Goal: Task Accomplishment & Management: Manage account settings

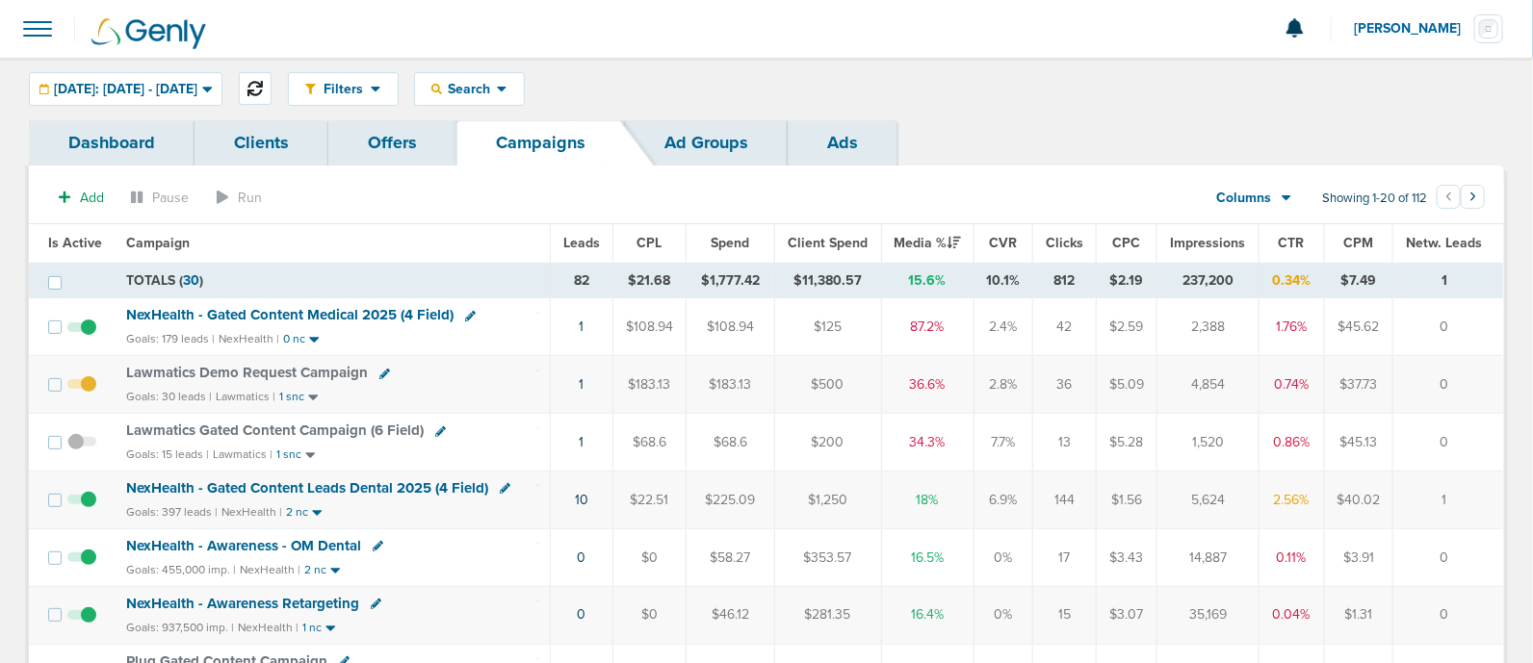
click at [263, 84] on icon at bounding box center [254, 88] width 15 height 15
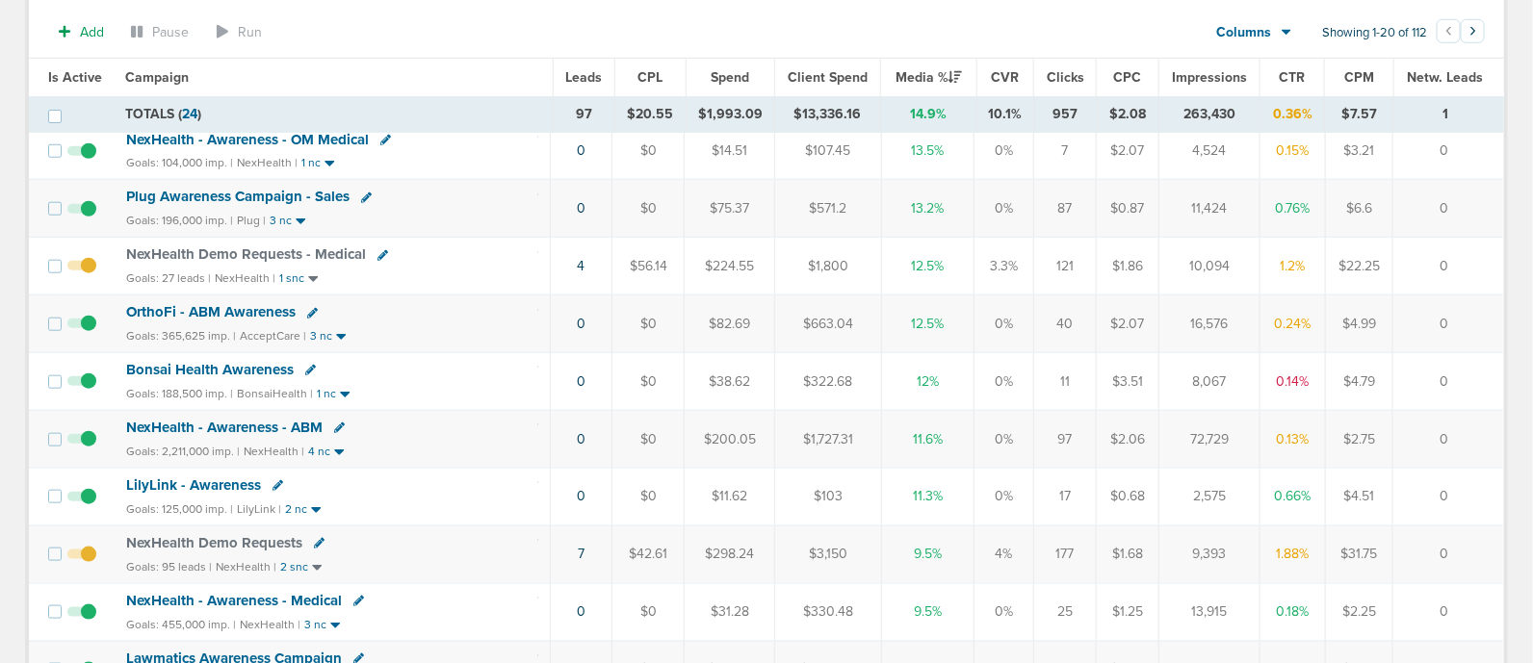
scroll to position [647, 0]
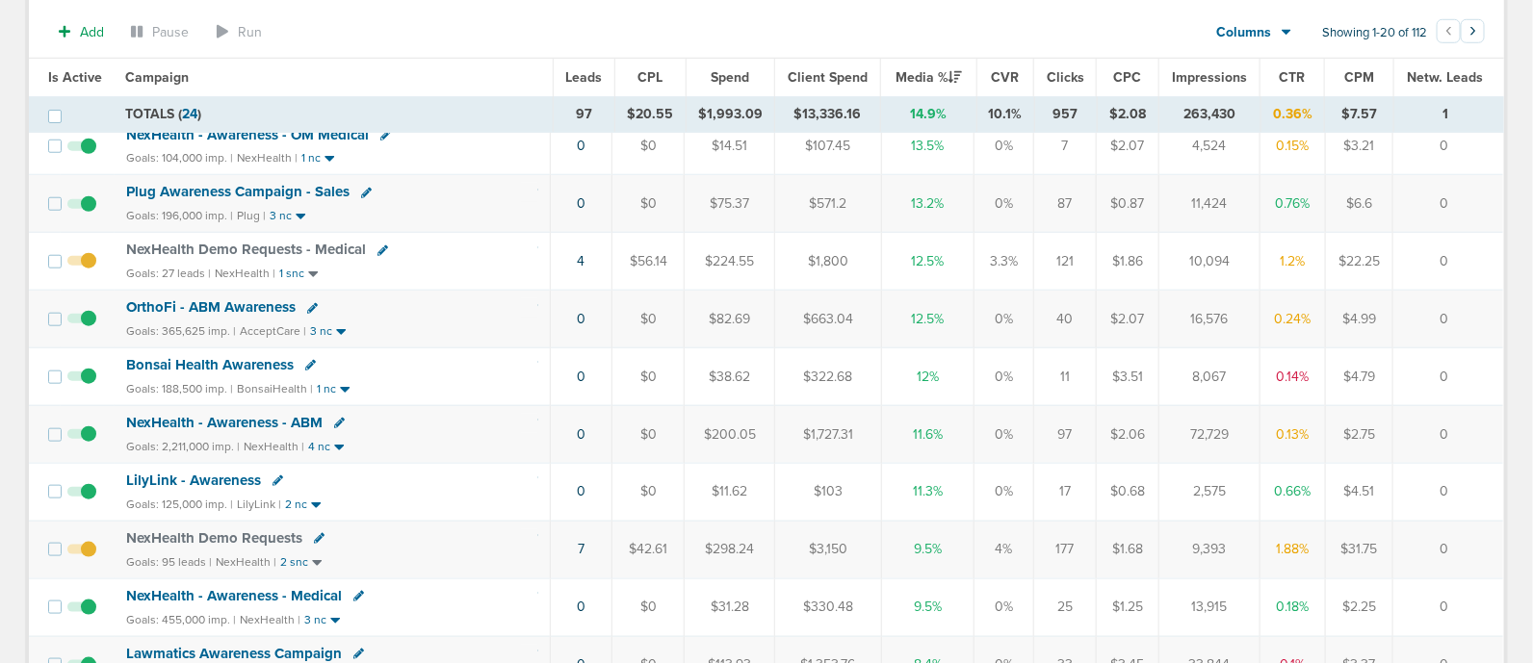
click at [579, 252] on td "4" at bounding box center [581, 262] width 63 height 58
click at [584, 256] on link "4" at bounding box center [582, 261] width 8 height 16
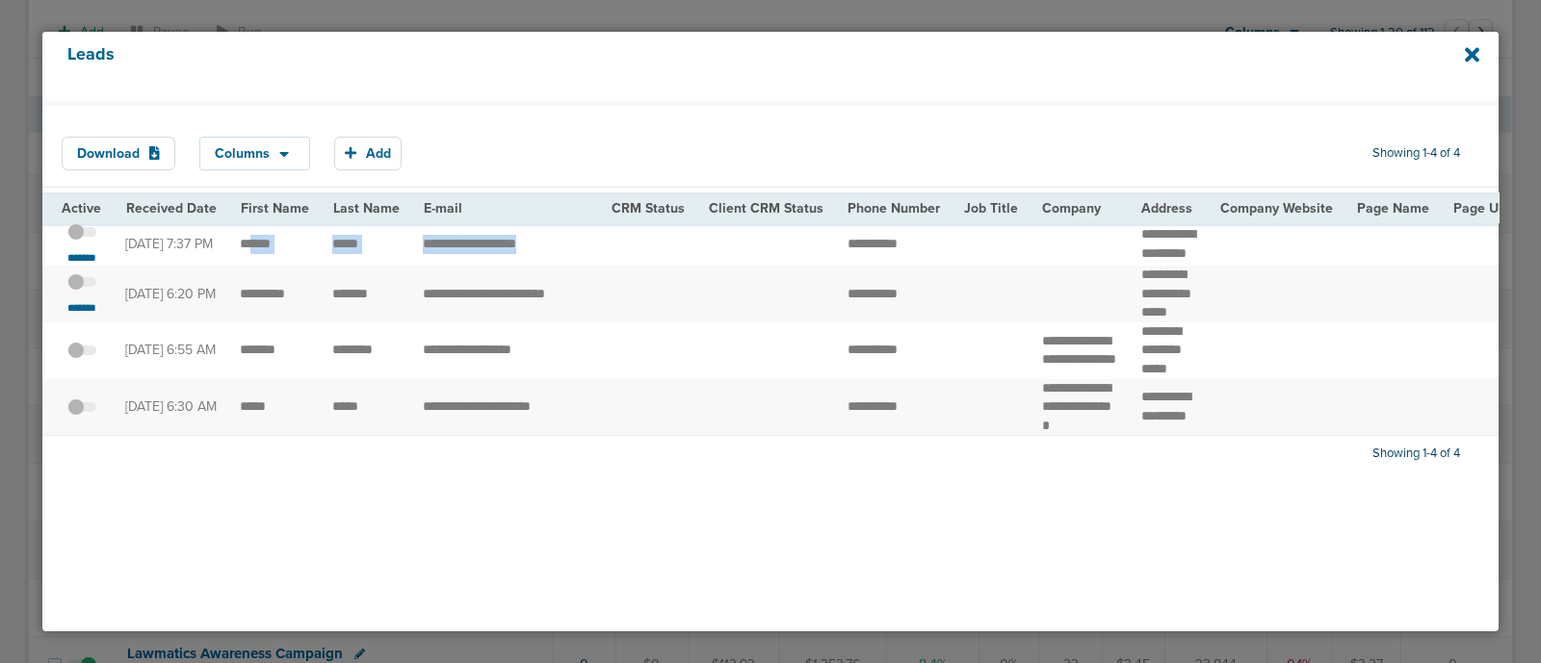
drag, startPoint x: 247, startPoint y: 238, endPoint x: 620, endPoint y: 273, distance: 374.3
click at [620, 267] on td at bounding box center [648, 244] width 97 height 43
drag, startPoint x: 236, startPoint y: 247, endPoint x: 380, endPoint y: 240, distance: 144.6
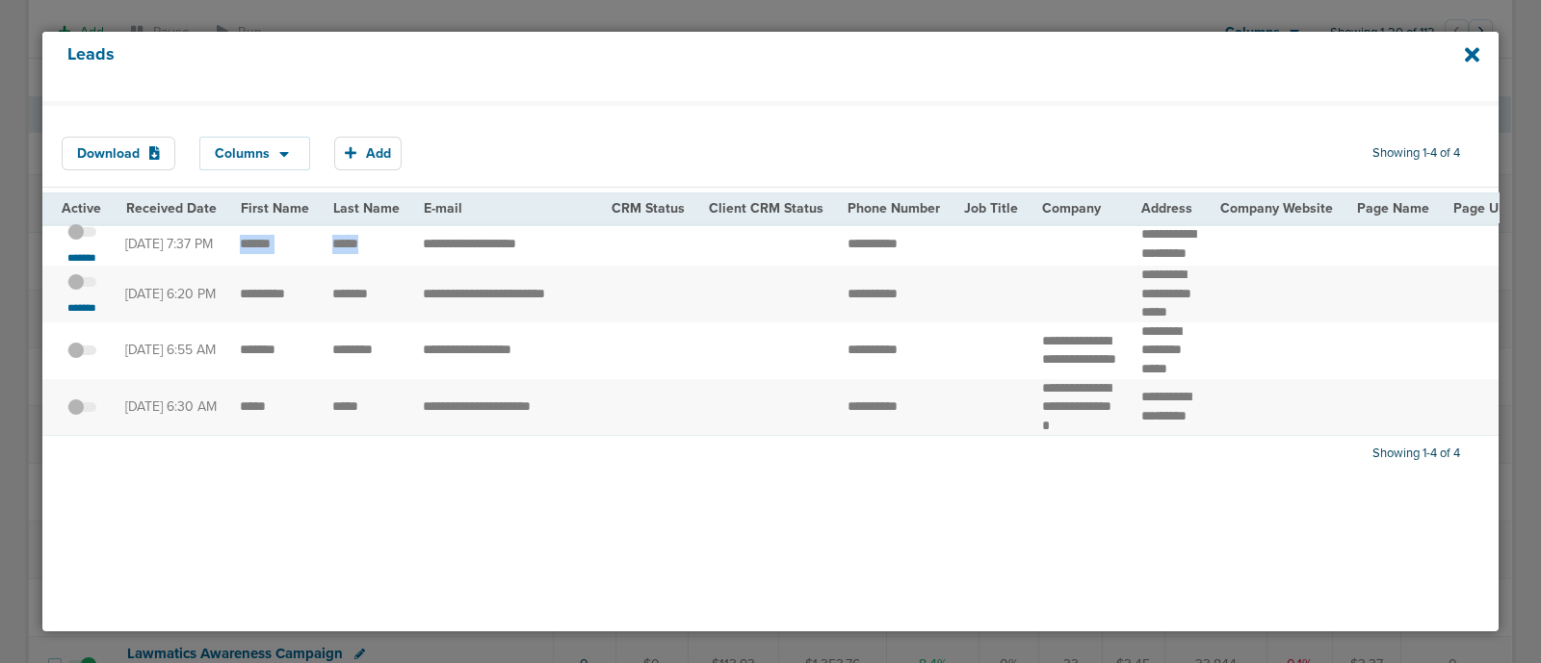
click at [291, 245] on td "******" at bounding box center [274, 244] width 92 height 43
drag, startPoint x: 125, startPoint y: 244, endPoint x: 148, endPoint y: 246, distance: 23.3
click at [148, 246] on td "[DATE] 7:37 PM" at bounding box center [171, 244] width 115 height 43
drag, startPoint x: 410, startPoint y: 247, endPoint x: 550, endPoint y: 264, distance: 140.6
click at [550, 264] on td "**********" at bounding box center [505, 244] width 189 height 43
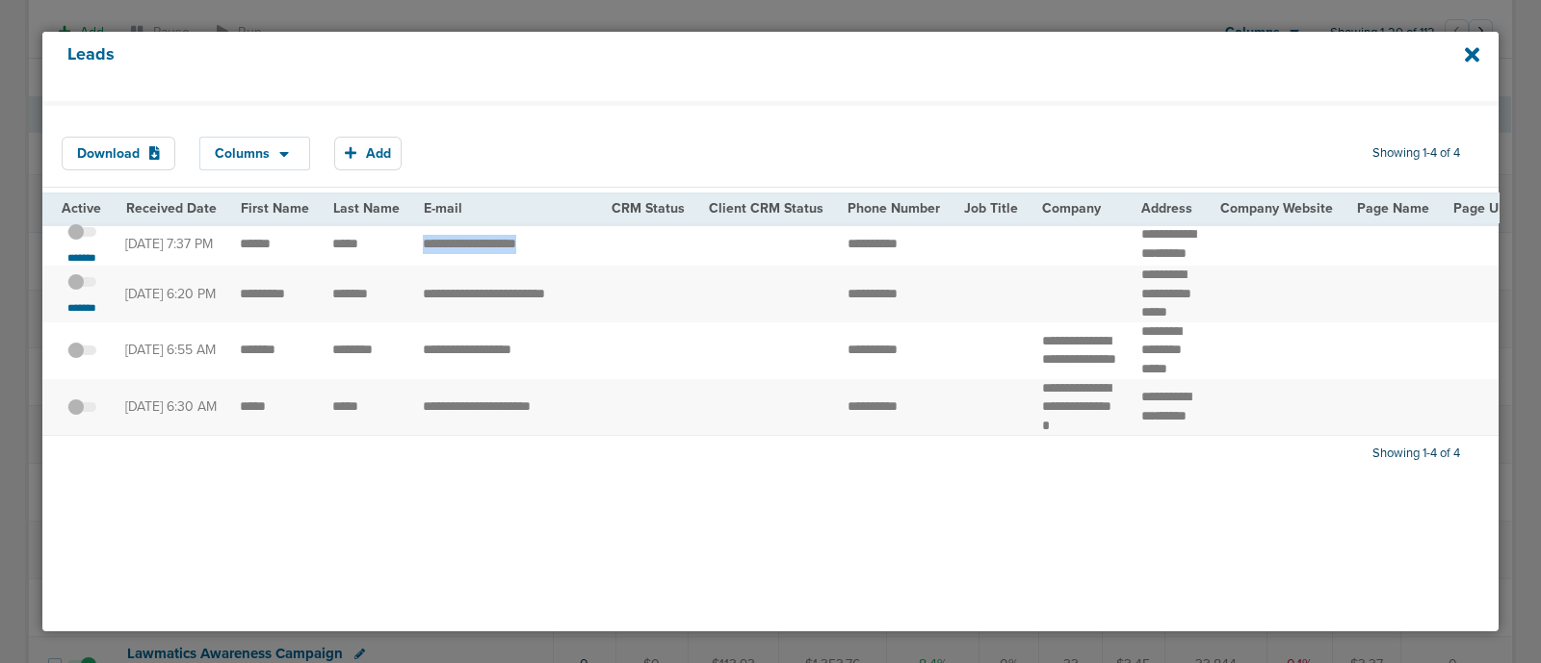
copy td "*********"
drag, startPoint x: 238, startPoint y: 304, endPoint x: 381, endPoint y: 293, distance: 143.9
click at [411, 318] on td "**********" at bounding box center [505, 294] width 189 height 57
drag, startPoint x: 822, startPoint y: 303, endPoint x: 946, endPoint y: 309, distance: 123.4
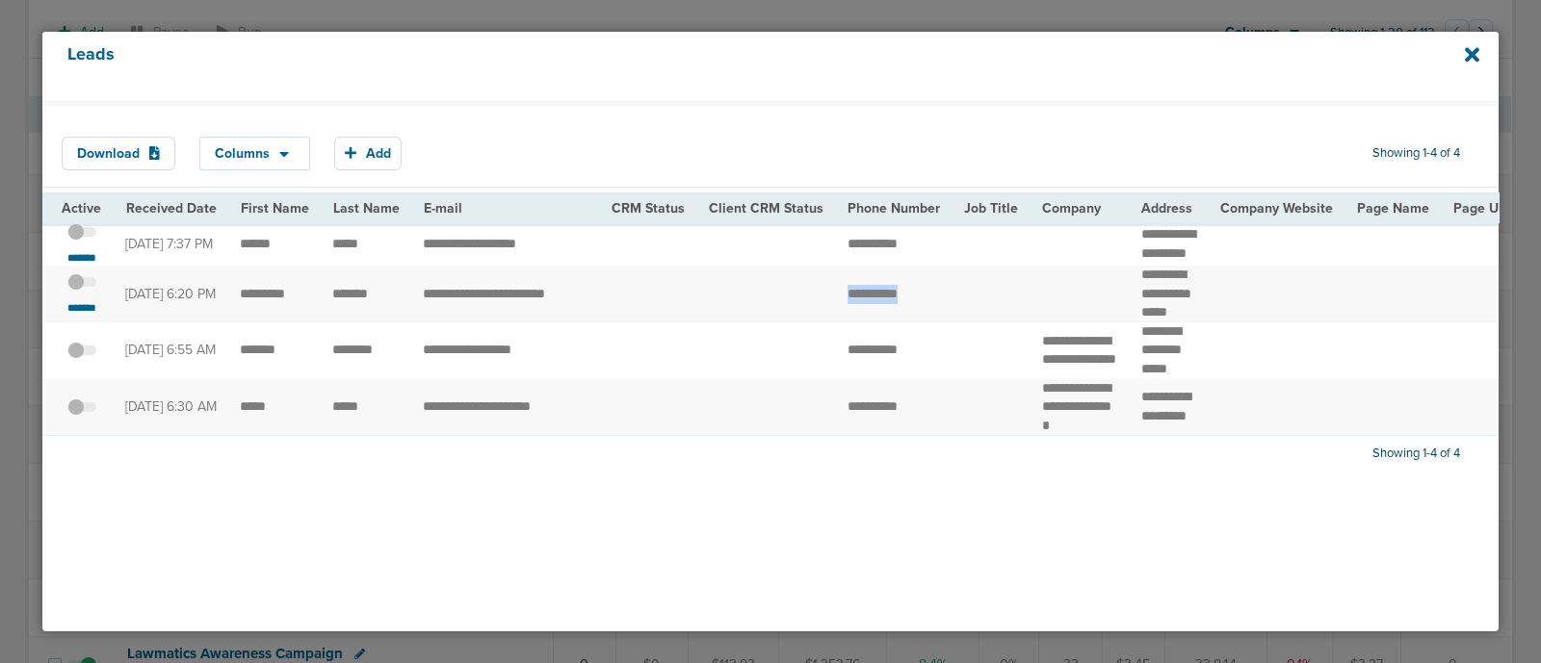
copy tr "**********"
click at [86, 292] on span at bounding box center [81, 292] width 29 height 0
click at [82, 285] on input "checkbox" at bounding box center [82, 285] width 0 height 0
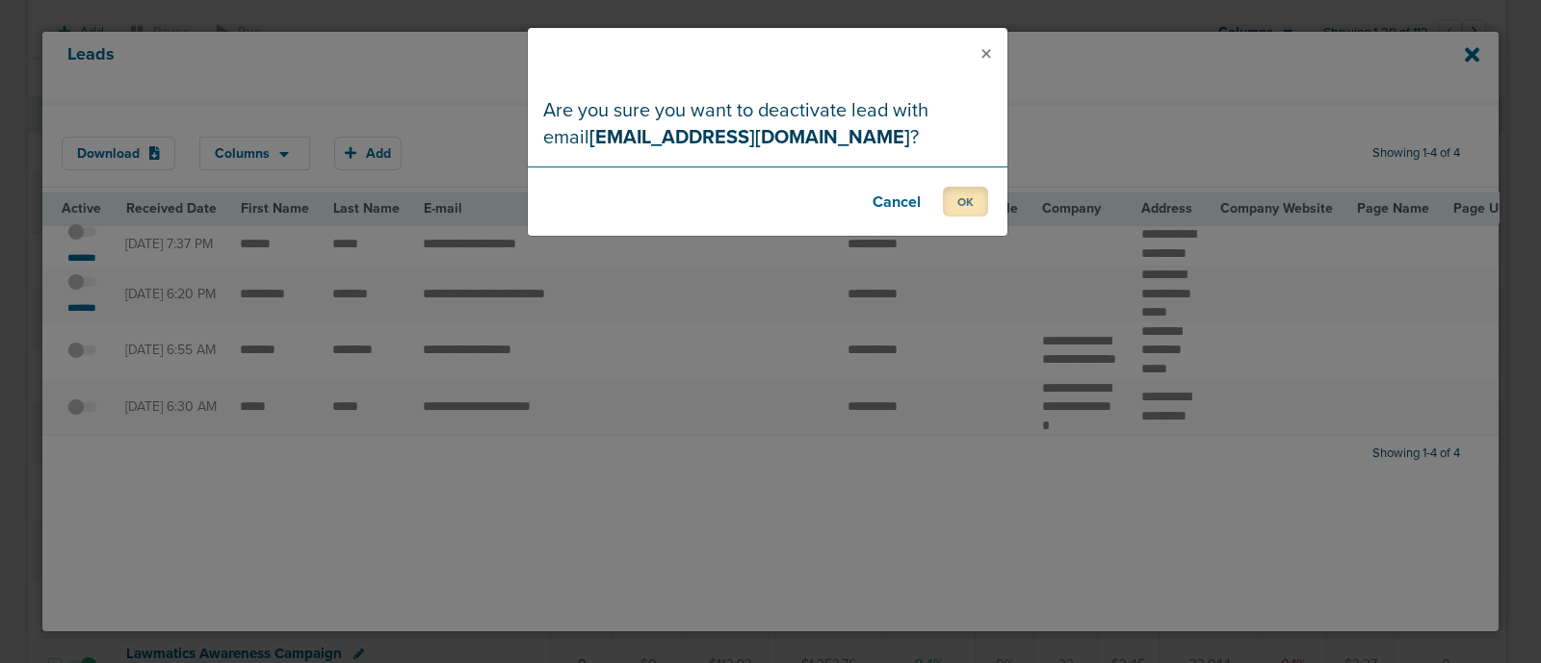
click at [968, 203] on button "OK" at bounding box center [965, 202] width 45 height 30
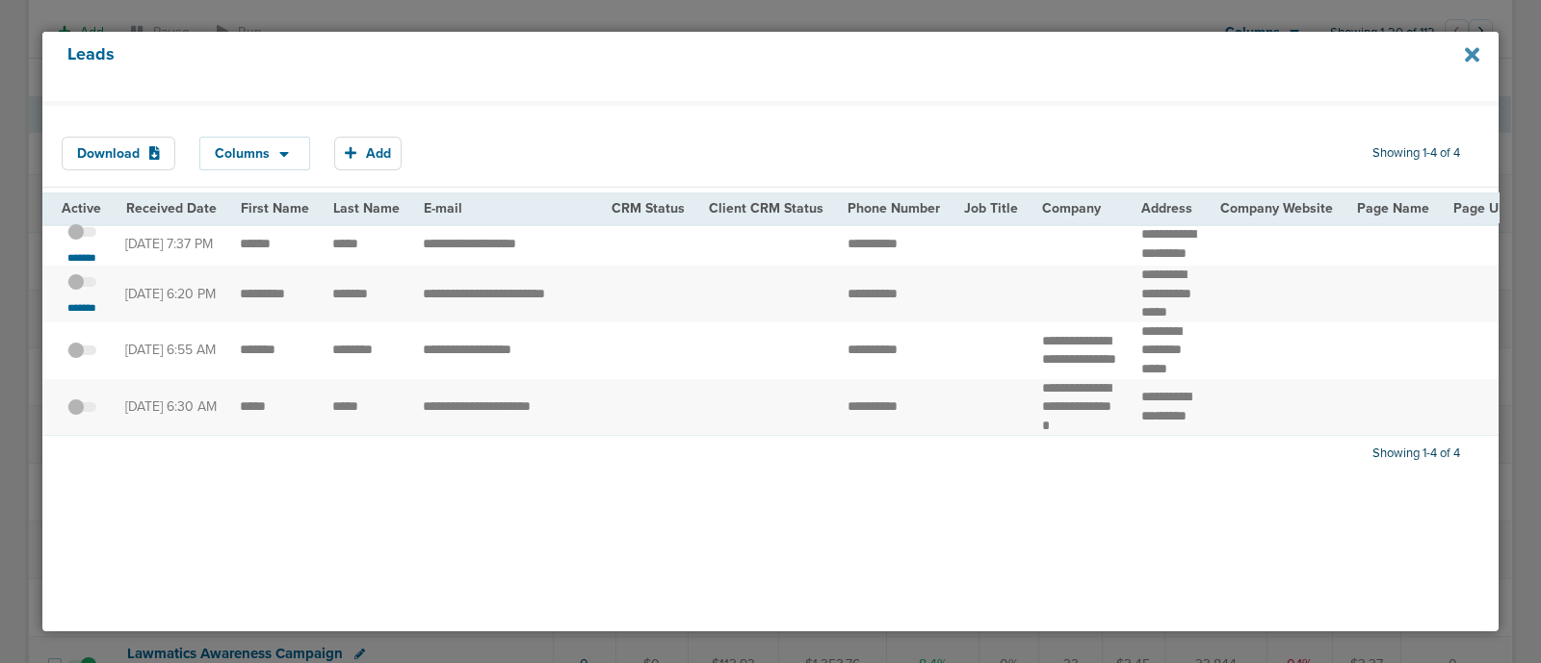
click at [1473, 54] on icon at bounding box center [1472, 54] width 14 height 14
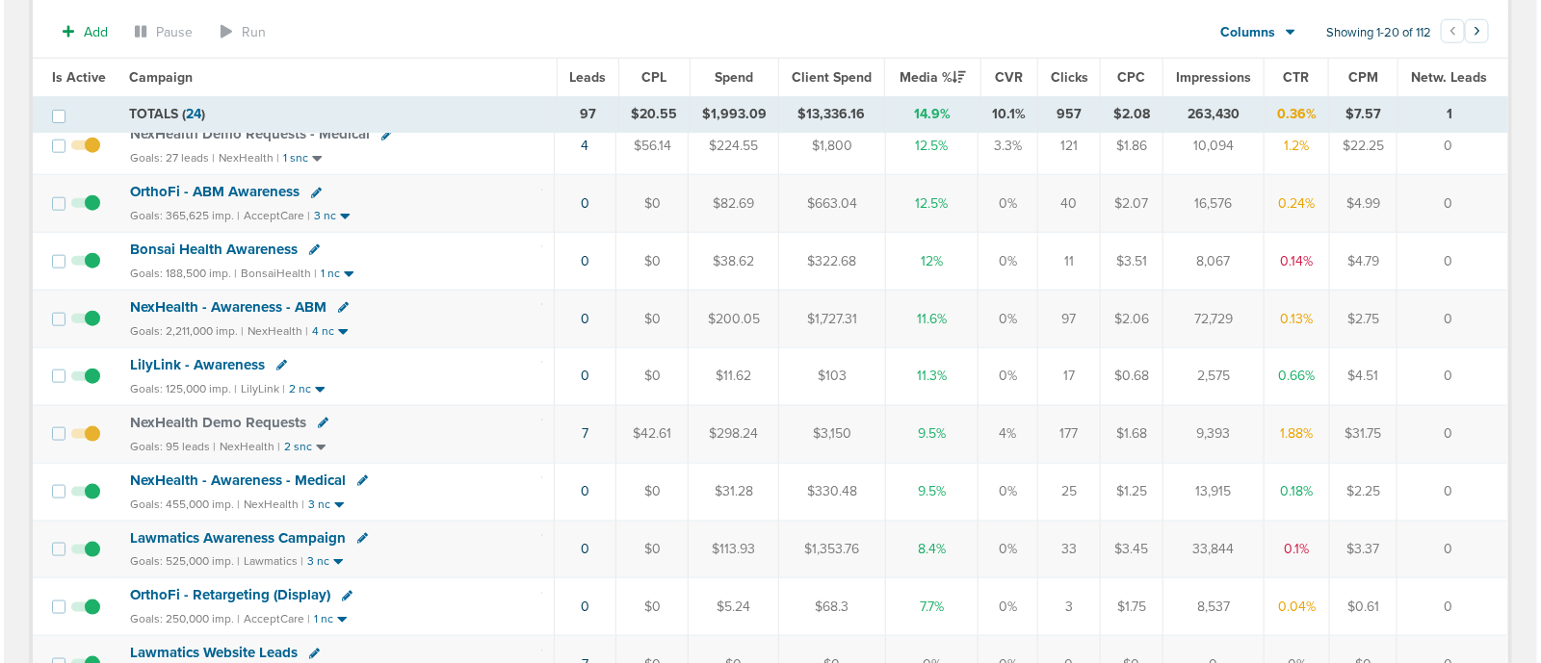
scroll to position [801, 0]
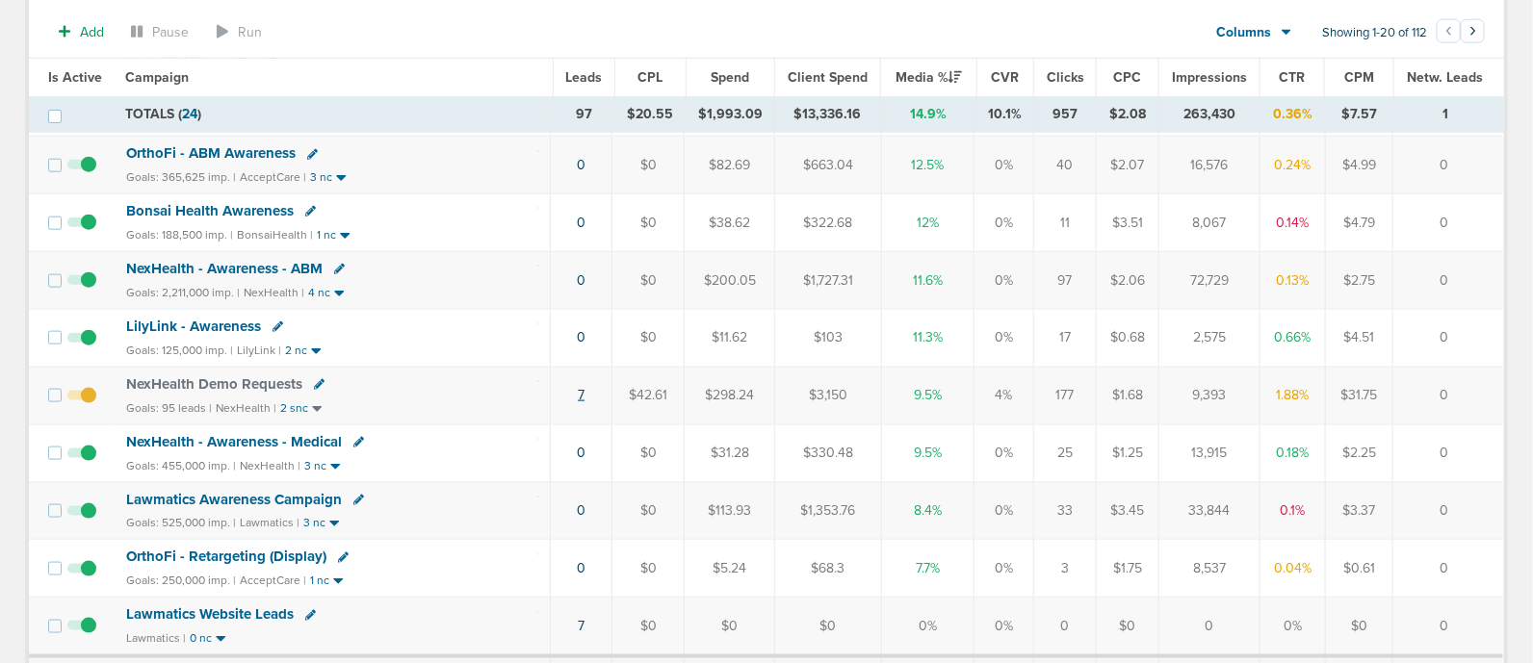
click at [580, 387] on link "7" at bounding box center [581, 395] width 7 height 16
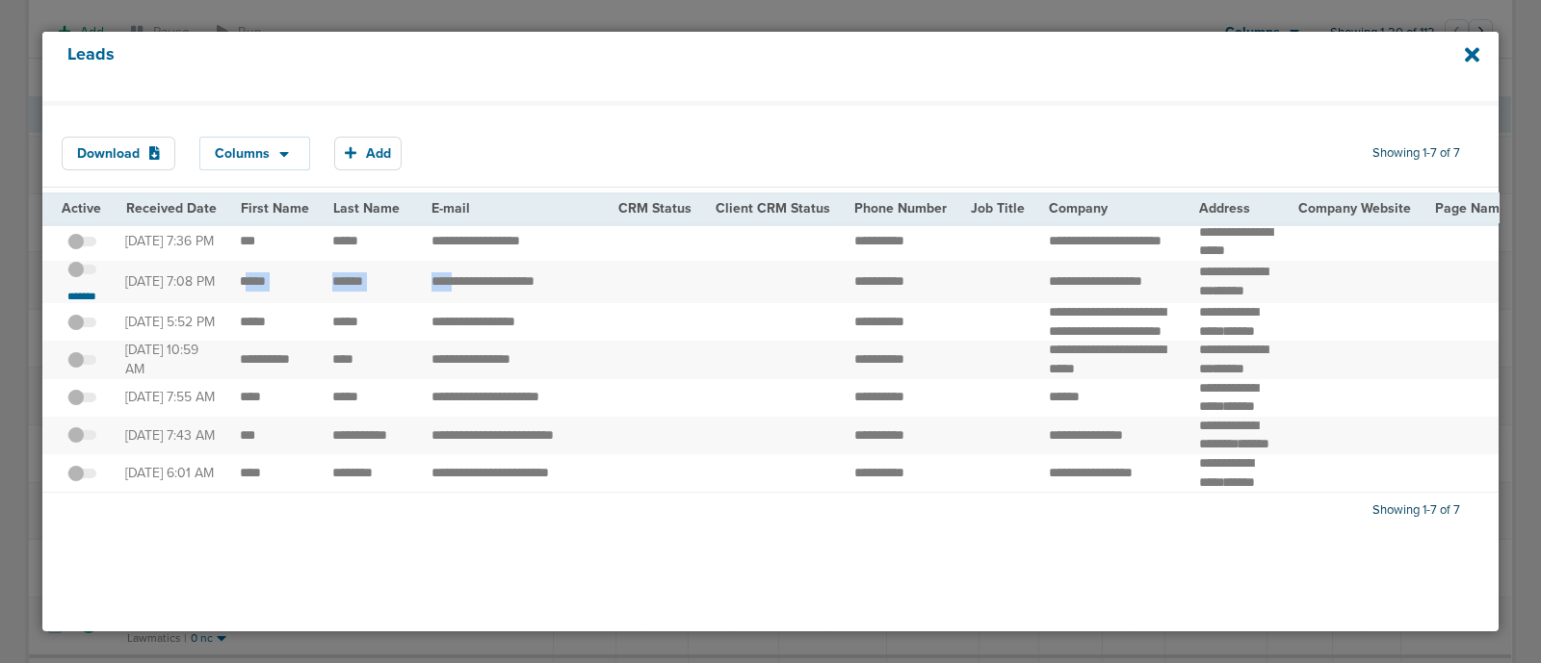
drag, startPoint x: 241, startPoint y: 299, endPoint x: 452, endPoint y: 296, distance: 210.9
click at [637, 291] on td at bounding box center [655, 282] width 97 height 43
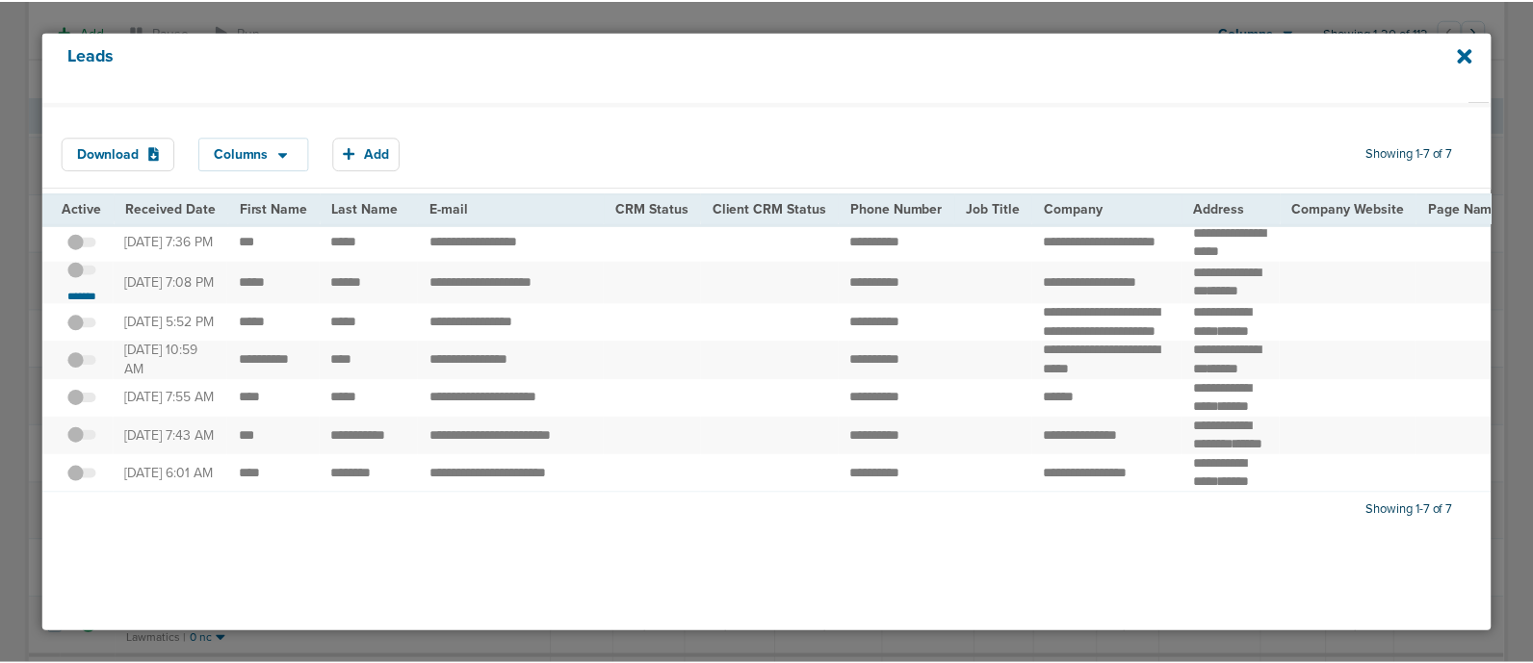
scroll to position [0, 0]
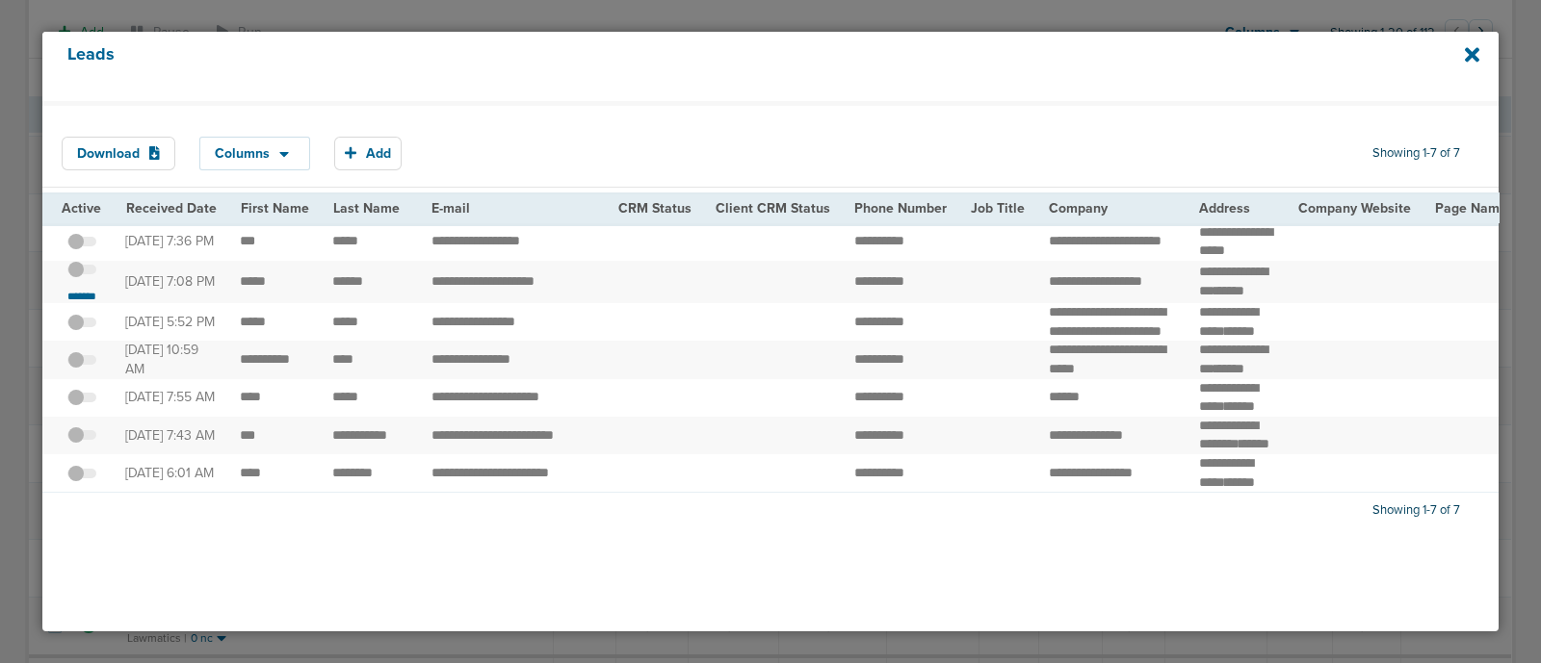
click at [87, 279] on span at bounding box center [81, 279] width 29 height 0
click at [82, 273] on input "checkbox" at bounding box center [82, 273] width 0 height 0
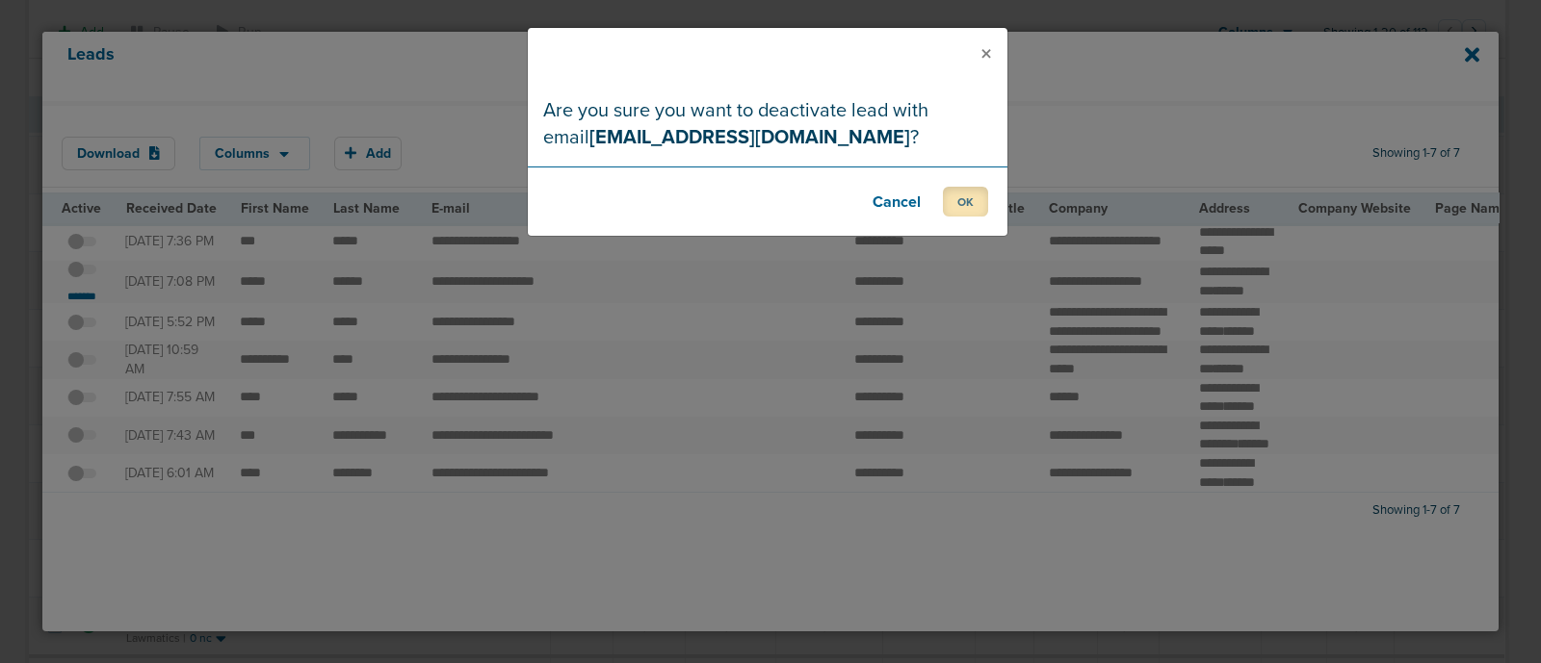
click at [968, 194] on button "OK" at bounding box center [965, 202] width 45 height 30
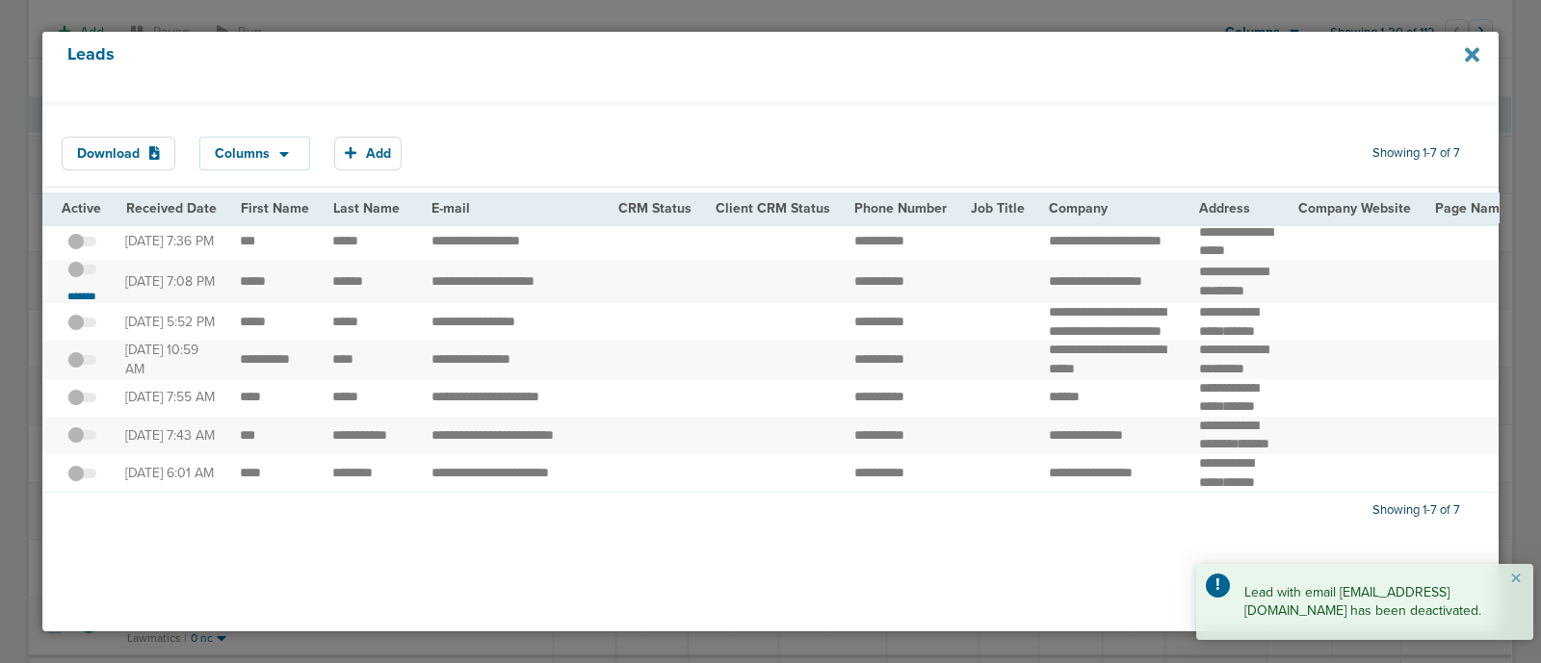
click at [1472, 55] on icon at bounding box center [1472, 54] width 14 height 14
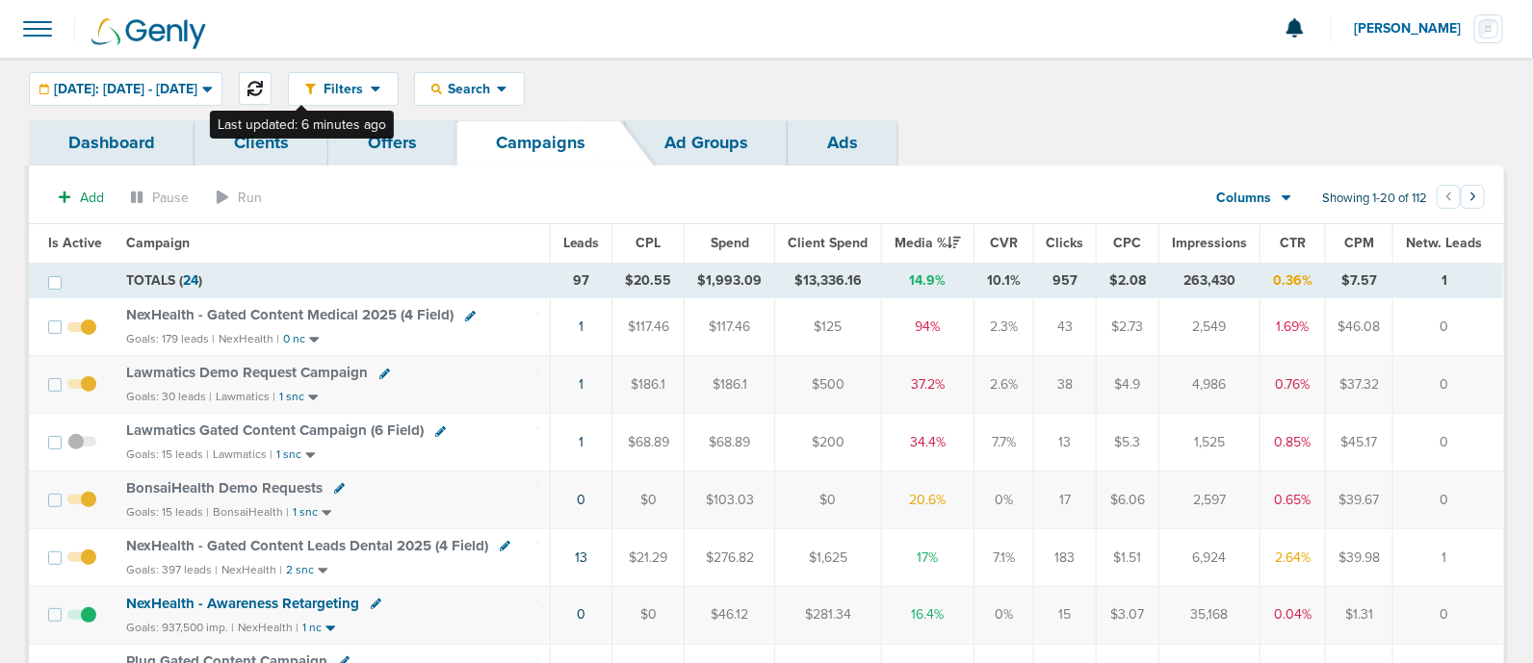
click at [263, 84] on icon at bounding box center [254, 88] width 15 height 15
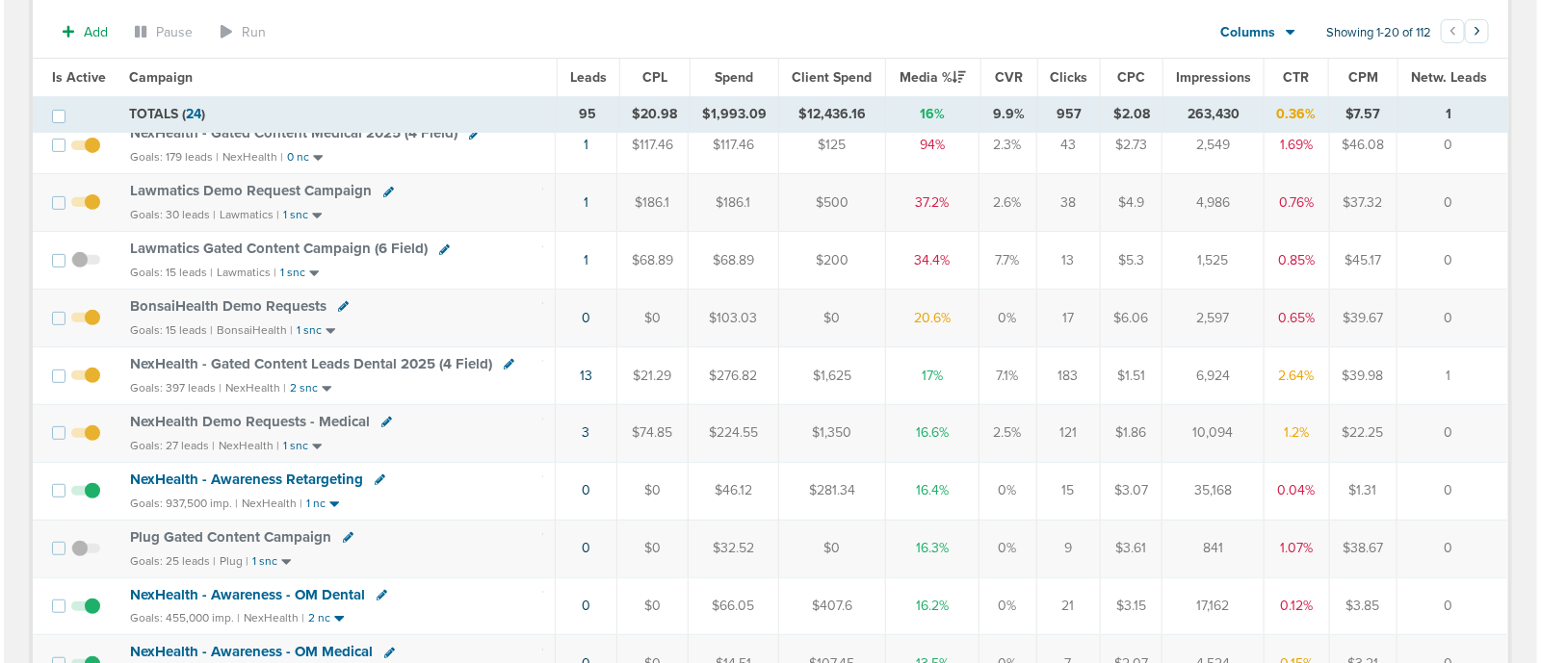
scroll to position [187, 0]
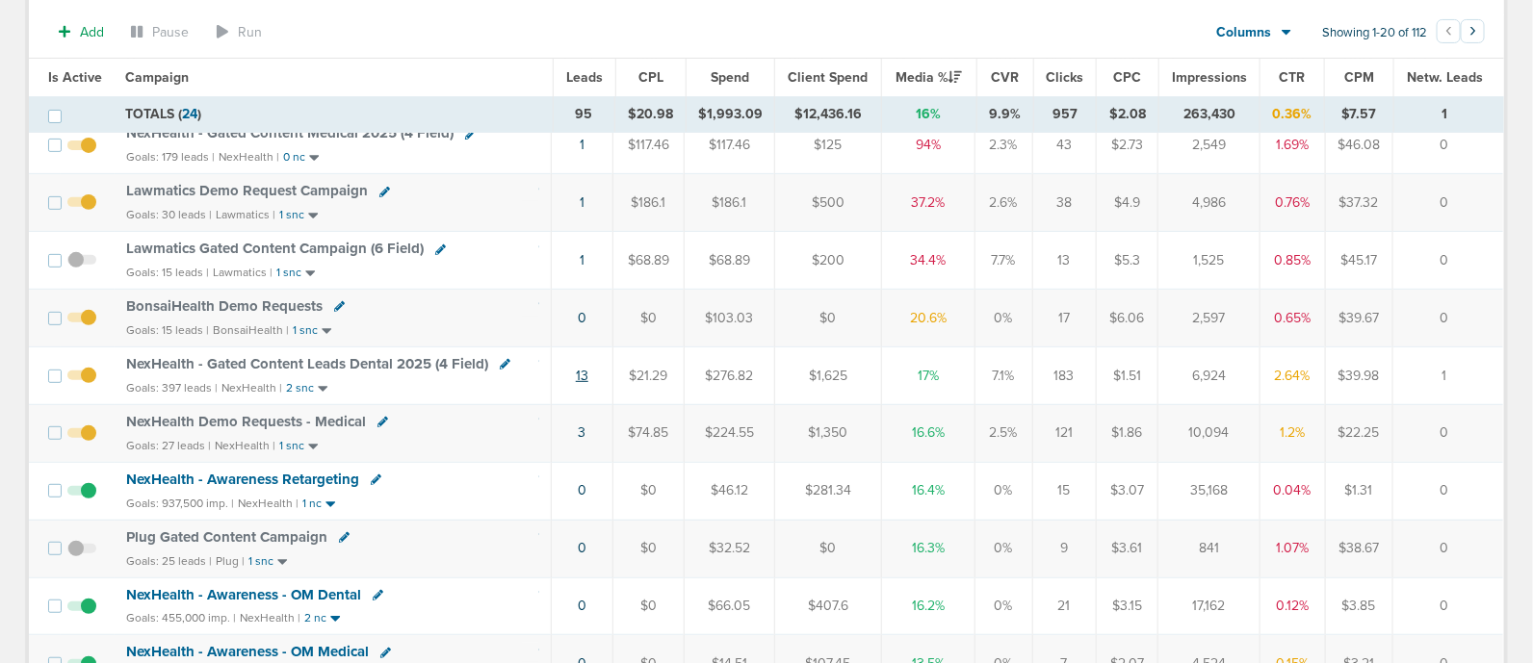
click at [587, 374] on link "13" at bounding box center [582, 376] width 13 height 16
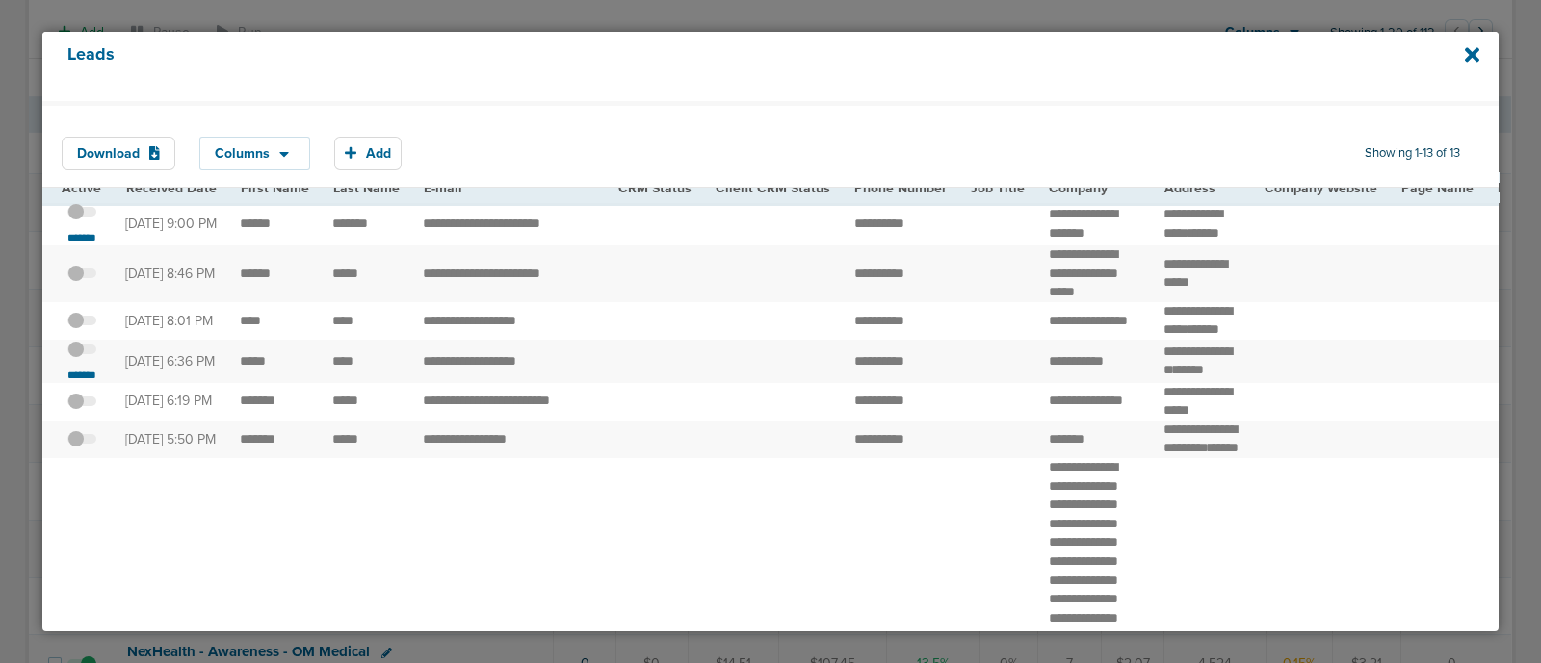
scroll to position [19, 0]
click at [80, 244] on small "*******" at bounding box center [82, 238] width 40 height 15
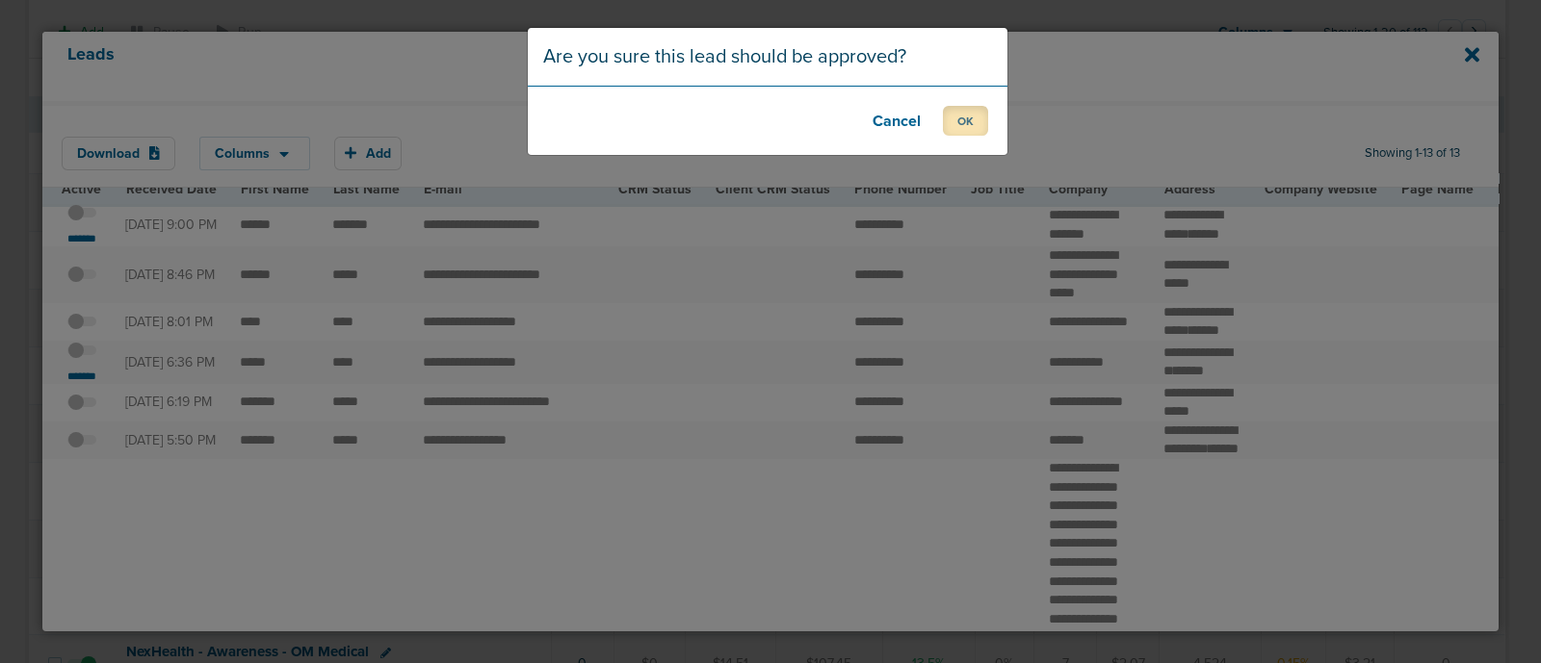
click at [966, 125] on button "OK" at bounding box center [965, 121] width 45 height 30
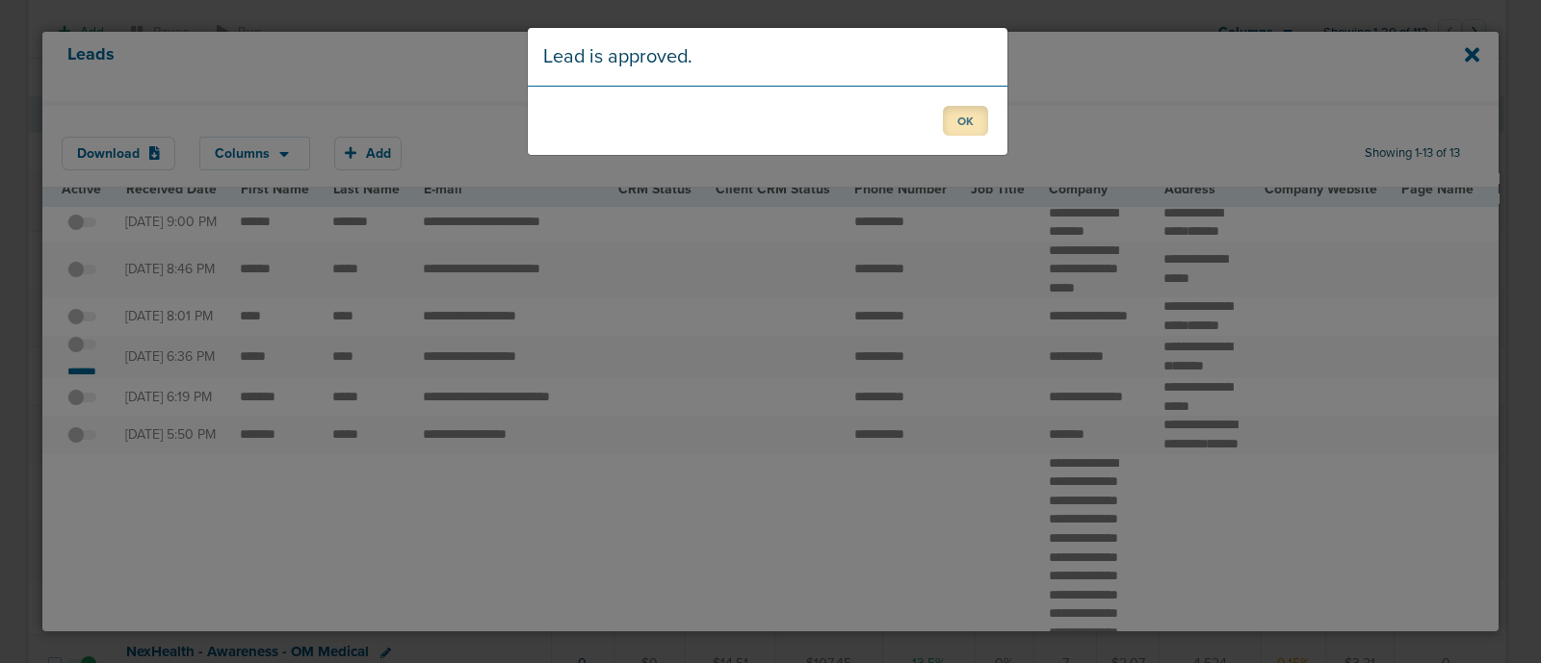
click at [961, 119] on button "OK" at bounding box center [965, 121] width 45 height 30
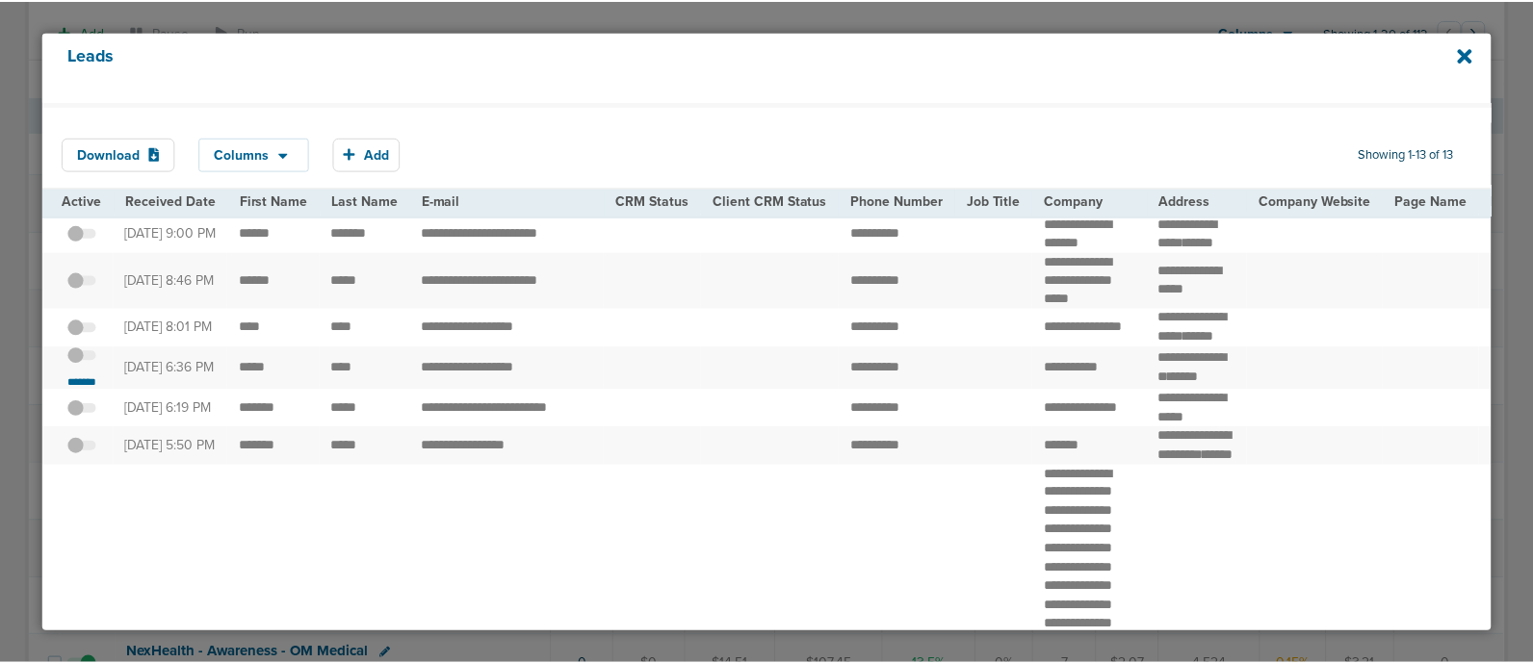
scroll to position [0, 0]
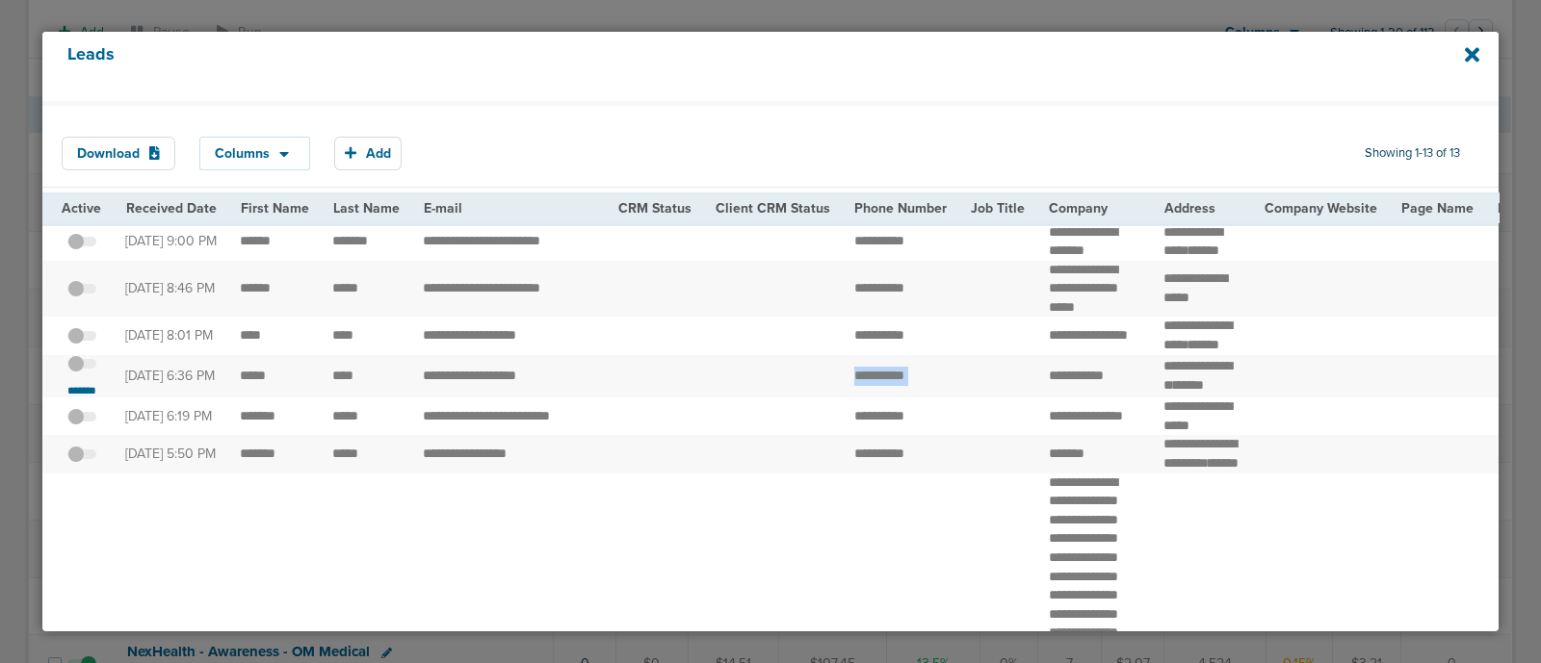
drag, startPoint x: 828, startPoint y: 434, endPoint x: 1032, endPoint y: 447, distance: 204.5
copy tr "**********"
click at [1468, 61] on icon at bounding box center [1472, 54] width 14 height 21
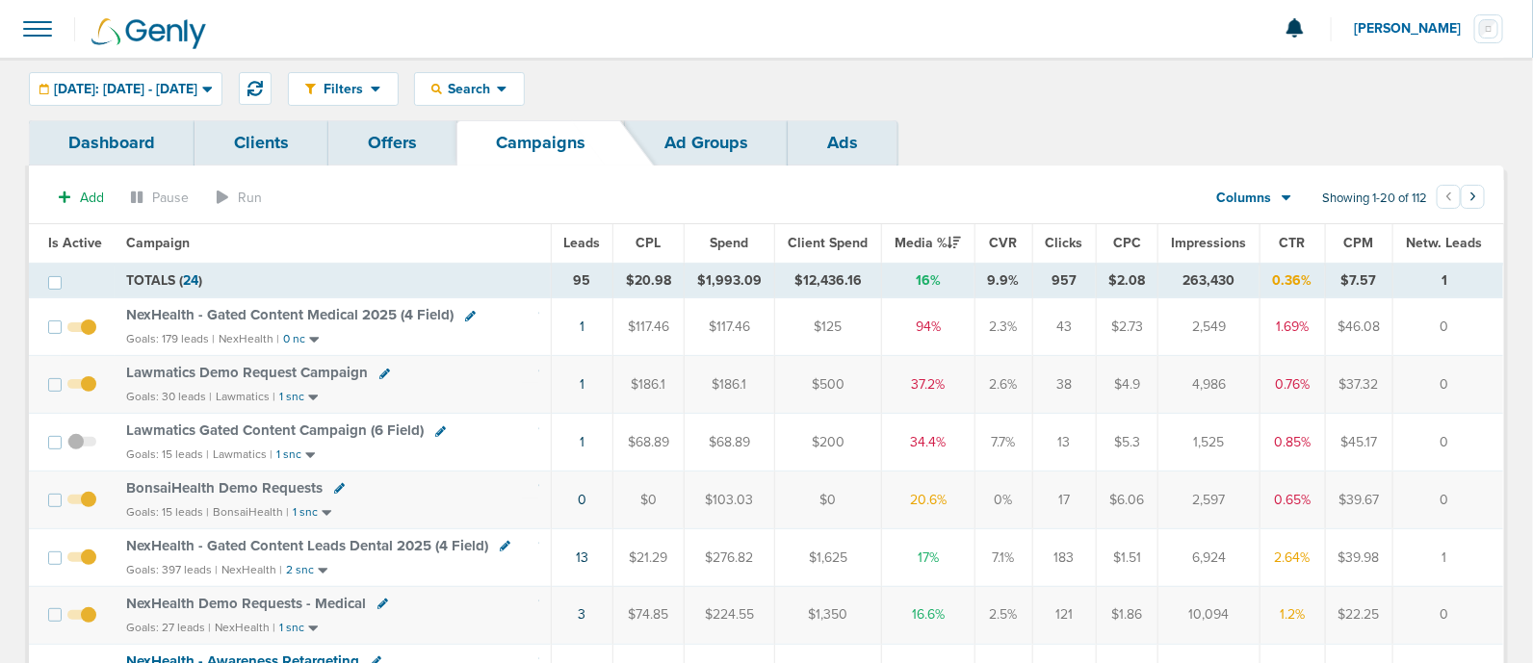
click at [337, 304] on td "NexHealth - Gated Content Medical 2025 (4 Field) Goals: 179 leads | NexHealth |…" at bounding box center [333, 327] width 436 height 58
click at [311, 310] on span "NexHealth - Gated Content Medical 2025 (4 Field)" at bounding box center [289, 314] width 327 height 17
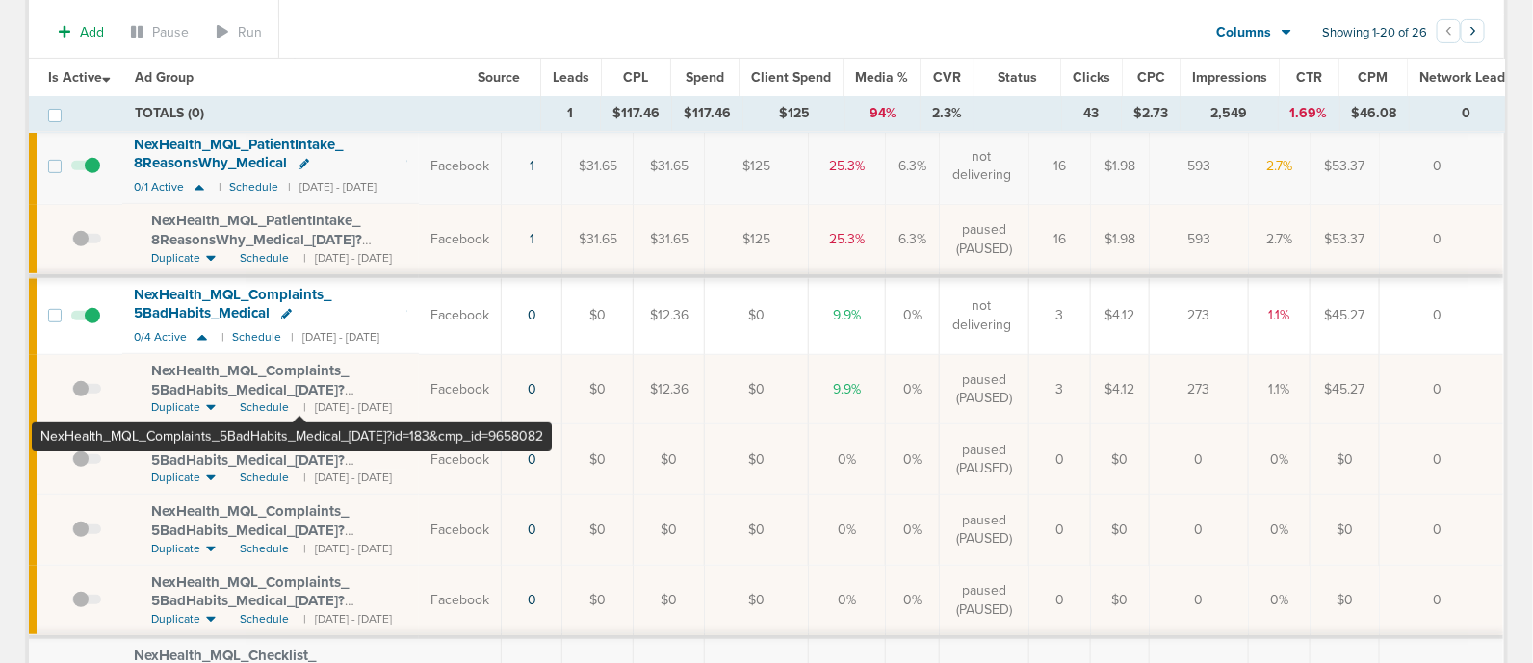
scroll to position [262, 0]
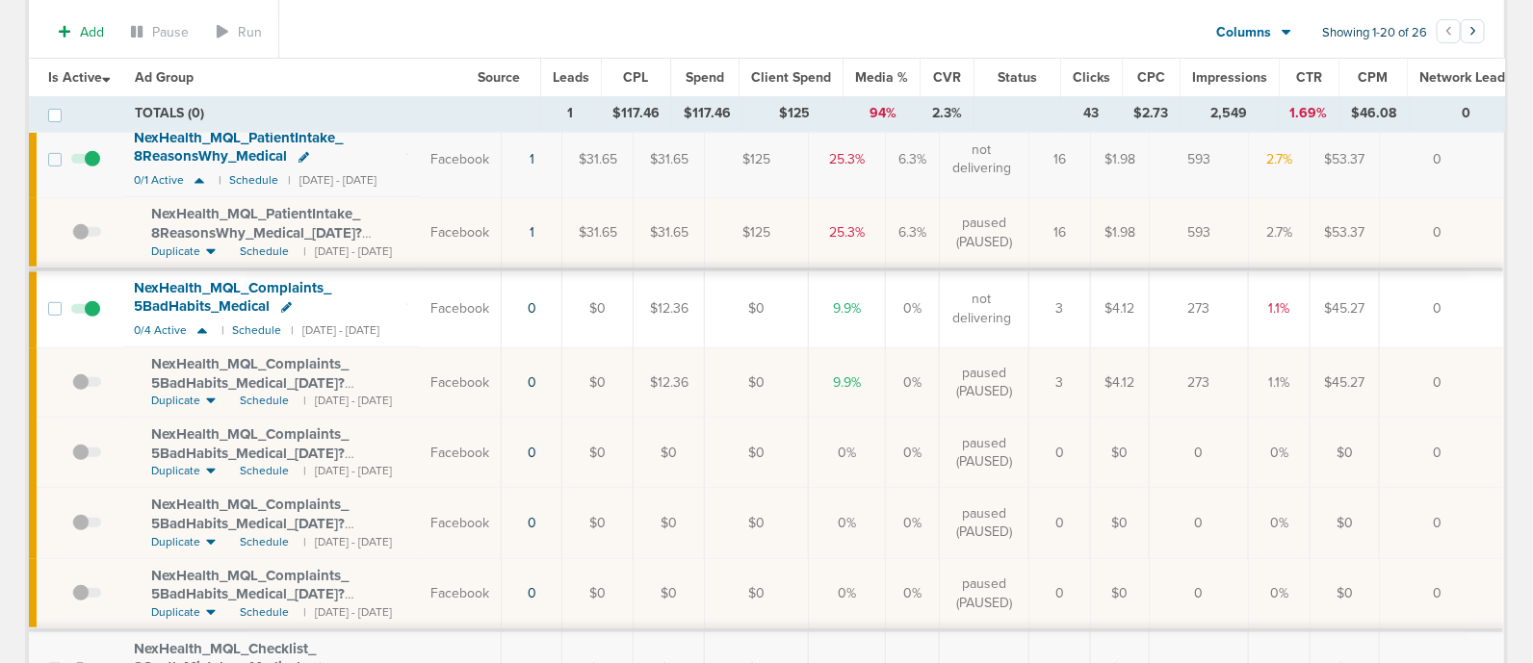
click at [89, 319] on span at bounding box center [85, 319] width 29 height 0
click at [86, 313] on input "checkbox" at bounding box center [86, 313] width 0 height 0
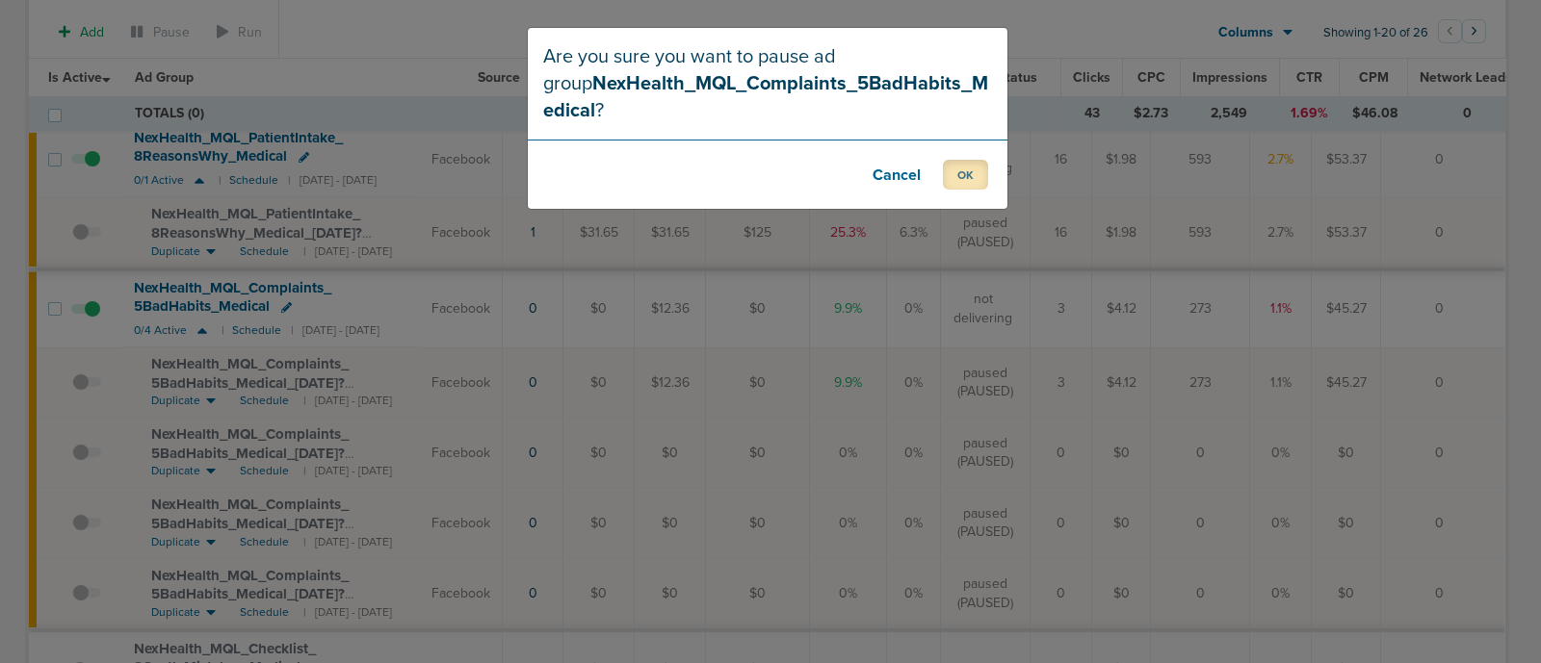
click at [972, 181] on button "OK" at bounding box center [965, 175] width 45 height 30
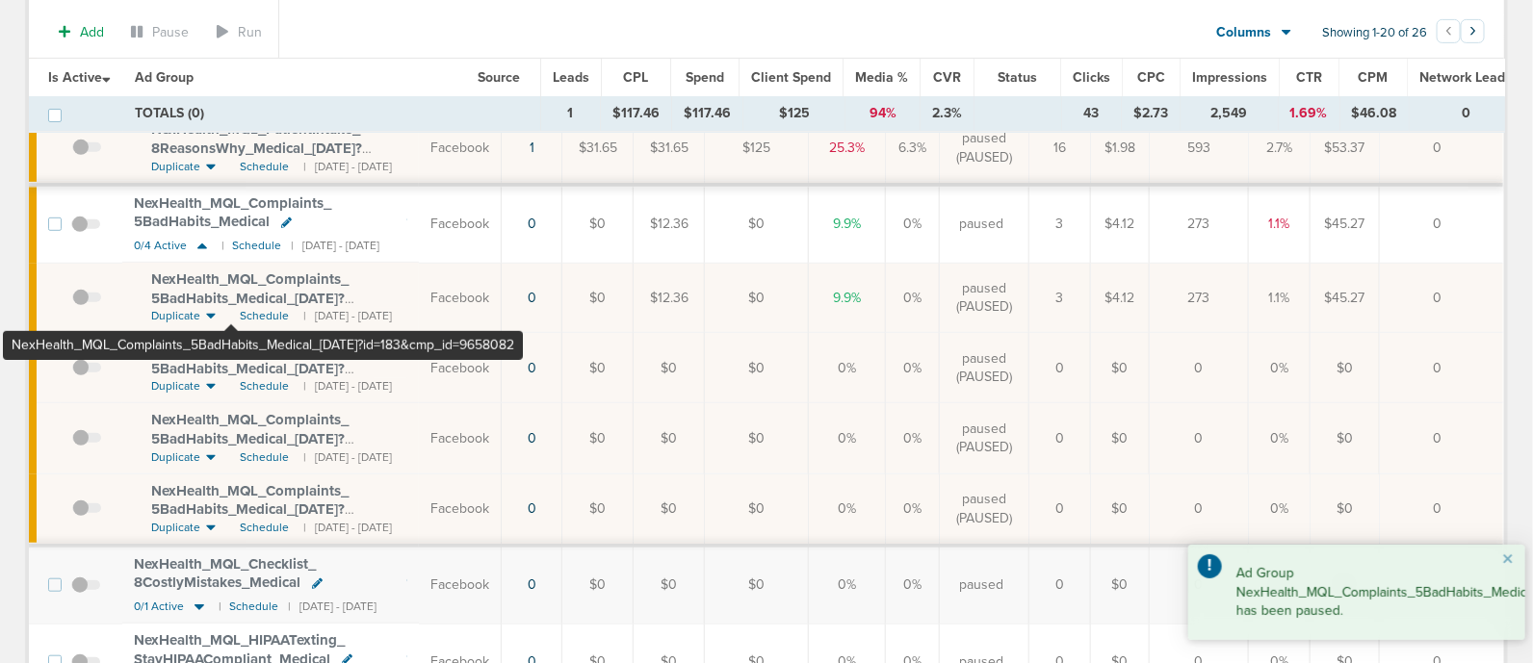
scroll to position [372, 0]
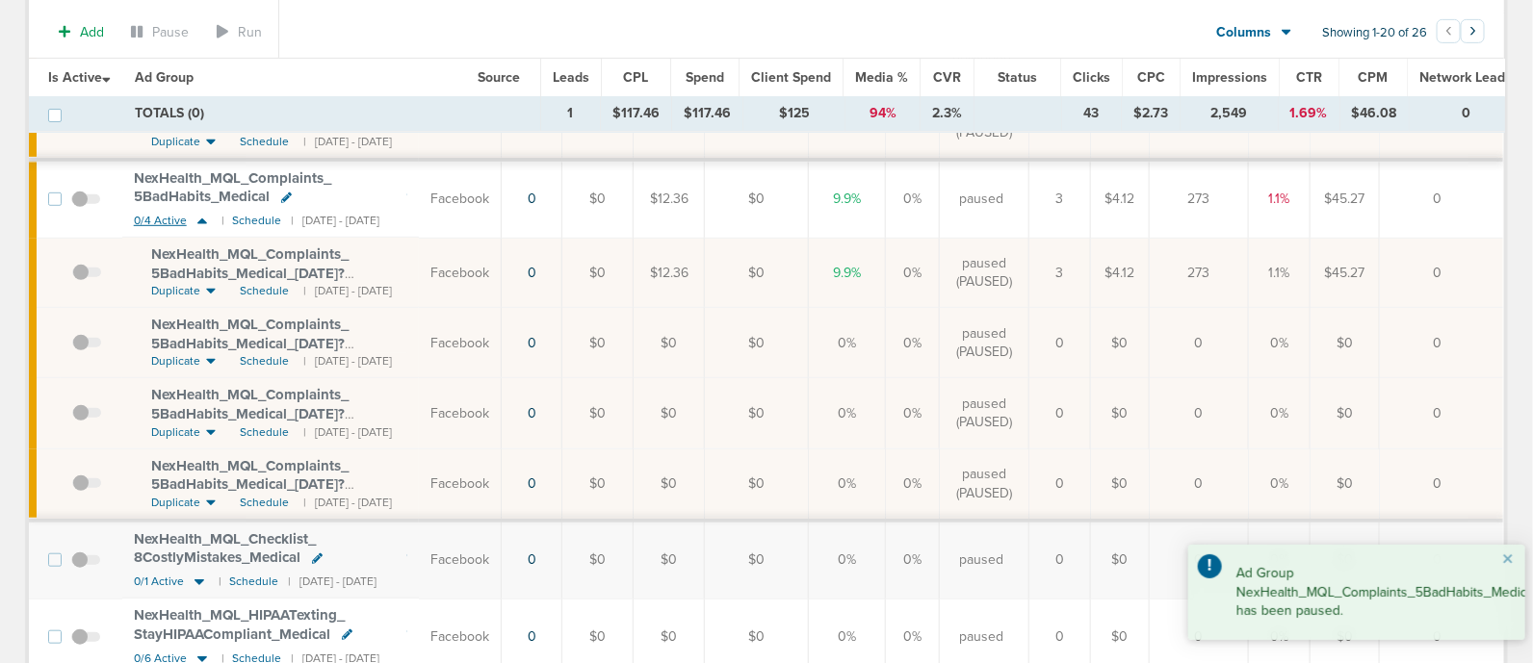
click at [200, 215] on icon at bounding box center [202, 221] width 19 height 16
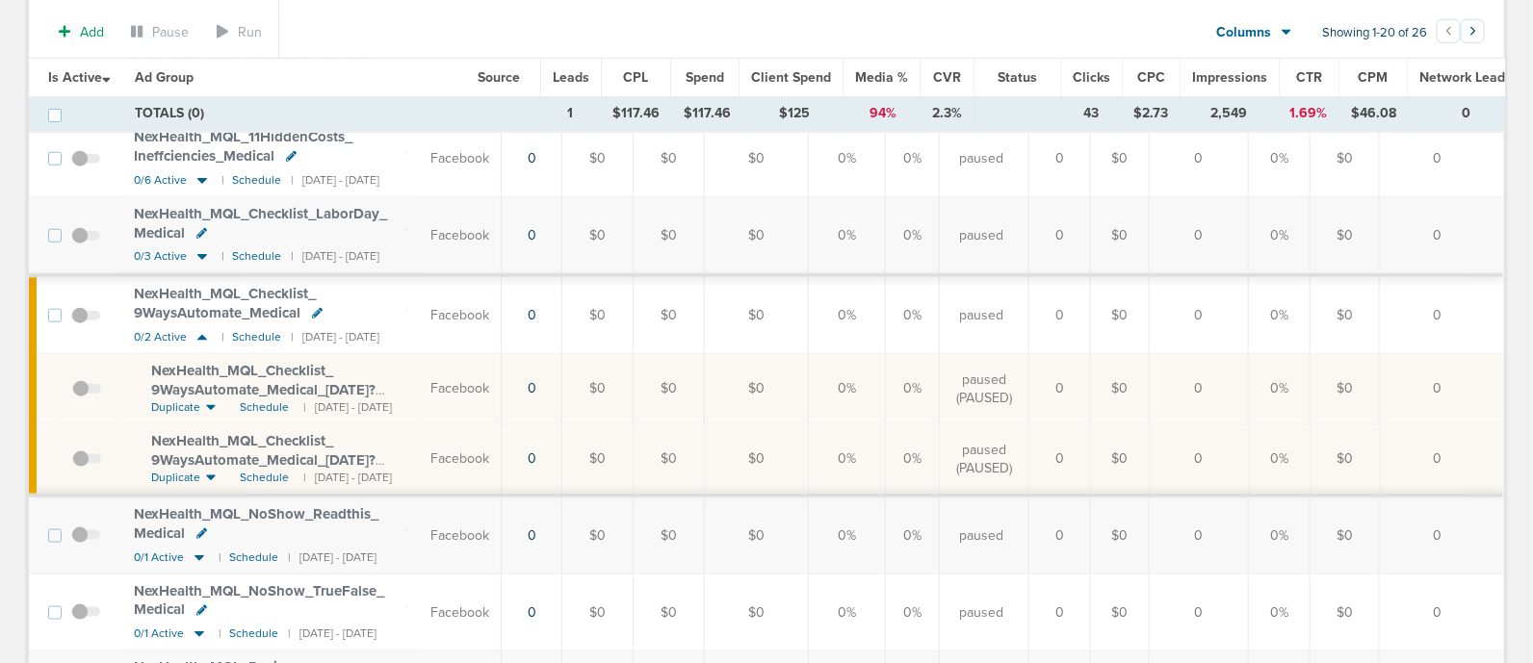
scroll to position [747, 0]
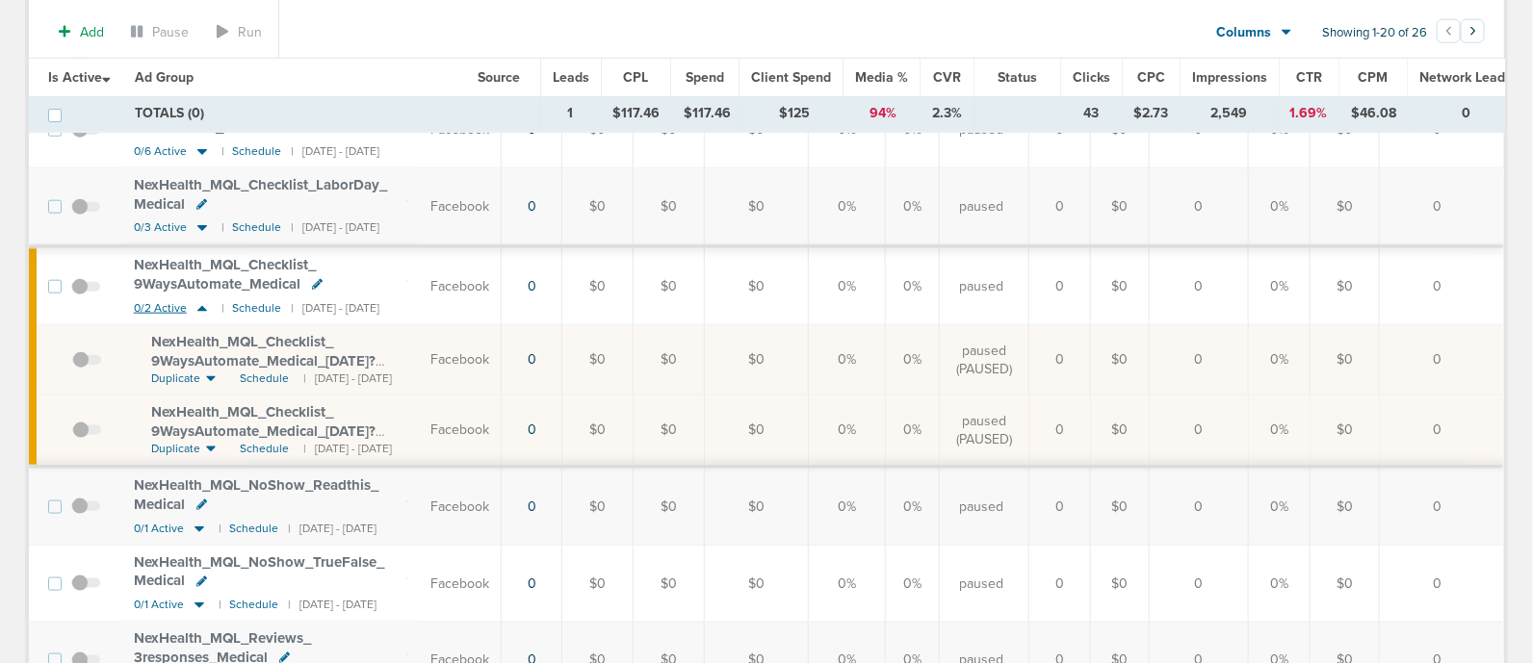
click at [205, 300] on icon at bounding box center [202, 308] width 19 height 16
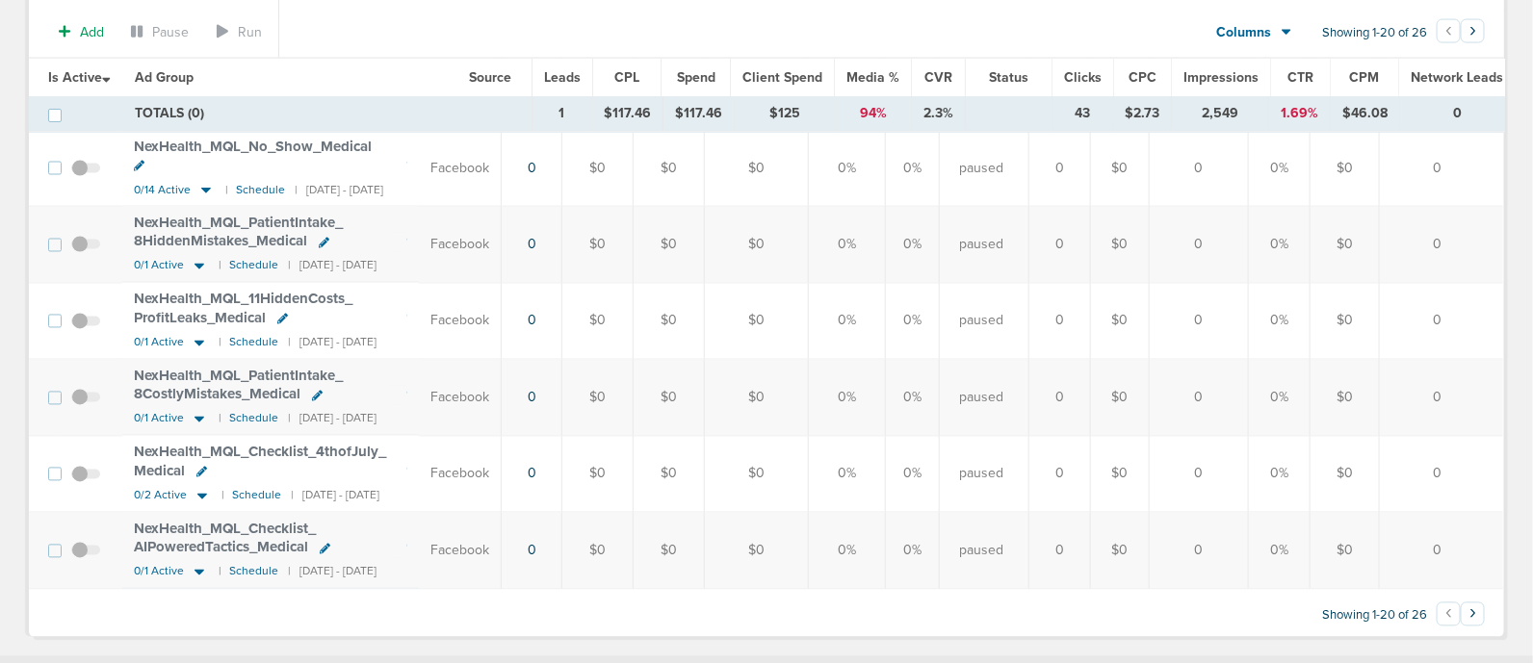
scroll to position [0, 0]
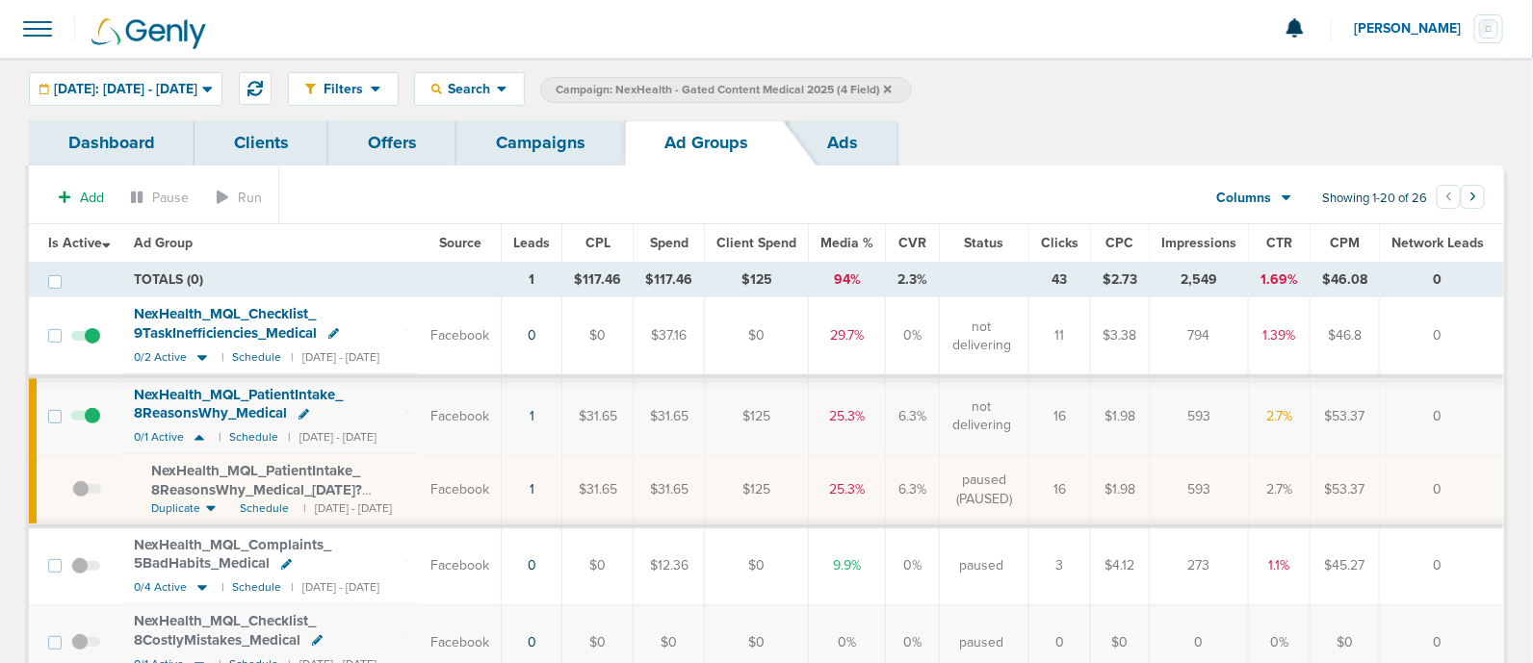
click at [260, 479] on span "NexHealth_ MQL_ PatientIntake_ 8ReasonsWhy_ Medical_ [DATE]?id=183&cmp_ id=9658…" at bounding box center [256, 489] width 211 height 55
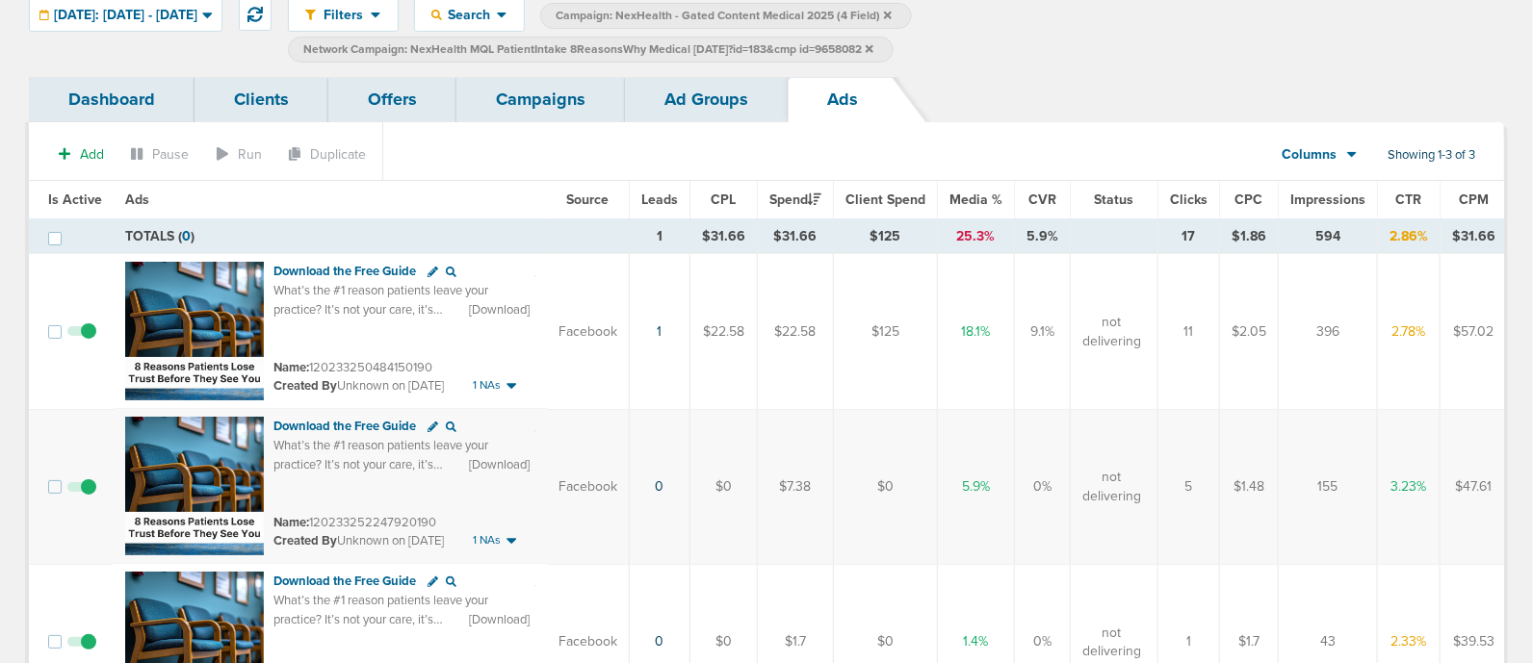
scroll to position [82, 0]
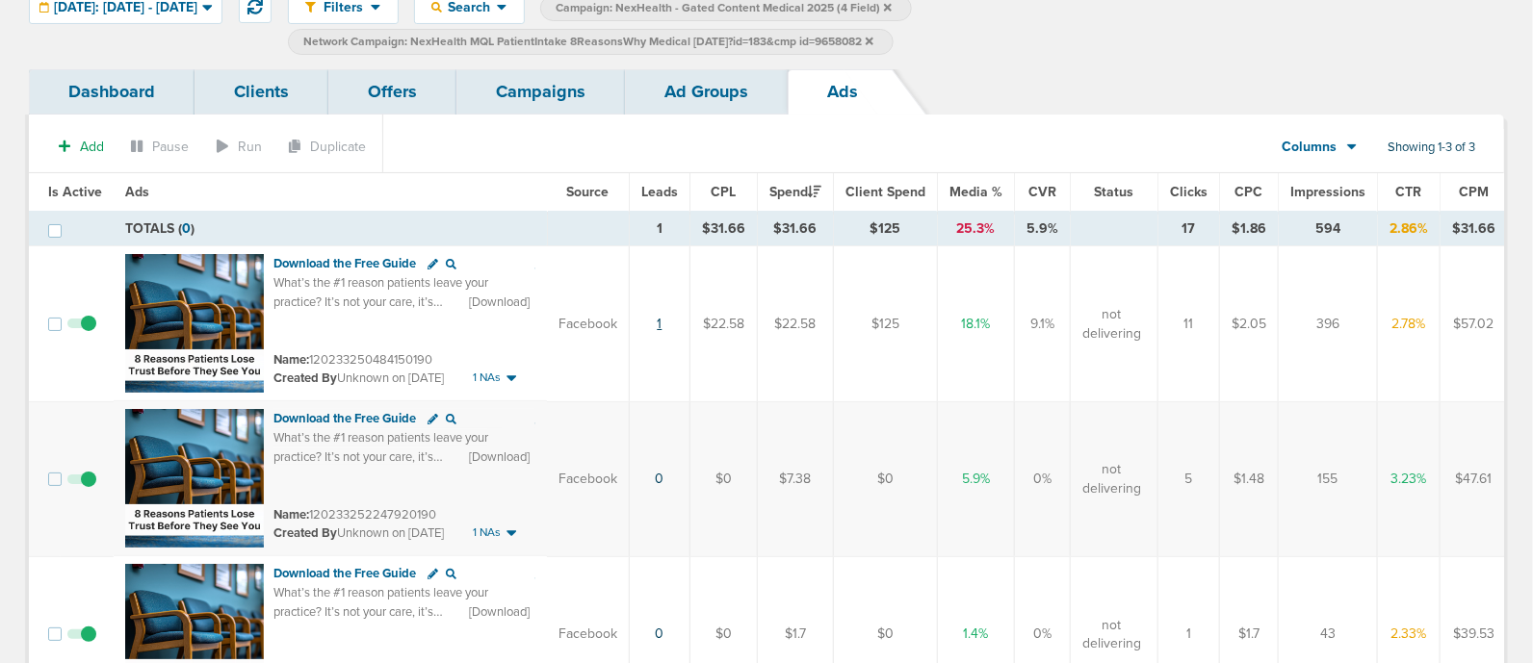
click at [658, 323] on link "1" at bounding box center [660, 324] width 5 height 16
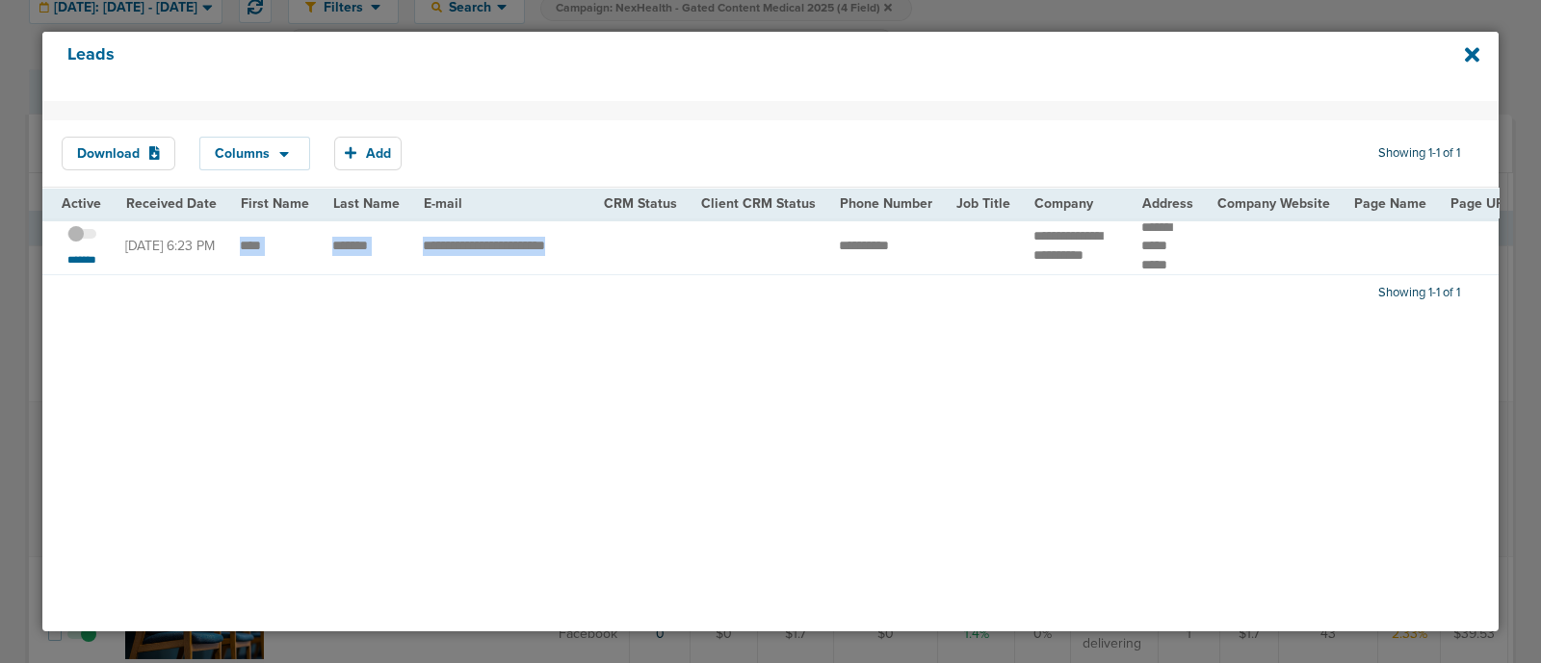
drag, startPoint x: 239, startPoint y: 241, endPoint x: 653, endPoint y: 235, distance: 414.1
click at [653, 235] on td at bounding box center [639, 247] width 97 height 57
click at [90, 244] on span at bounding box center [81, 244] width 29 height 0
click at [82, 238] on input "checkbox" at bounding box center [82, 238] width 0 height 0
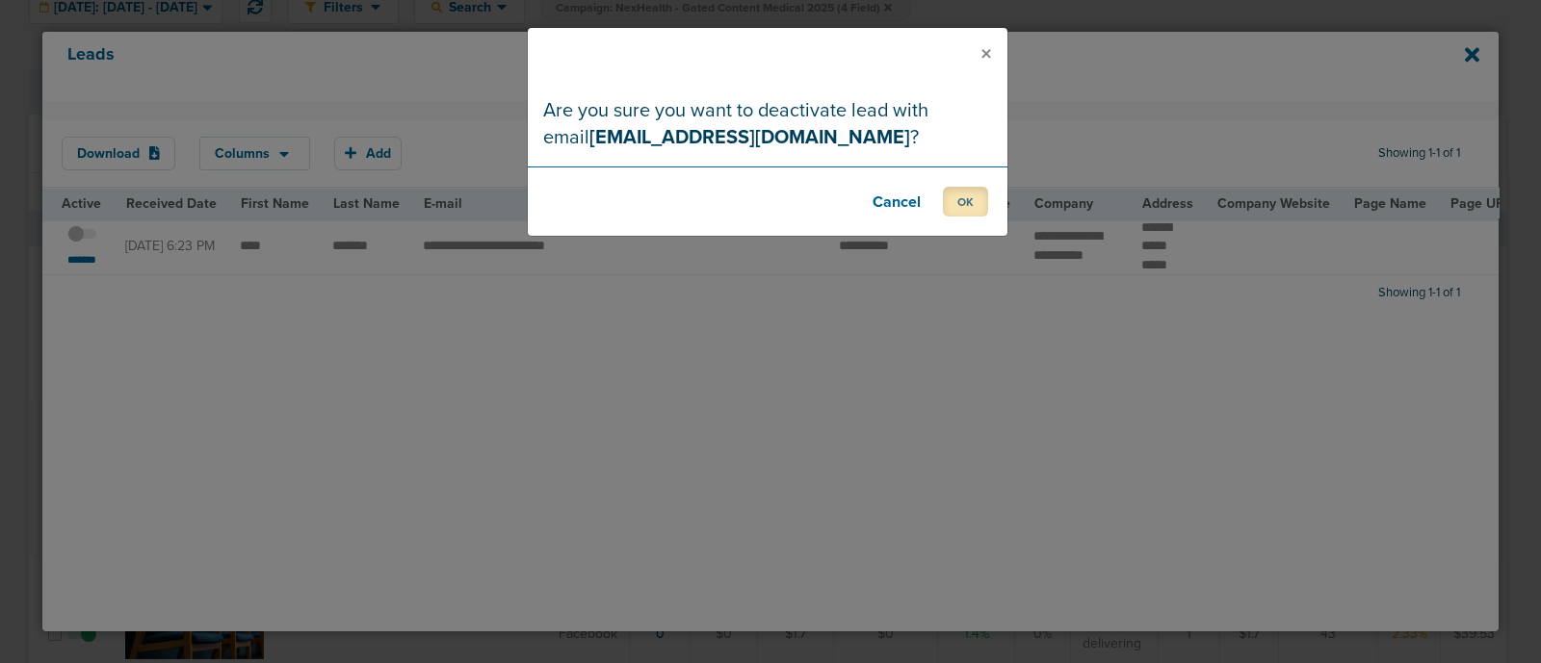
click at [970, 210] on button "OK" at bounding box center [965, 202] width 45 height 30
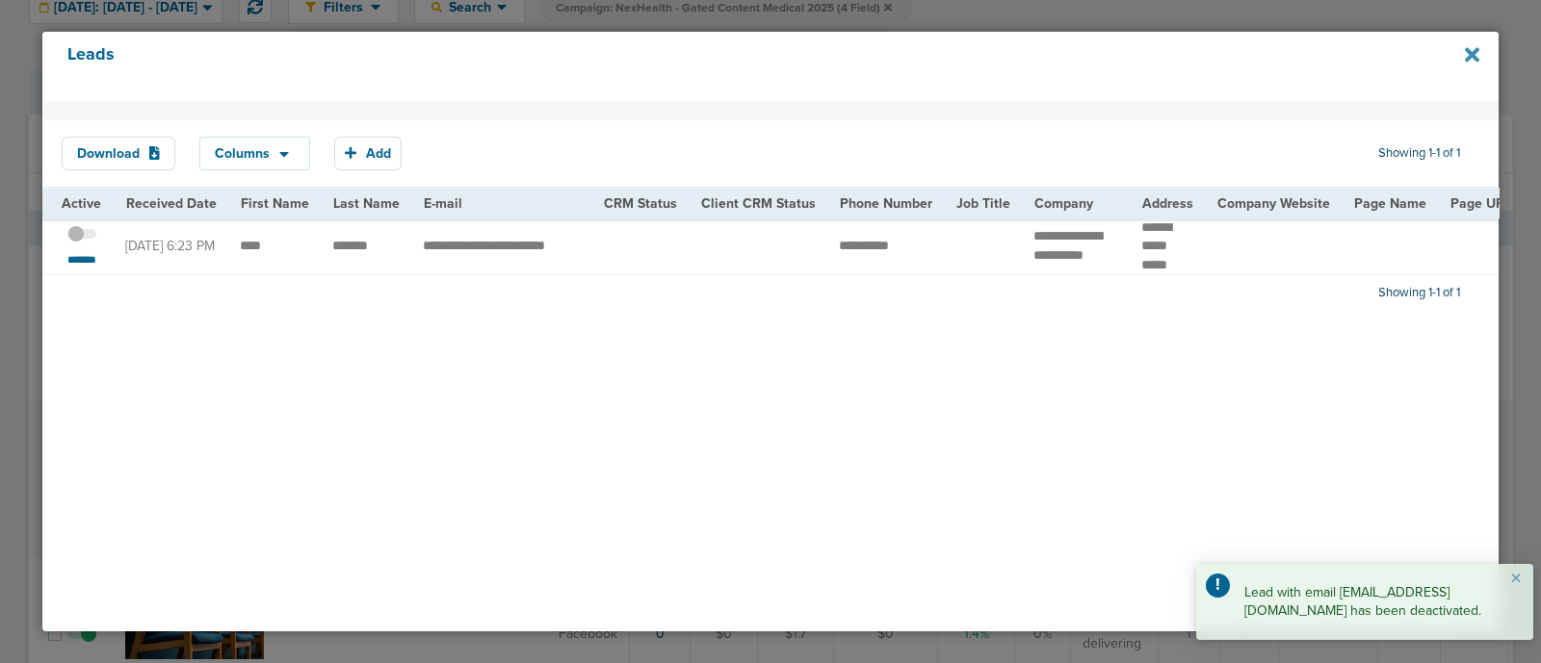
click at [1467, 55] on icon at bounding box center [1472, 54] width 14 height 21
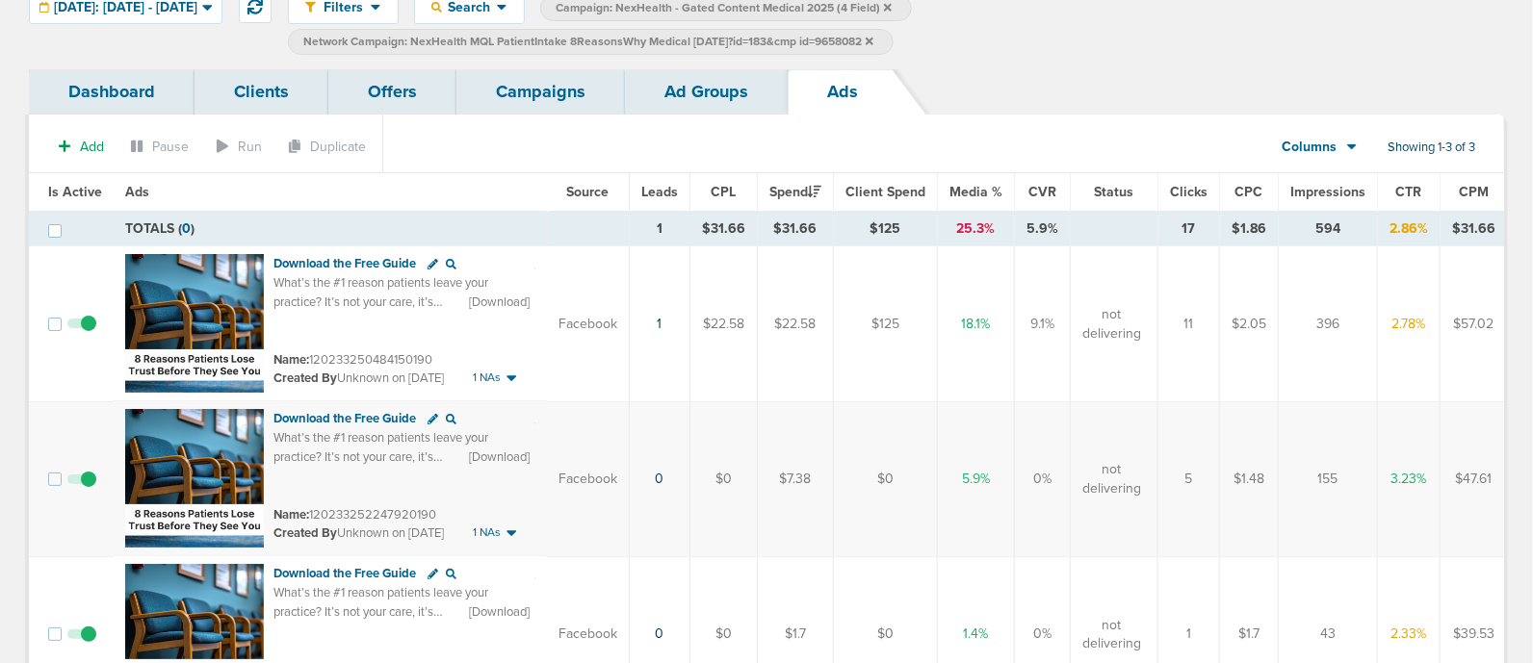
click at [537, 77] on link "Campaigns" at bounding box center [540, 91] width 169 height 45
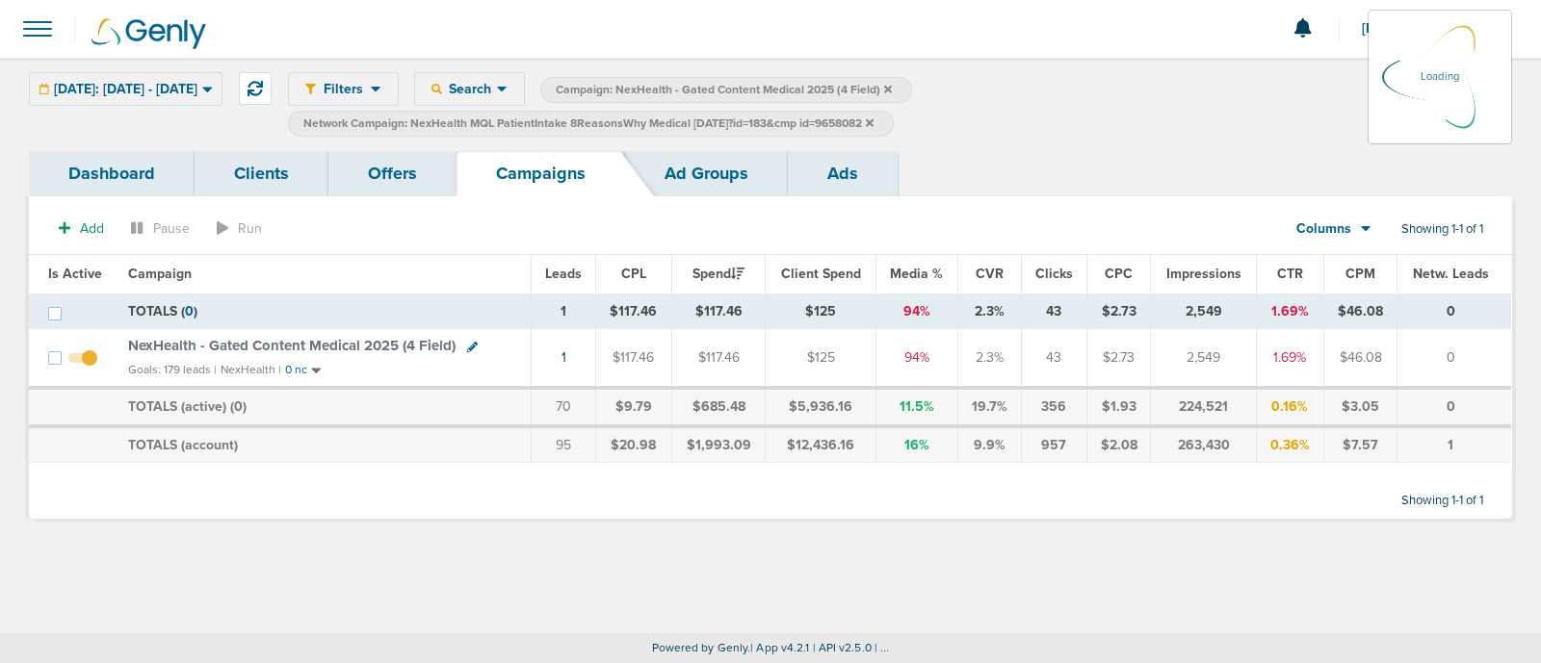
click at [873, 121] on icon at bounding box center [870, 122] width 8 height 8
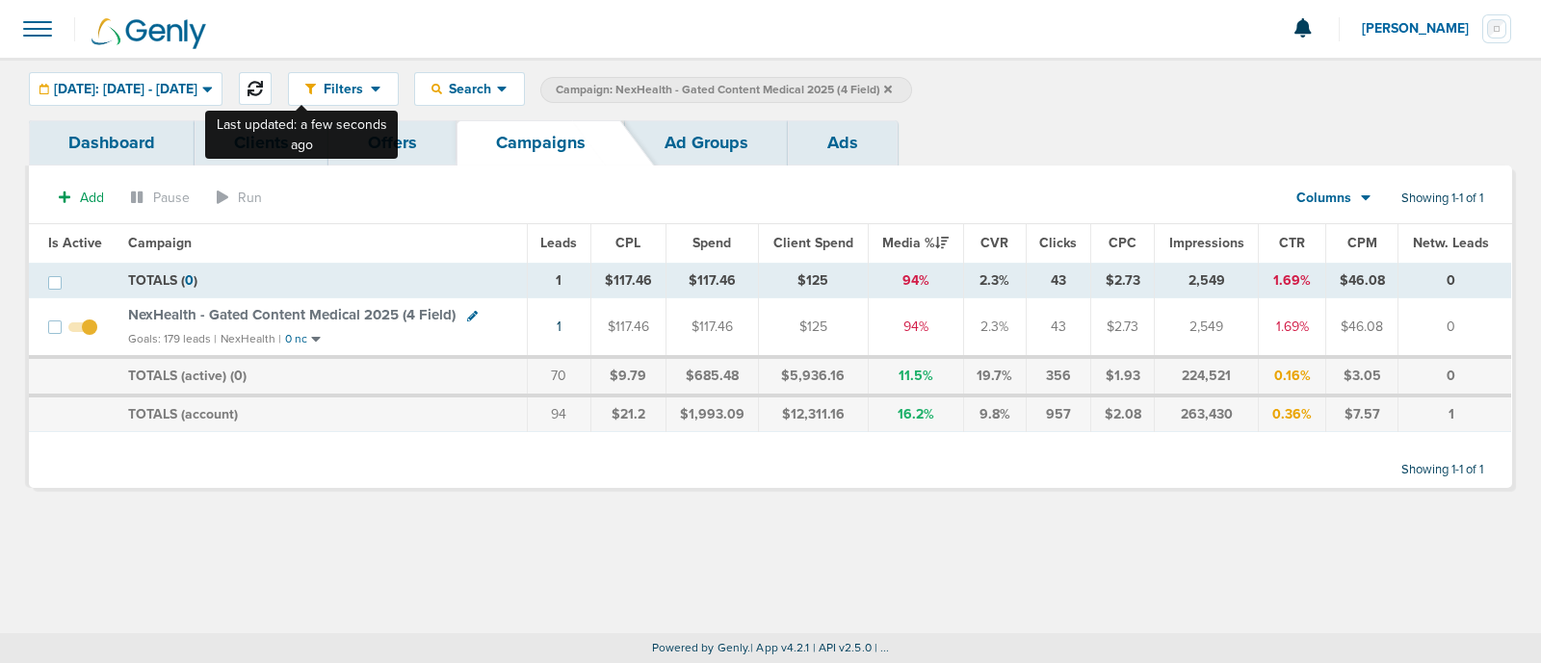
click at [263, 94] on icon at bounding box center [254, 88] width 15 height 15
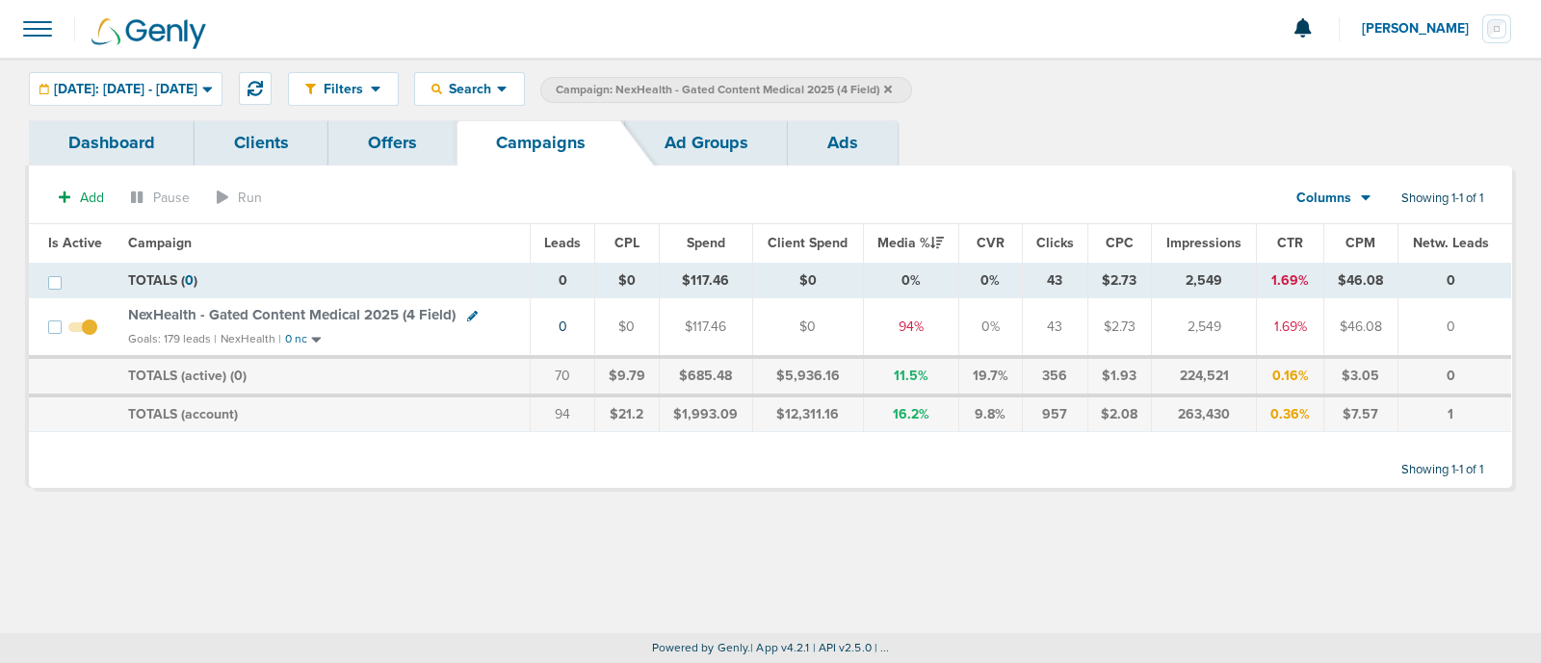
click at [892, 89] on icon at bounding box center [888, 89] width 8 height 8
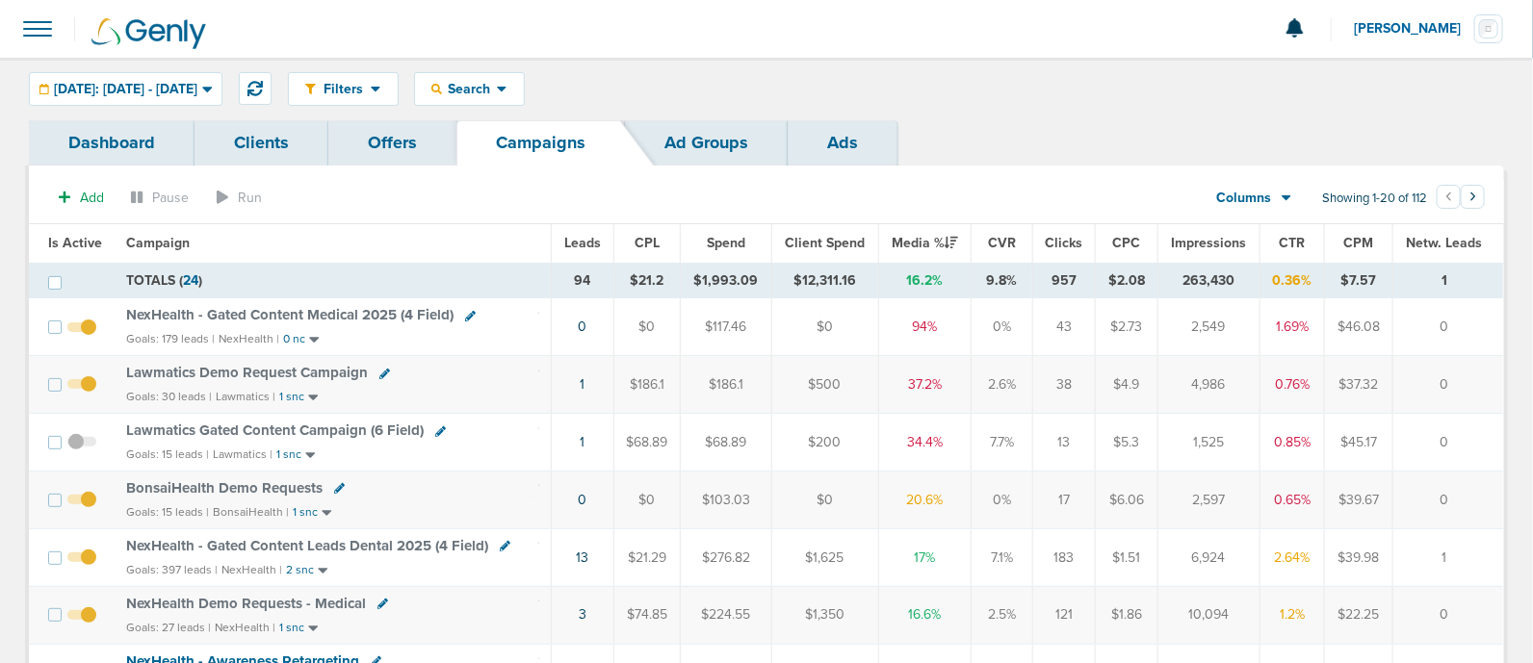
click at [468, 314] on icon at bounding box center [470, 316] width 11 height 11
select select
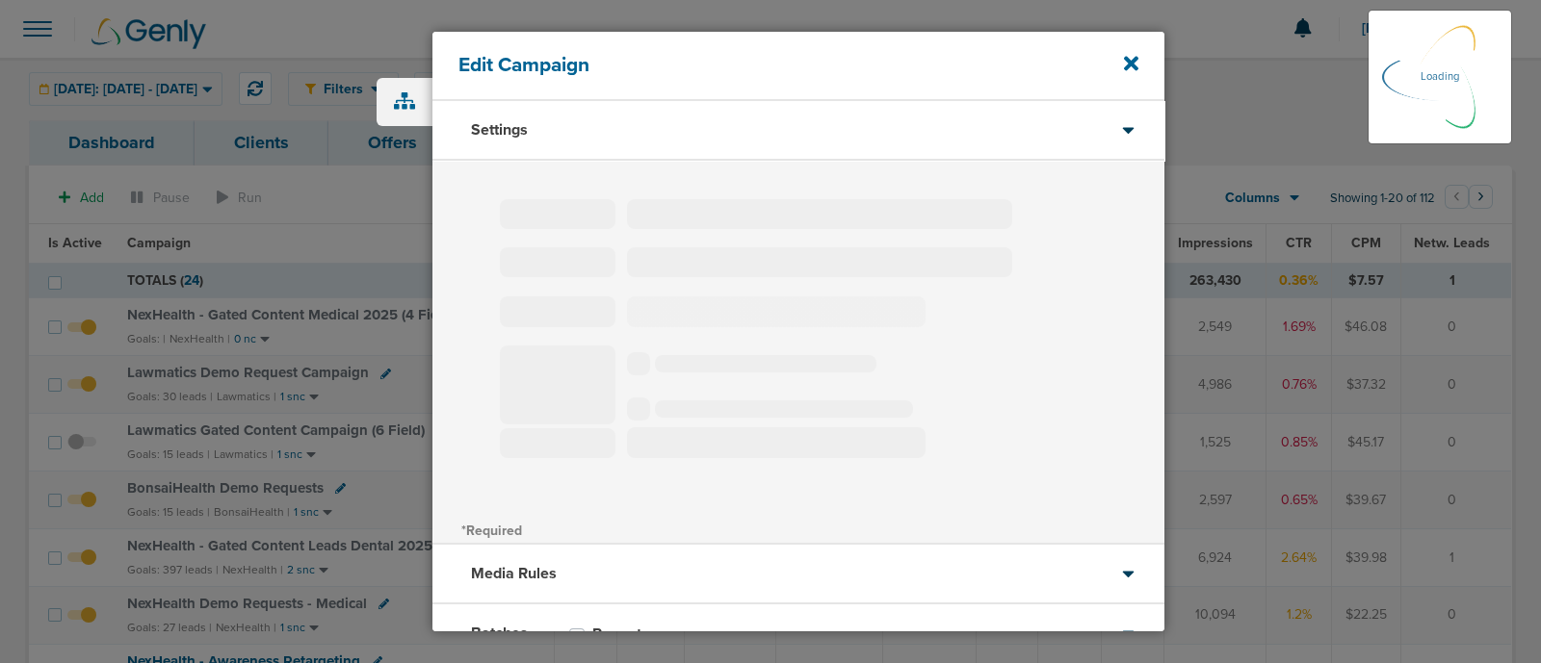
type input "NexHealth - Gated Content Medical 2025 (4 Field)"
select select "Leads"
radio input "true"
select select "readWrite"
select select "1"
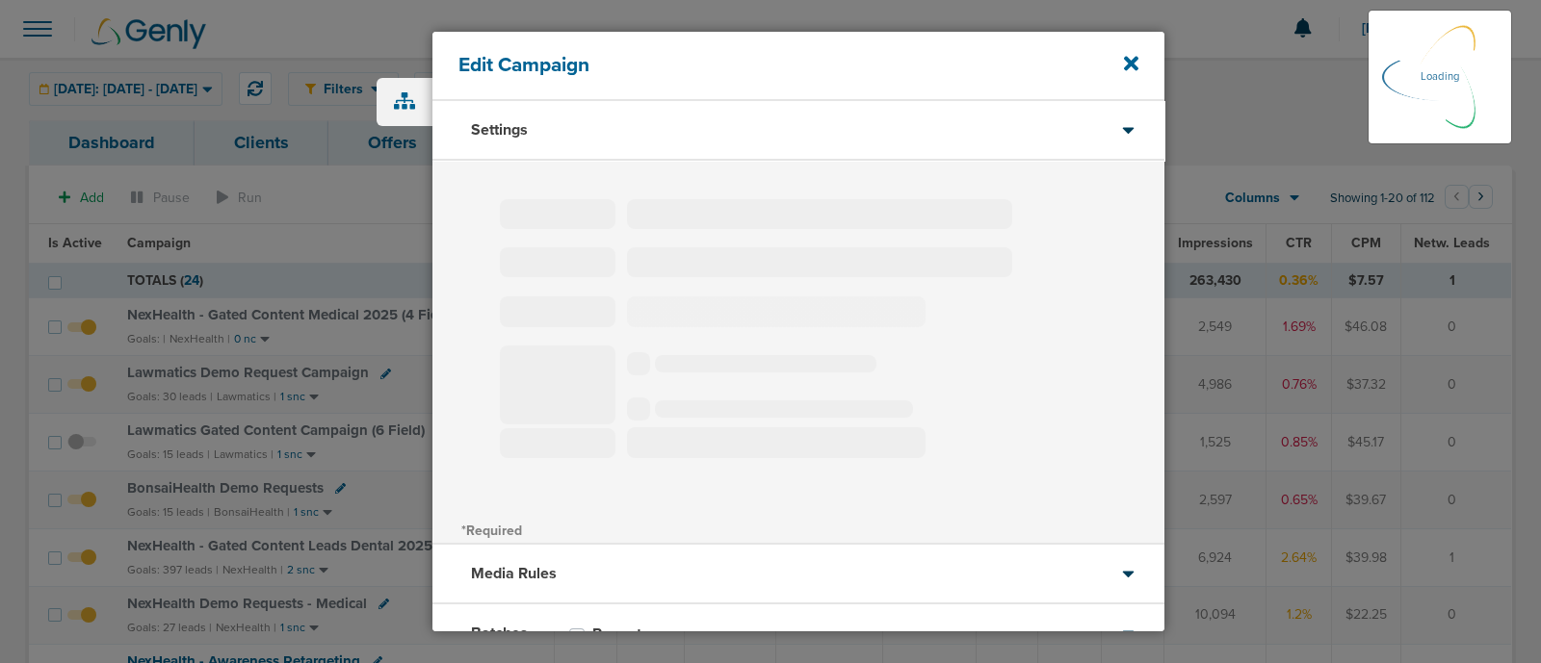
select select "1"
select select "2"
select select "3"
select select "4"
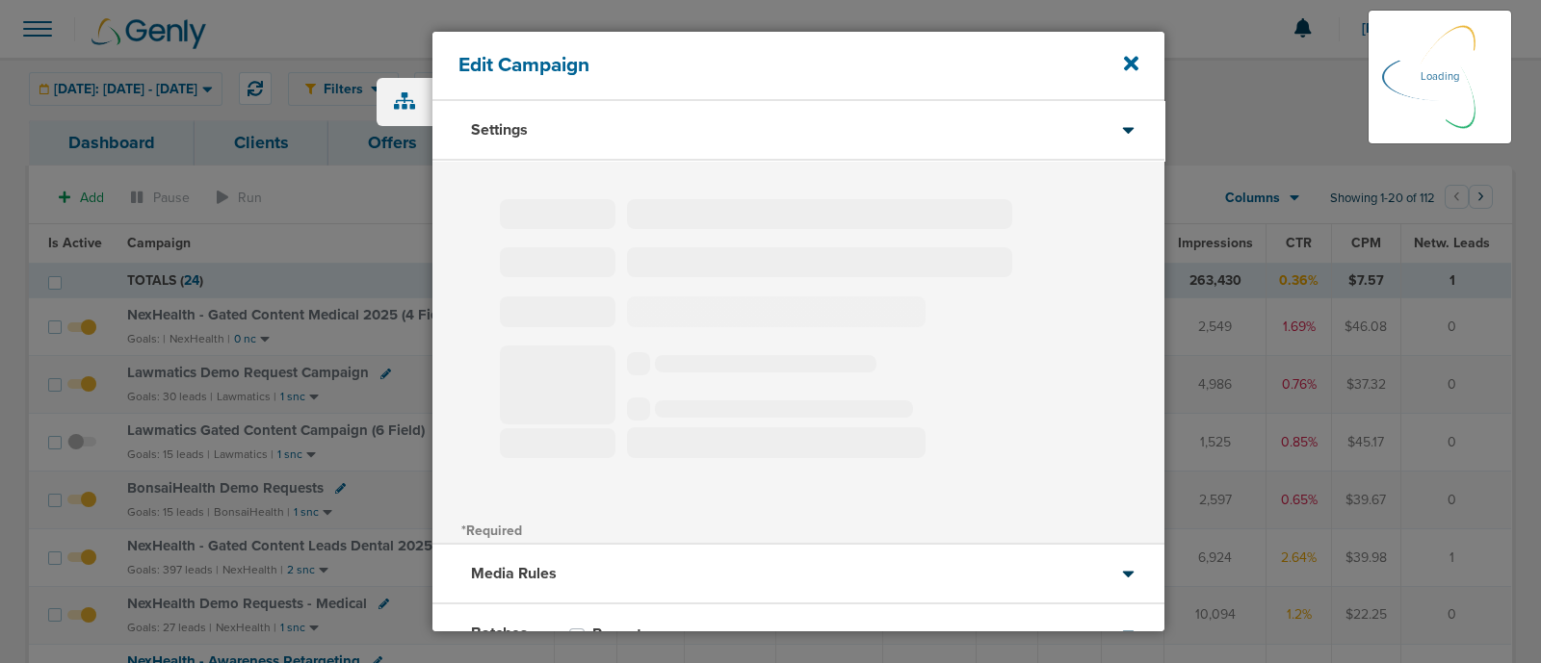
select select "6"
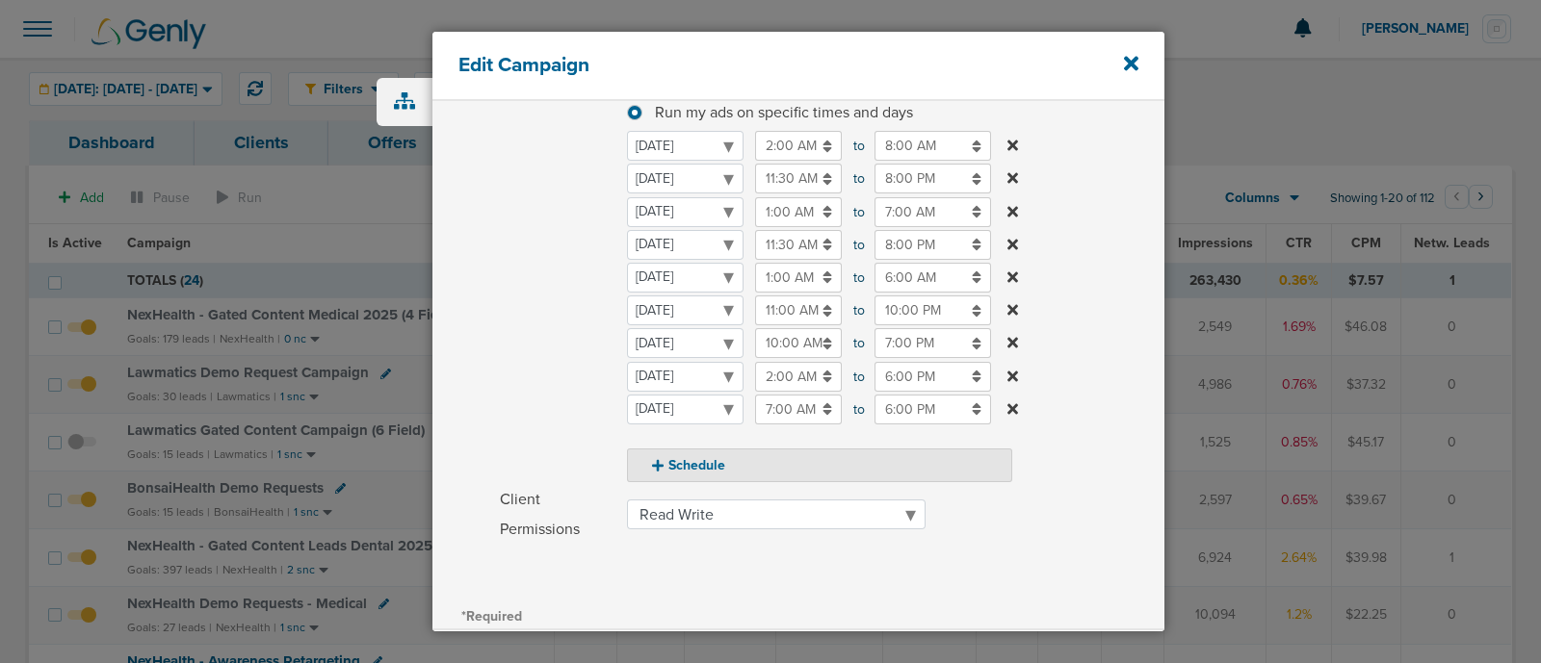
scroll to position [290, 0]
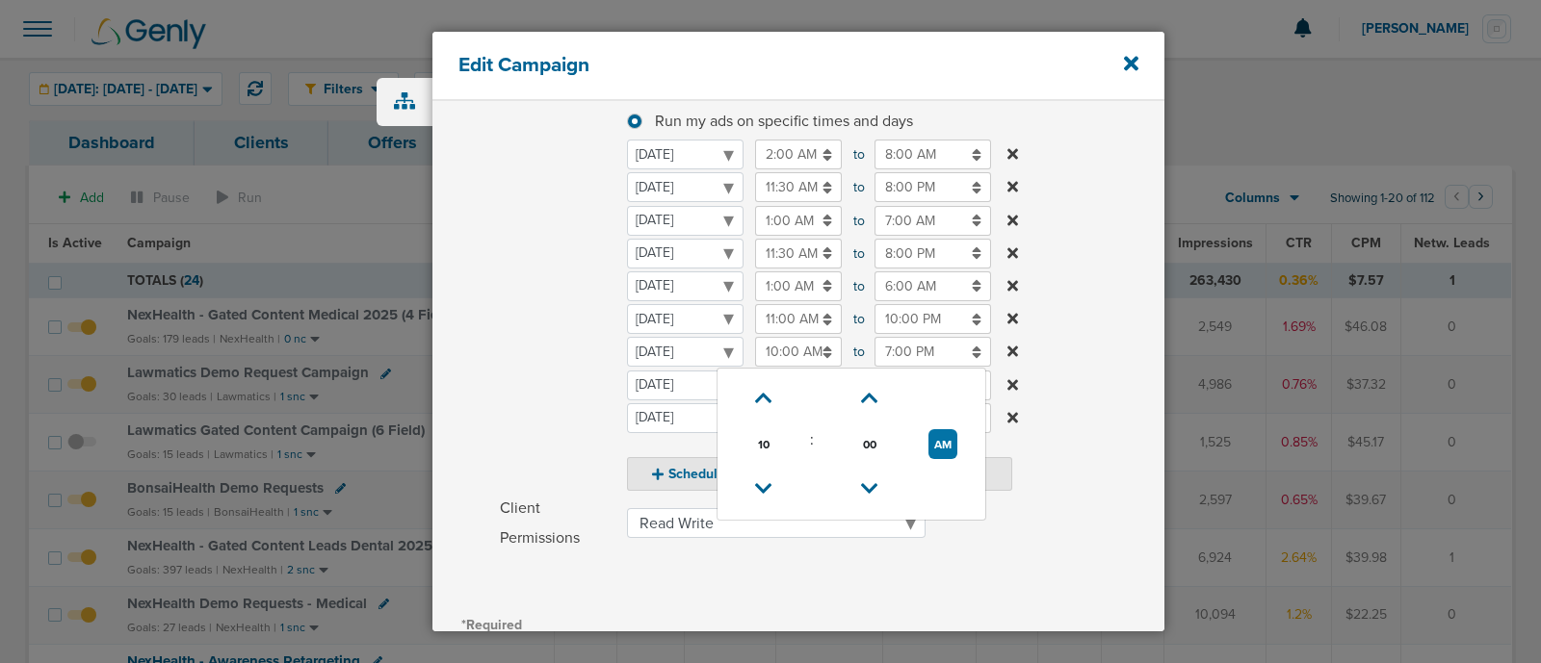
click at [791, 344] on input "10:00 AM" at bounding box center [798, 352] width 87 height 30
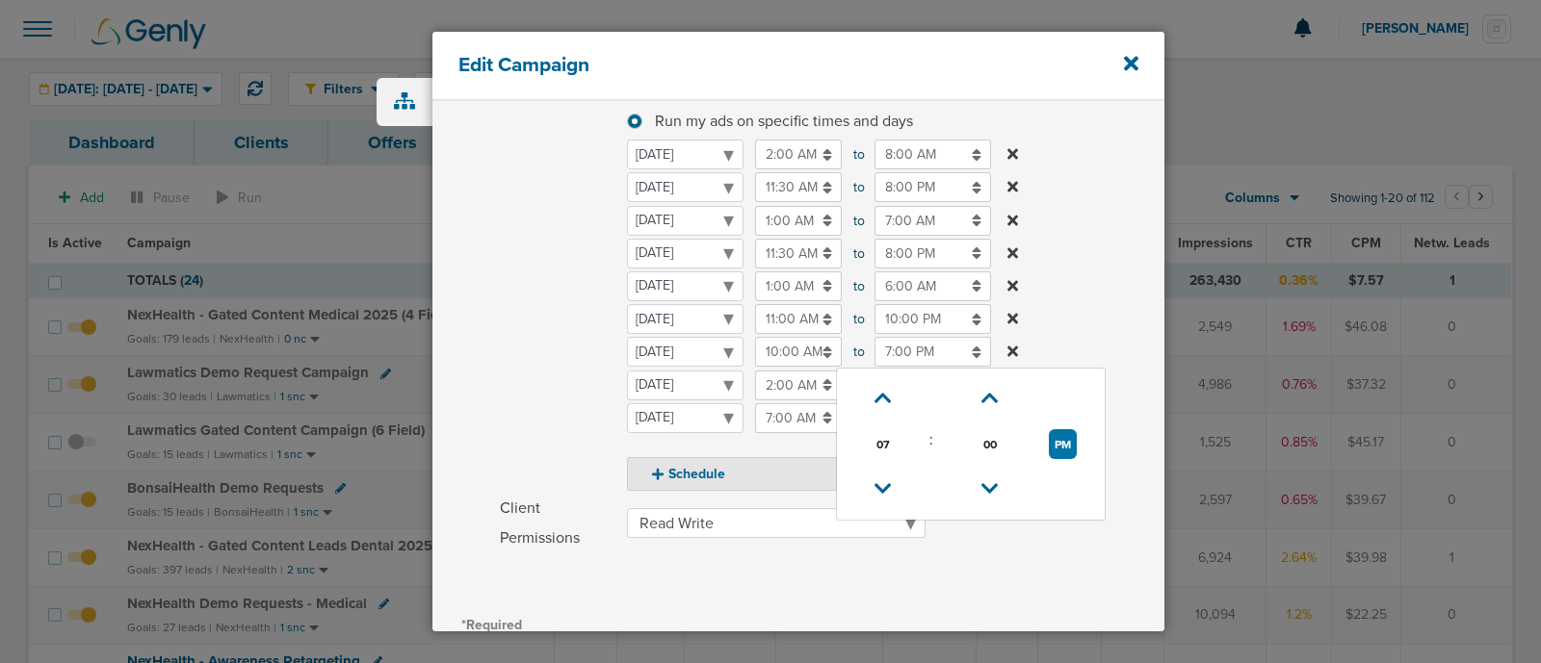
click at [900, 347] on input "7:00 PM" at bounding box center [932, 352] width 117 height 30
click at [881, 397] on icon at bounding box center [882, 399] width 17 height 12
click at [881, 393] on icon at bounding box center [882, 399] width 17 height 12
type input "9:00 PM"
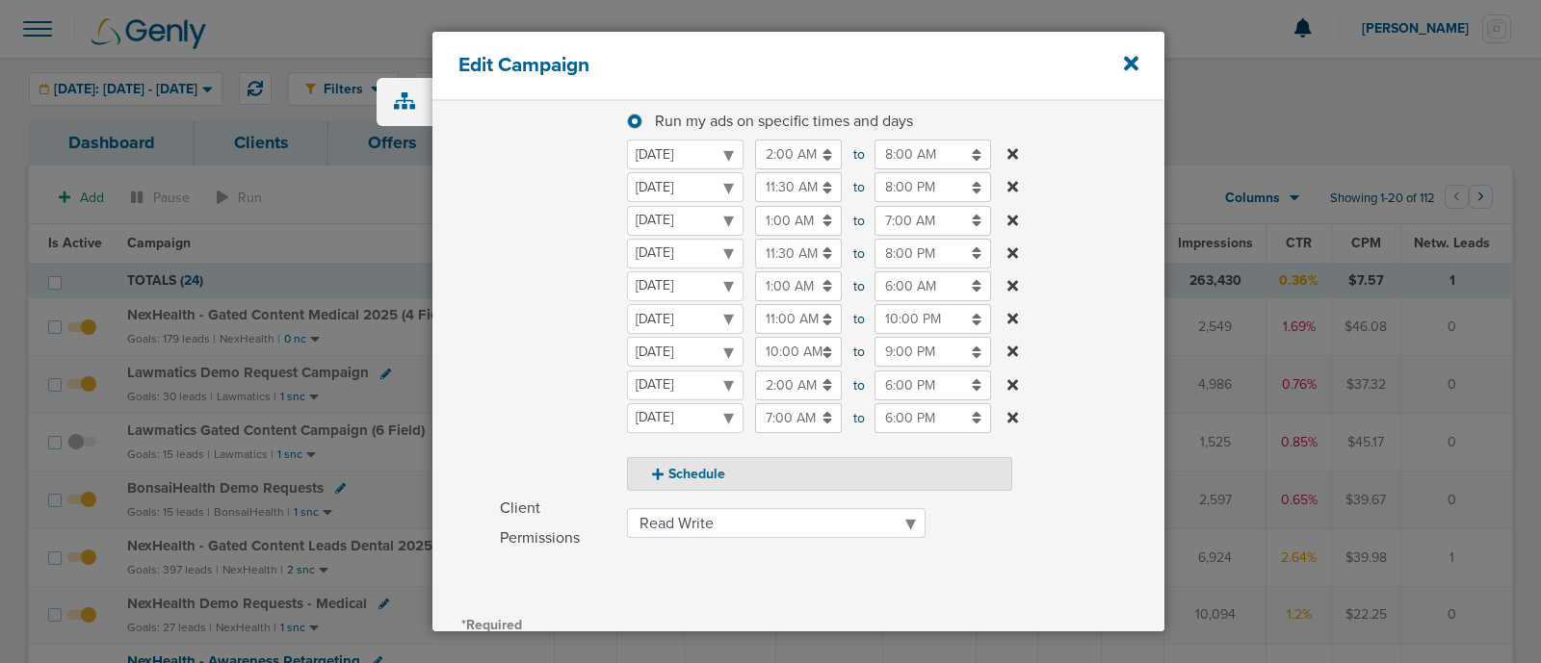
click at [1137, 267] on label "Schedule Run my ads all days and all hours Run my ads all days and all hours Ru…" at bounding box center [832, 273] width 664 height 436
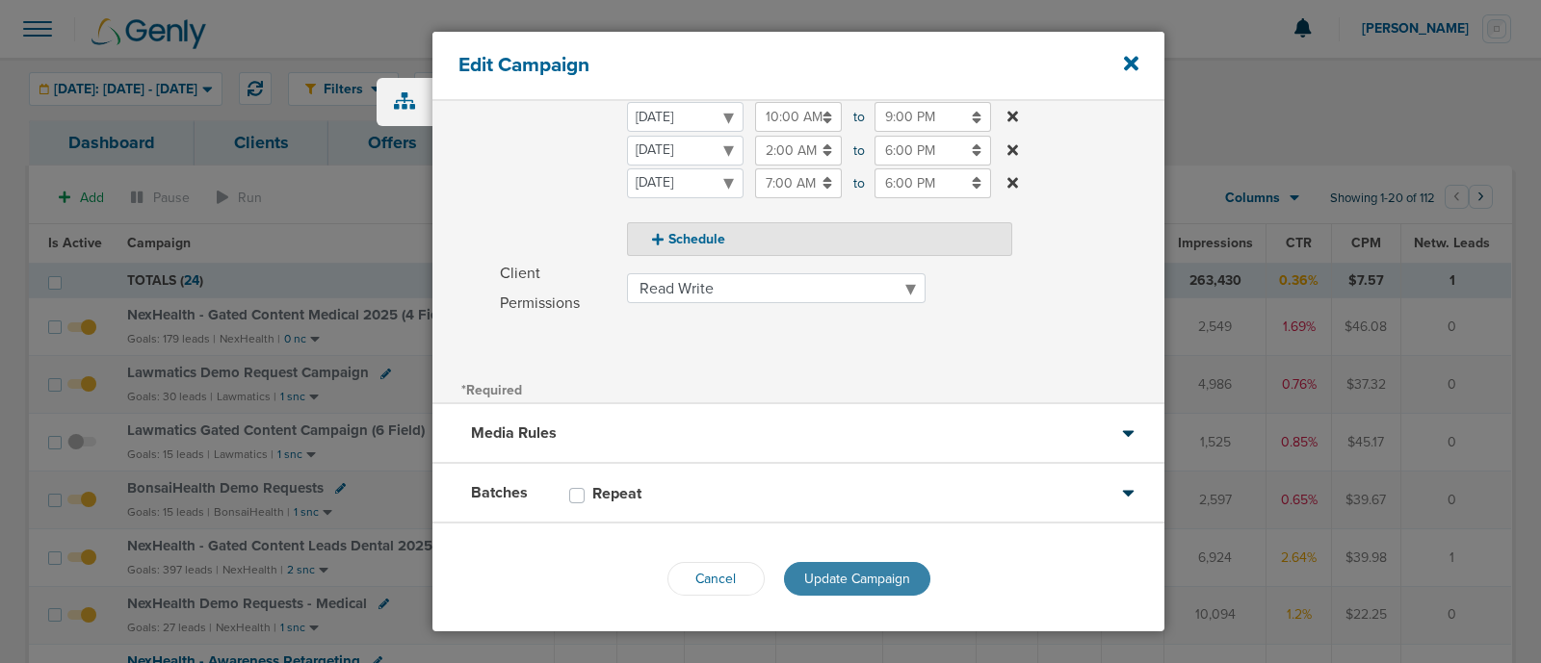
click at [864, 579] on span "Update Campaign" at bounding box center [857, 579] width 106 height 16
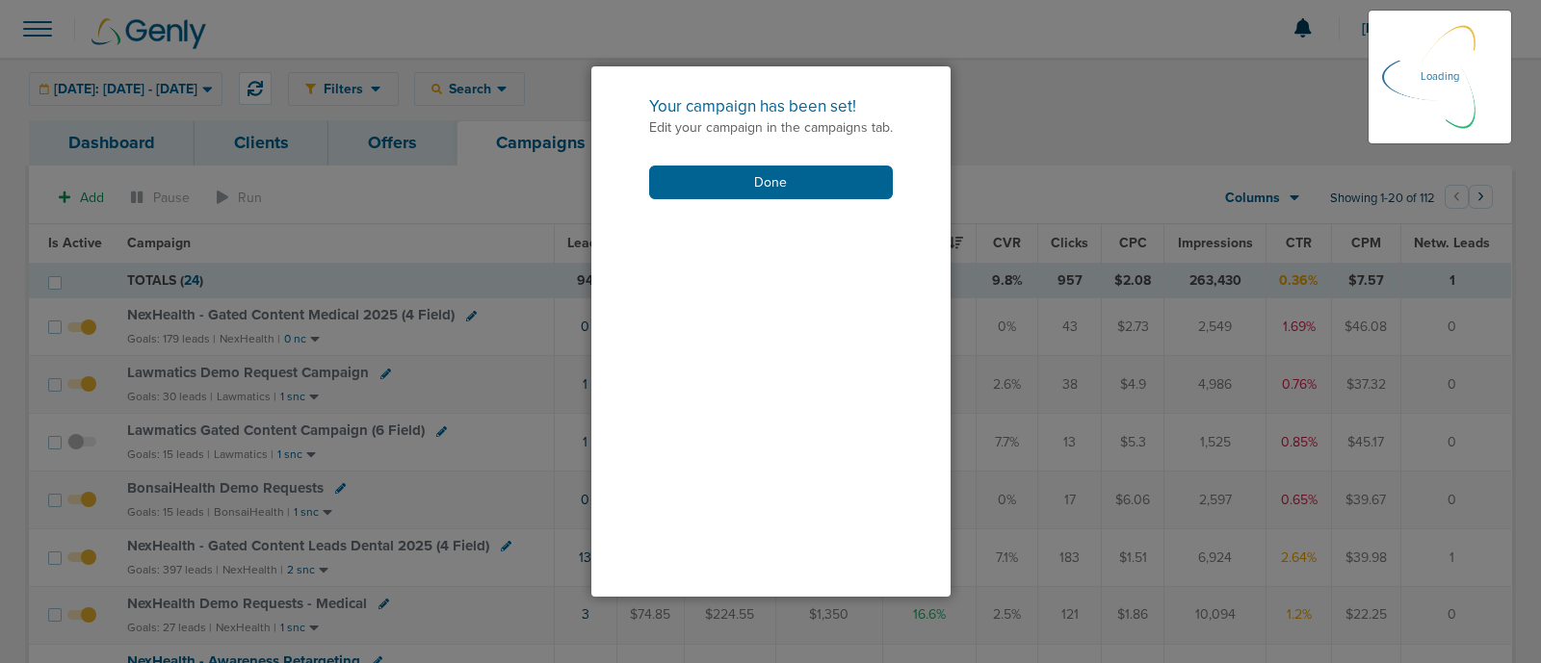
scroll to position [466, 0]
click at [741, 184] on button "Done" at bounding box center [771, 183] width 244 height 34
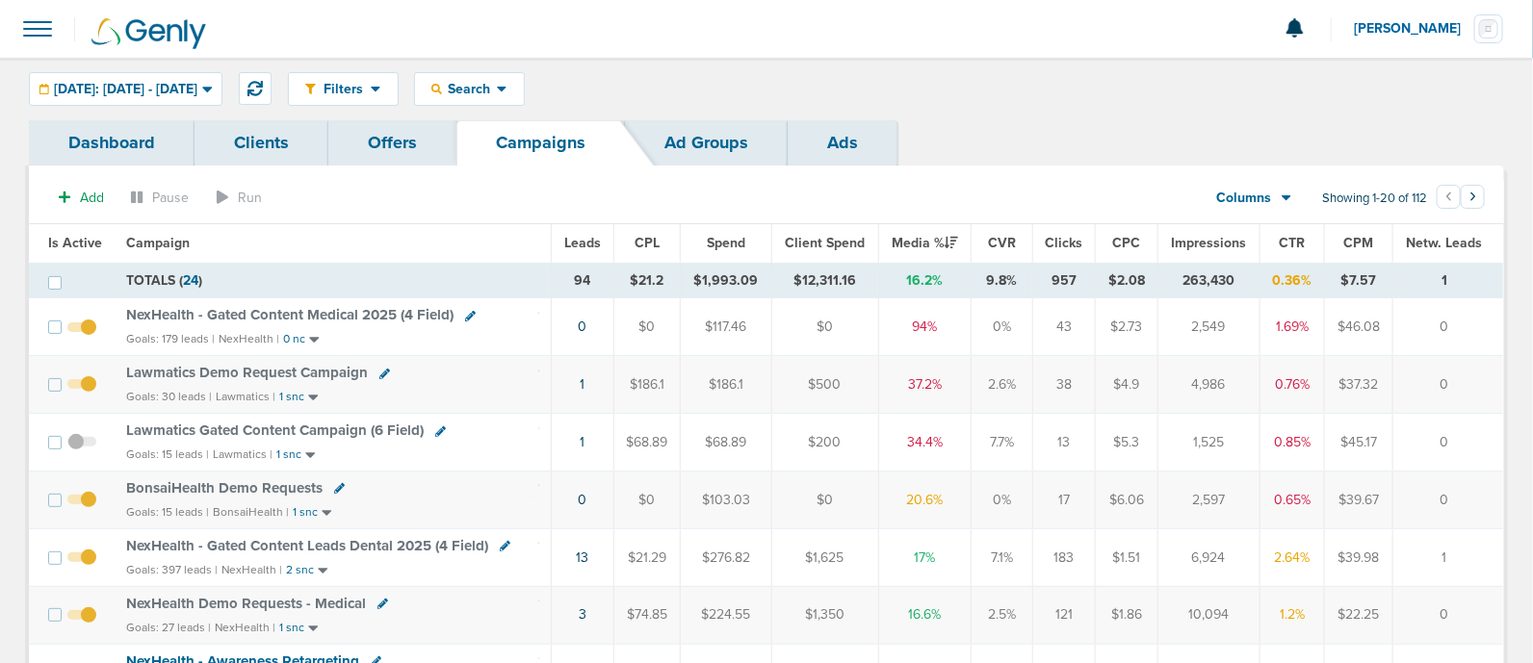
click at [380, 370] on icon at bounding box center [384, 374] width 11 height 11
select select
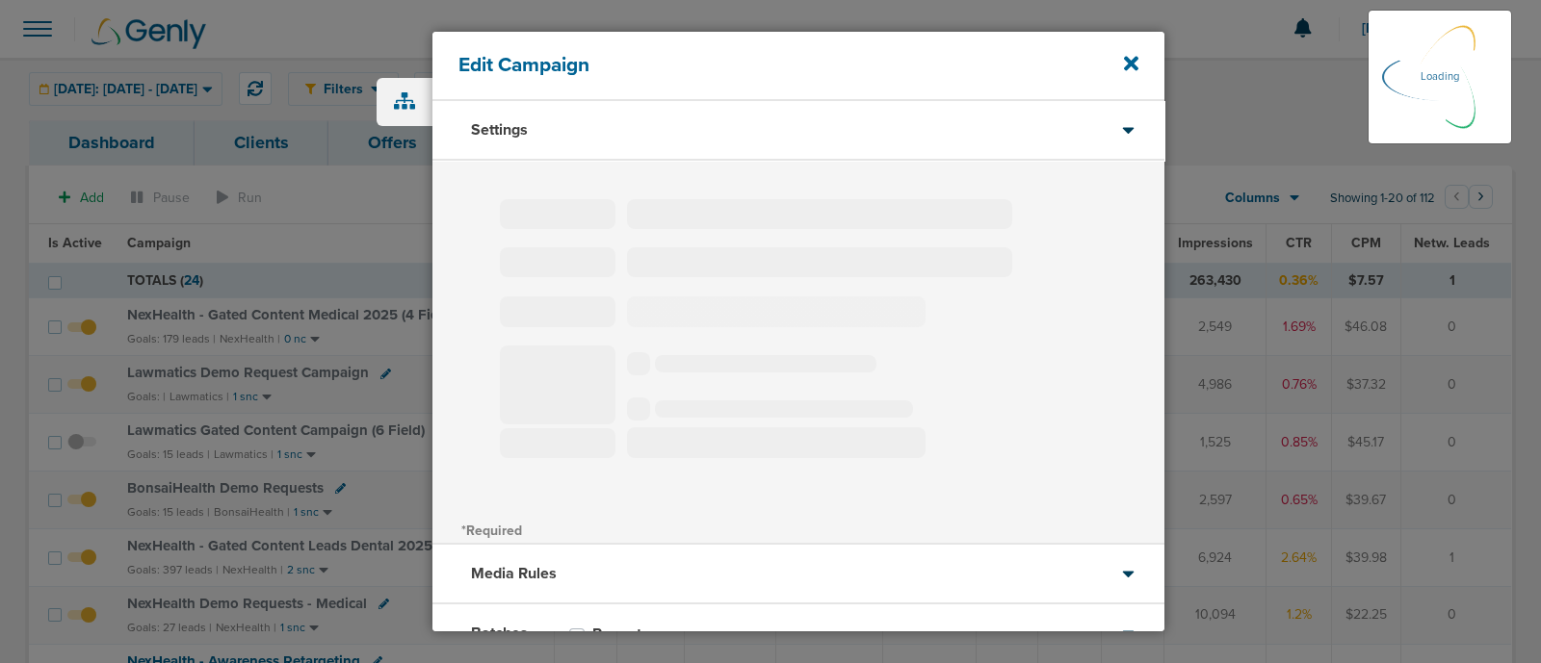
type input "Lawmatics Demo Request Campaign"
select select "Leads"
radio input "true"
select select "readWrite"
select select "1"
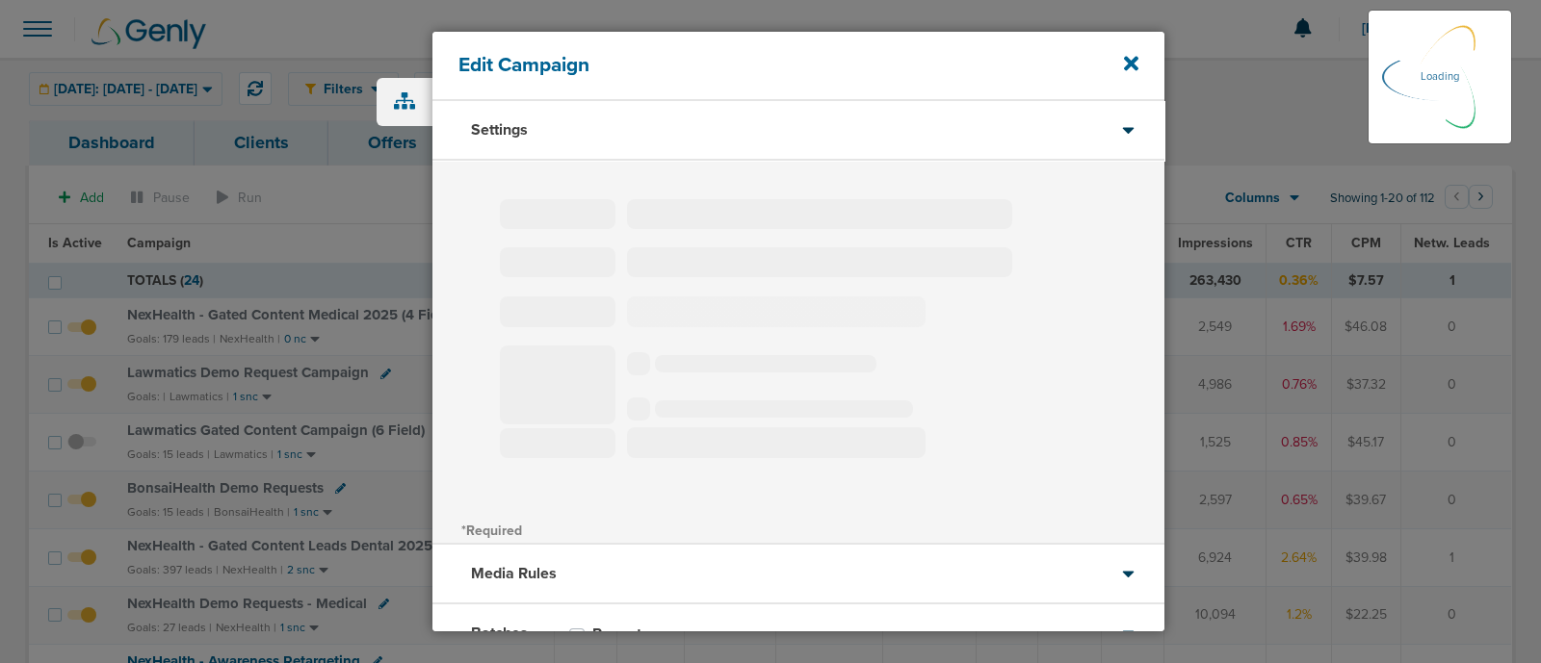
select select "1"
select select "2"
select select "3"
select select "6"
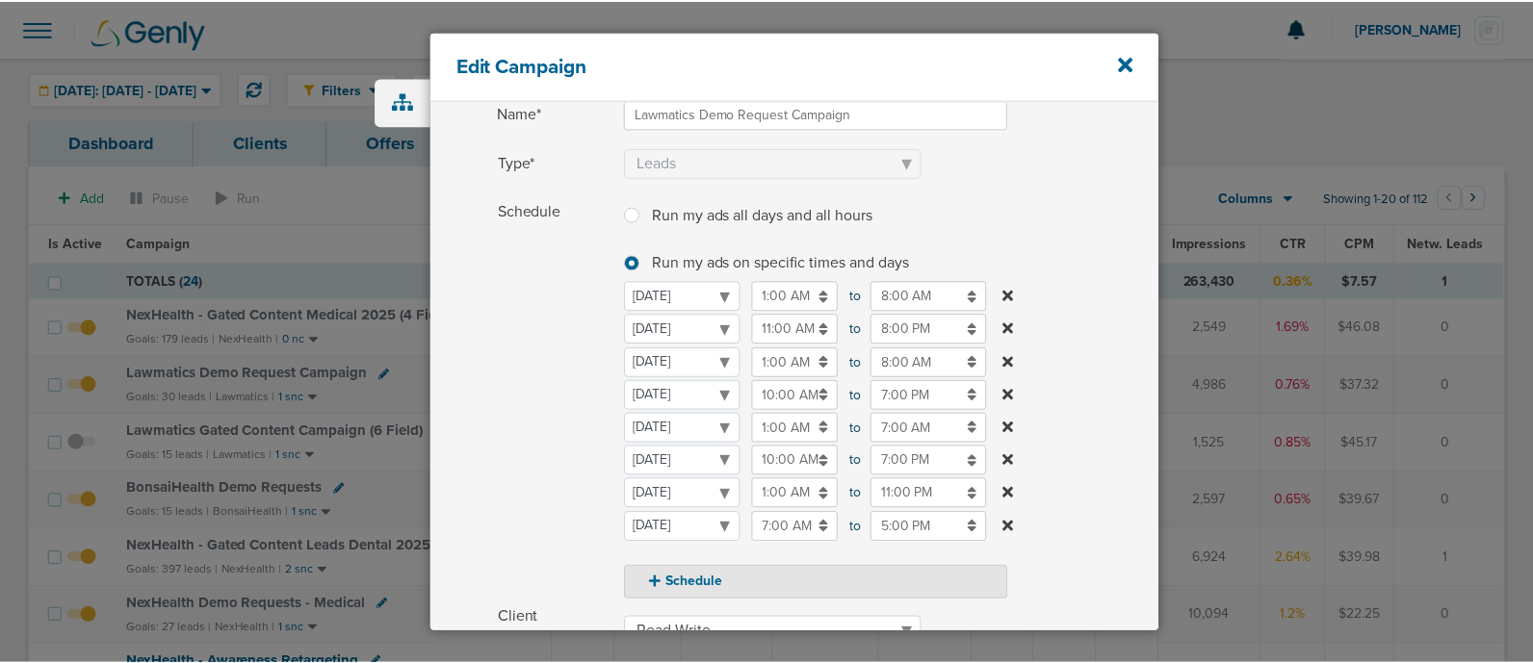
scroll to position [148, 0]
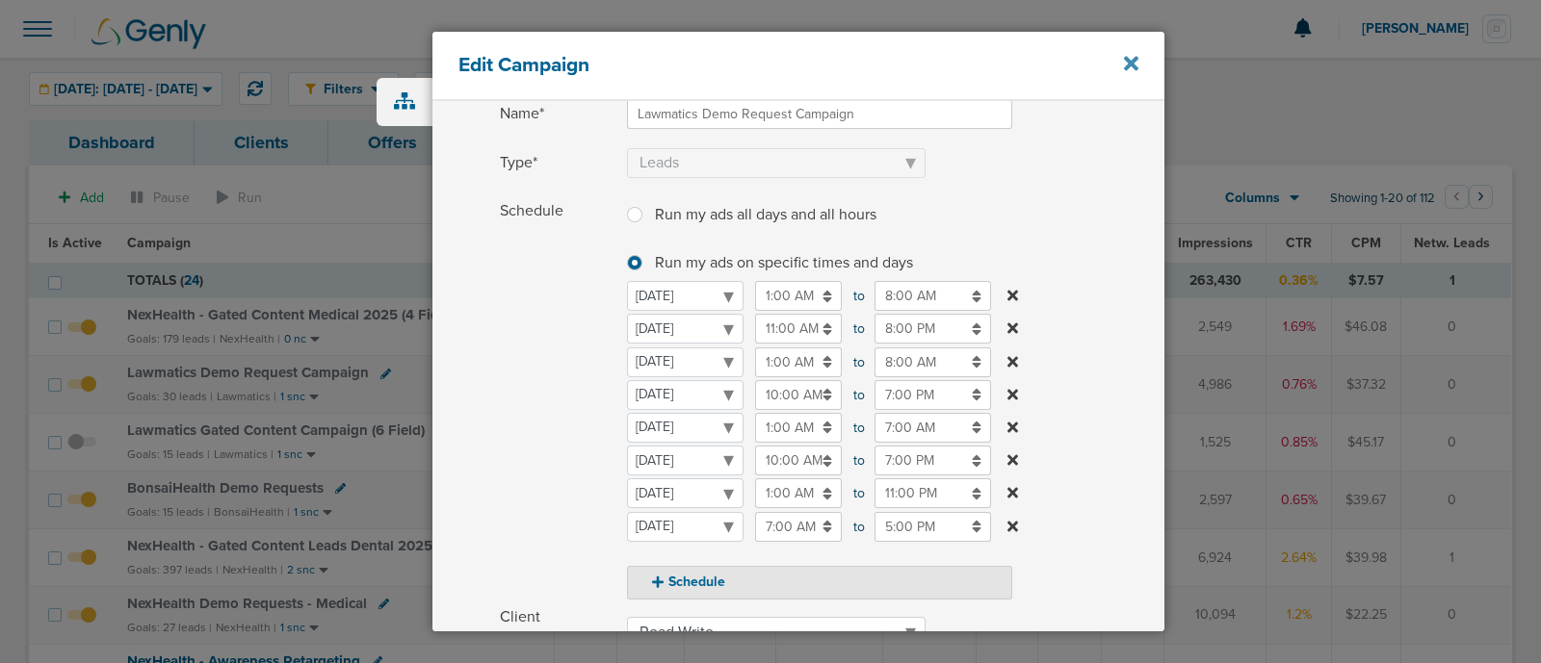
click at [1124, 60] on icon at bounding box center [1131, 63] width 14 height 21
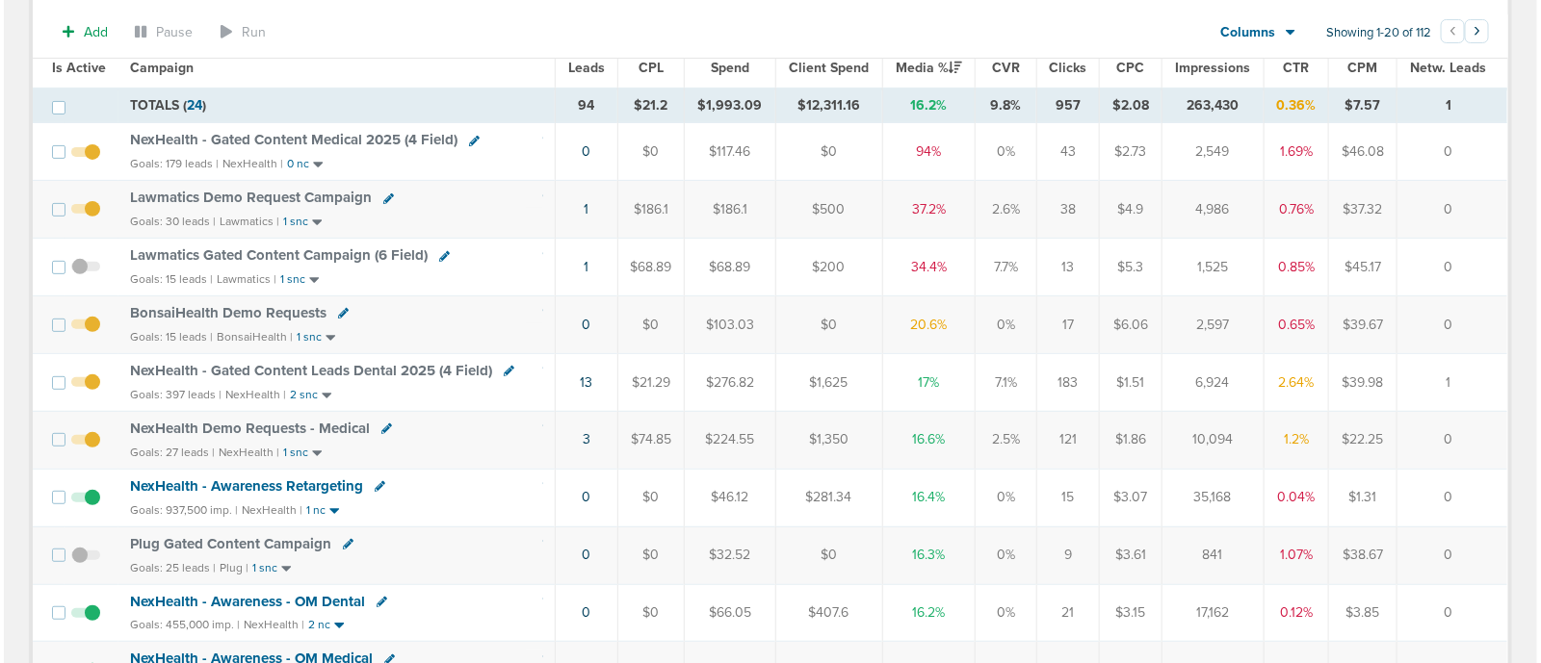
scroll to position [232, 0]
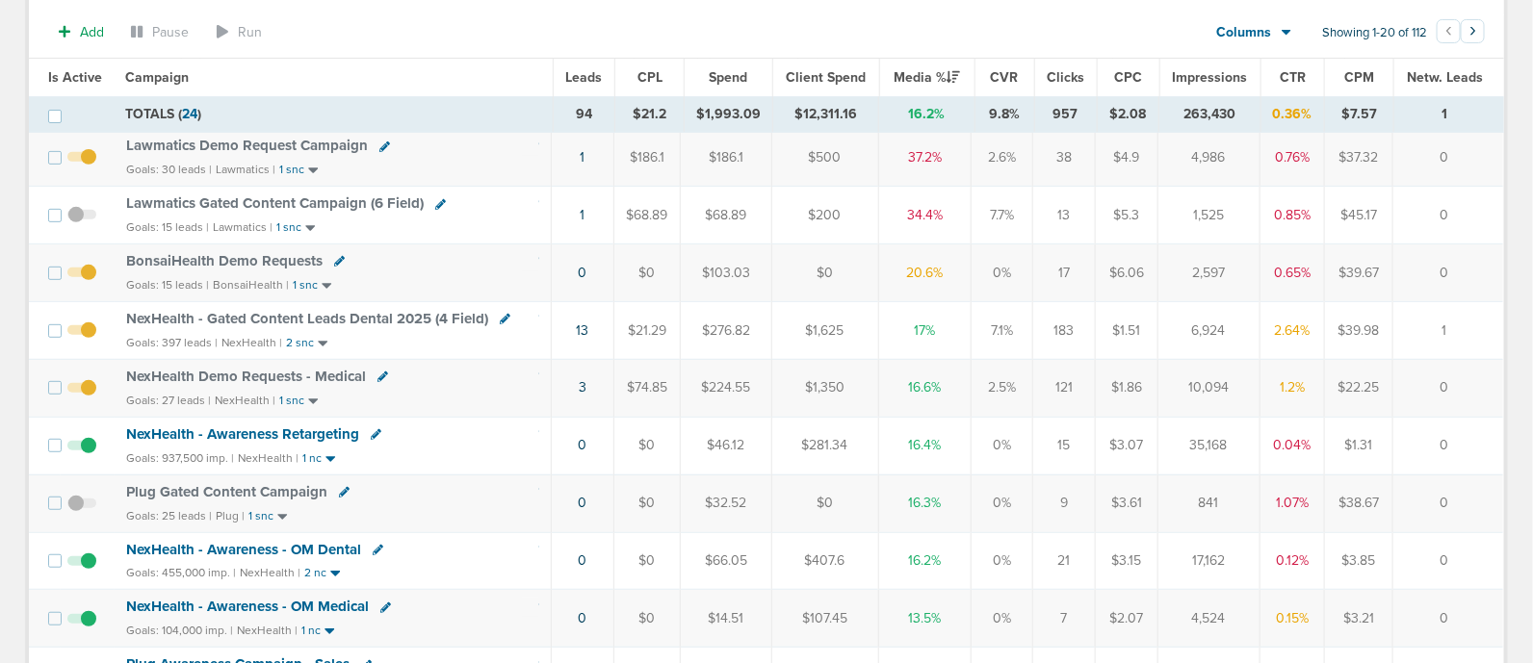
click at [334, 262] on icon at bounding box center [339, 261] width 11 height 11
select select
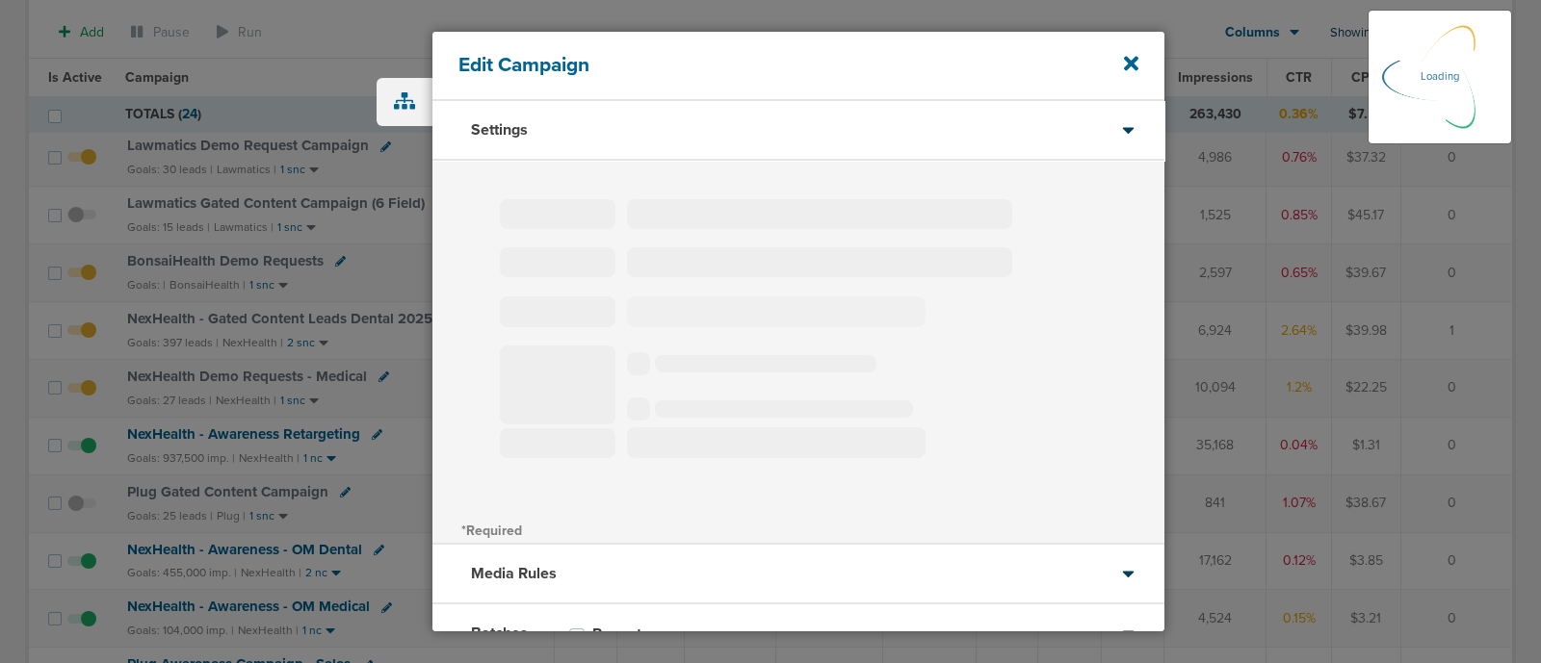
type input "BonsaiHealth Demo Requests"
select select "Leads"
radio input "true"
select select "readOnly"
select select "2"
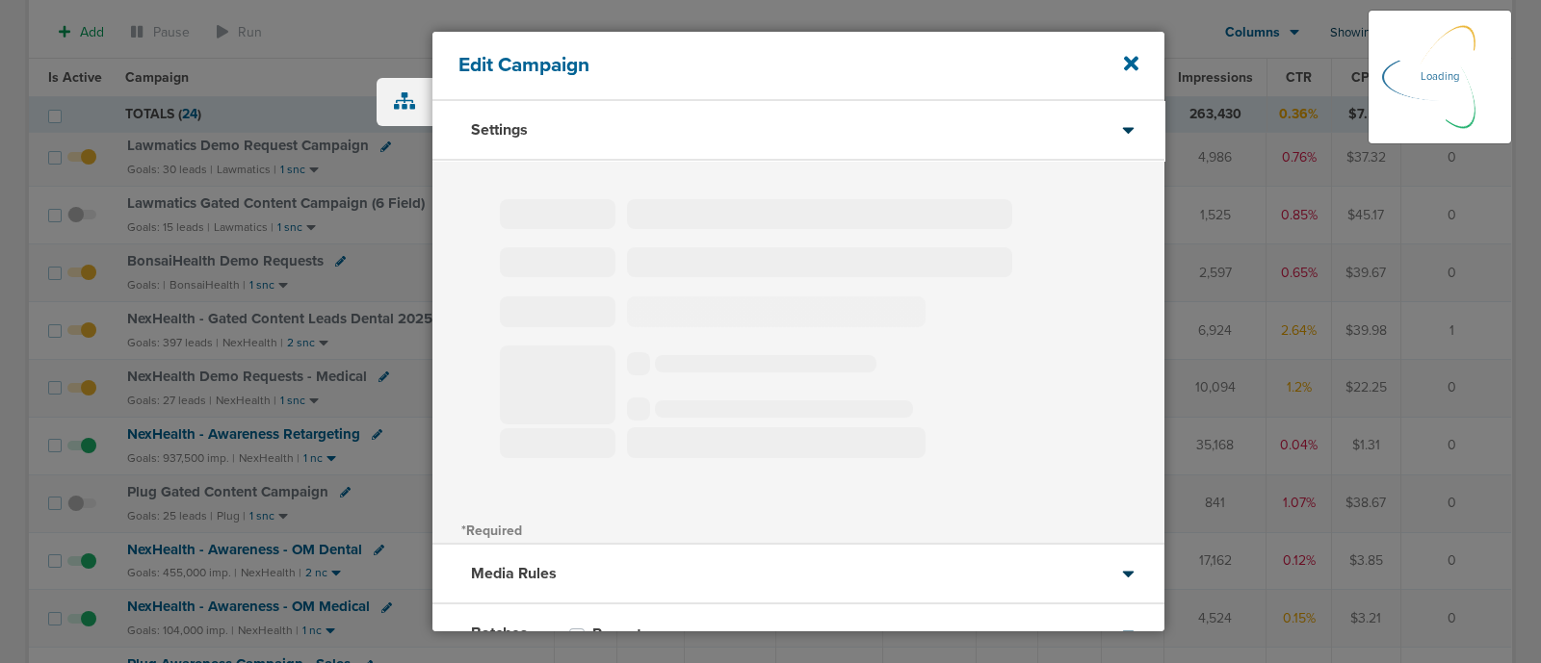
select select "3"
select select "4"
select select "6"
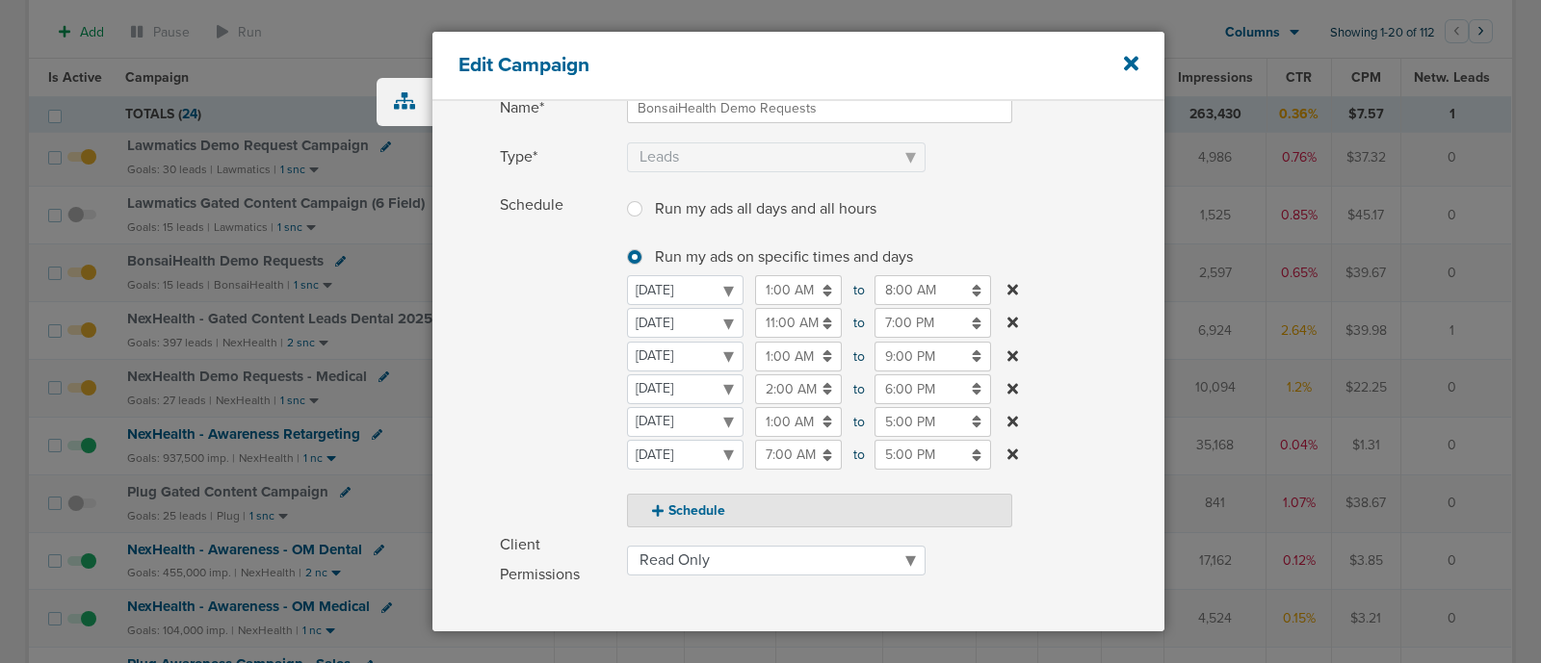
scroll to position [159, 0]
click at [1129, 61] on icon at bounding box center [1131, 64] width 14 height 14
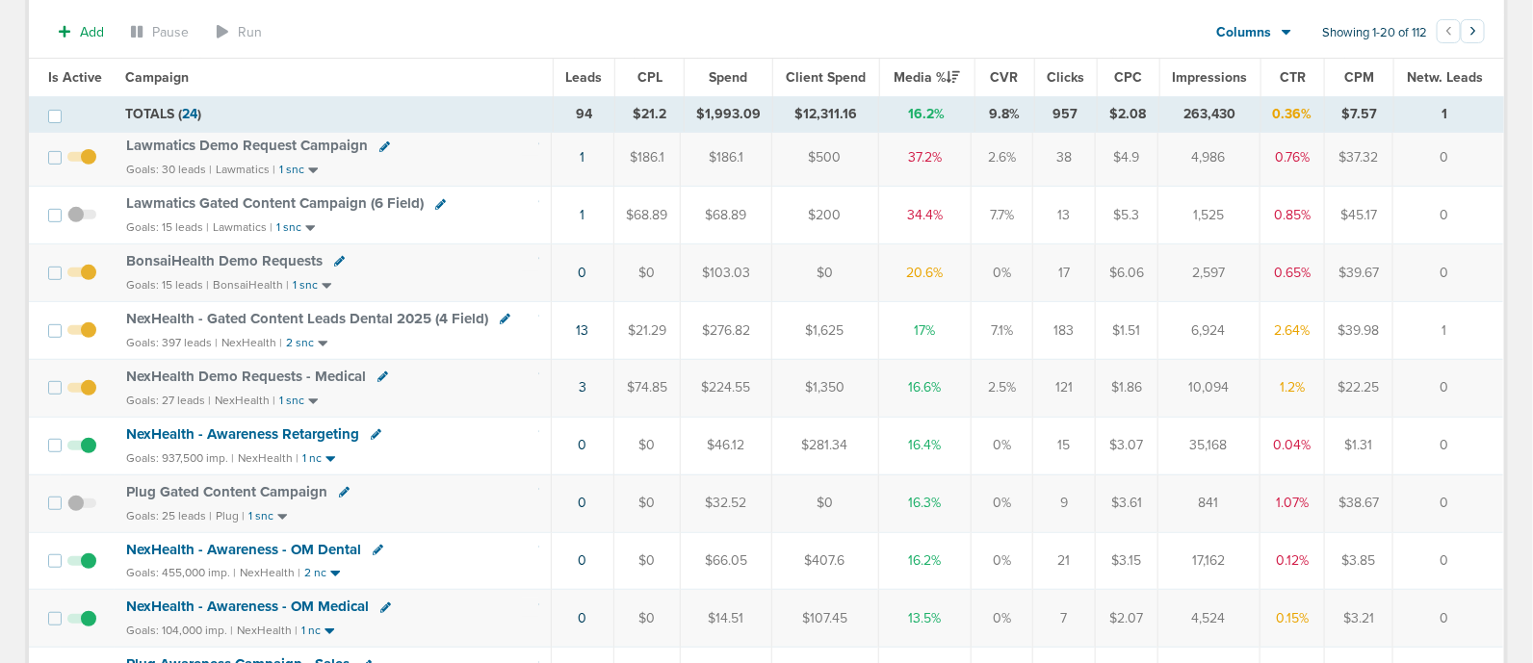
click at [500, 315] on icon at bounding box center [505, 319] width 11 height 11
select select
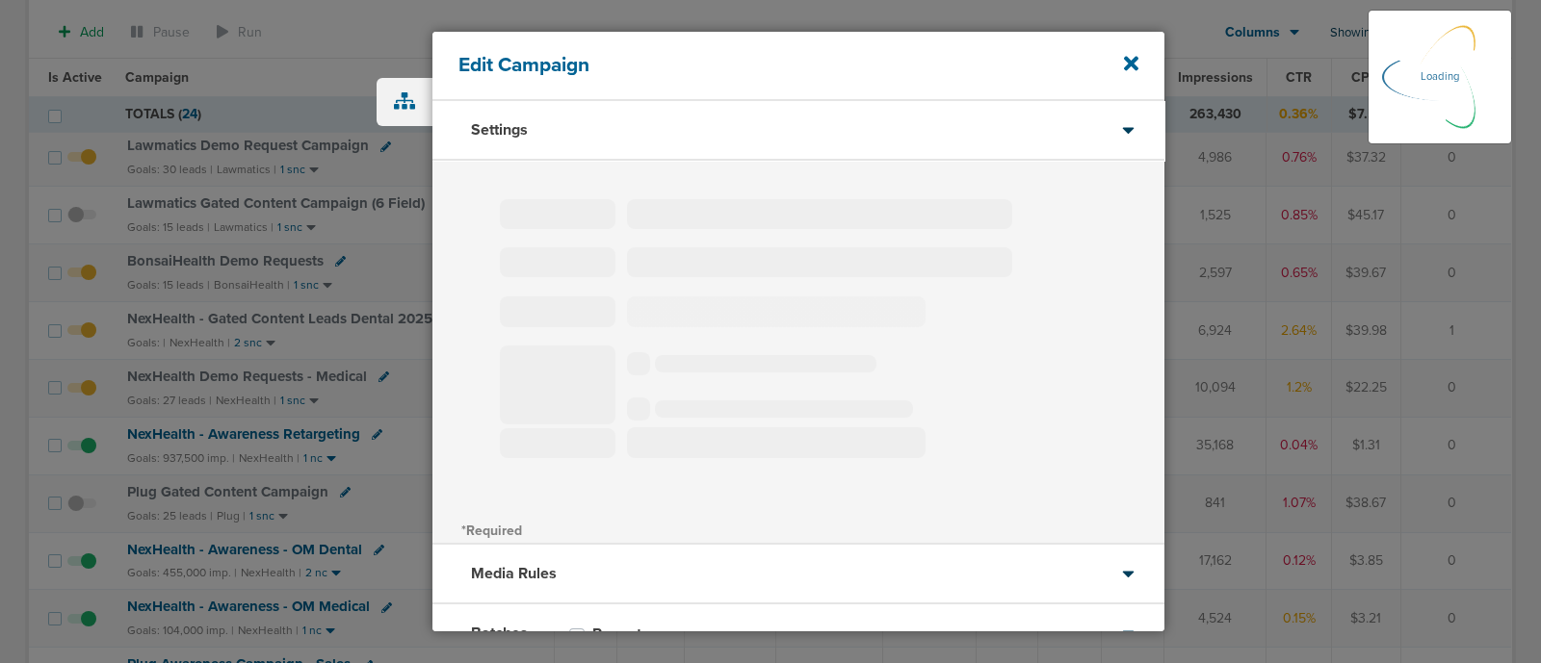
type input "NexHealth - Gated Content Leads Dental 2025 (4 Field)"
select select "Leads"
radio input "true"
select select "readWrite"
select select "1"
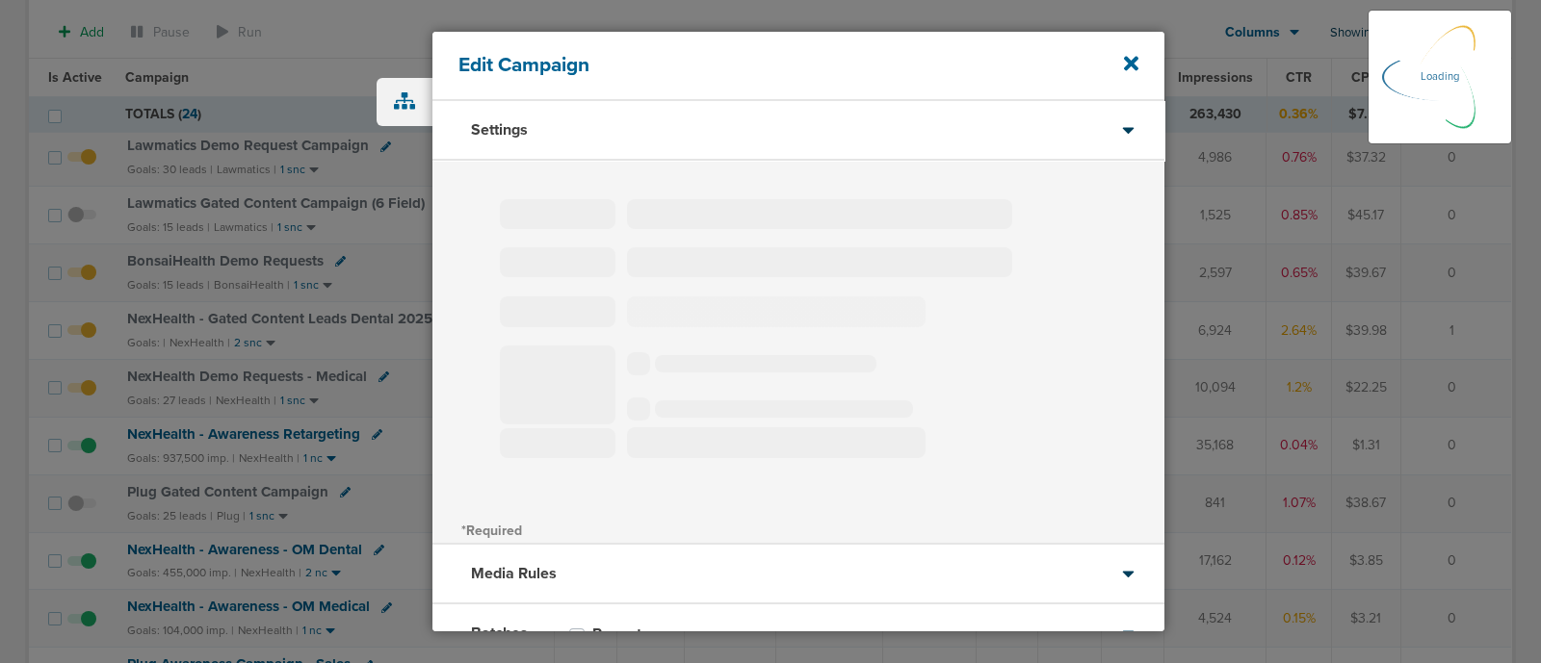
select select "1"
select select "2"
select select "6"
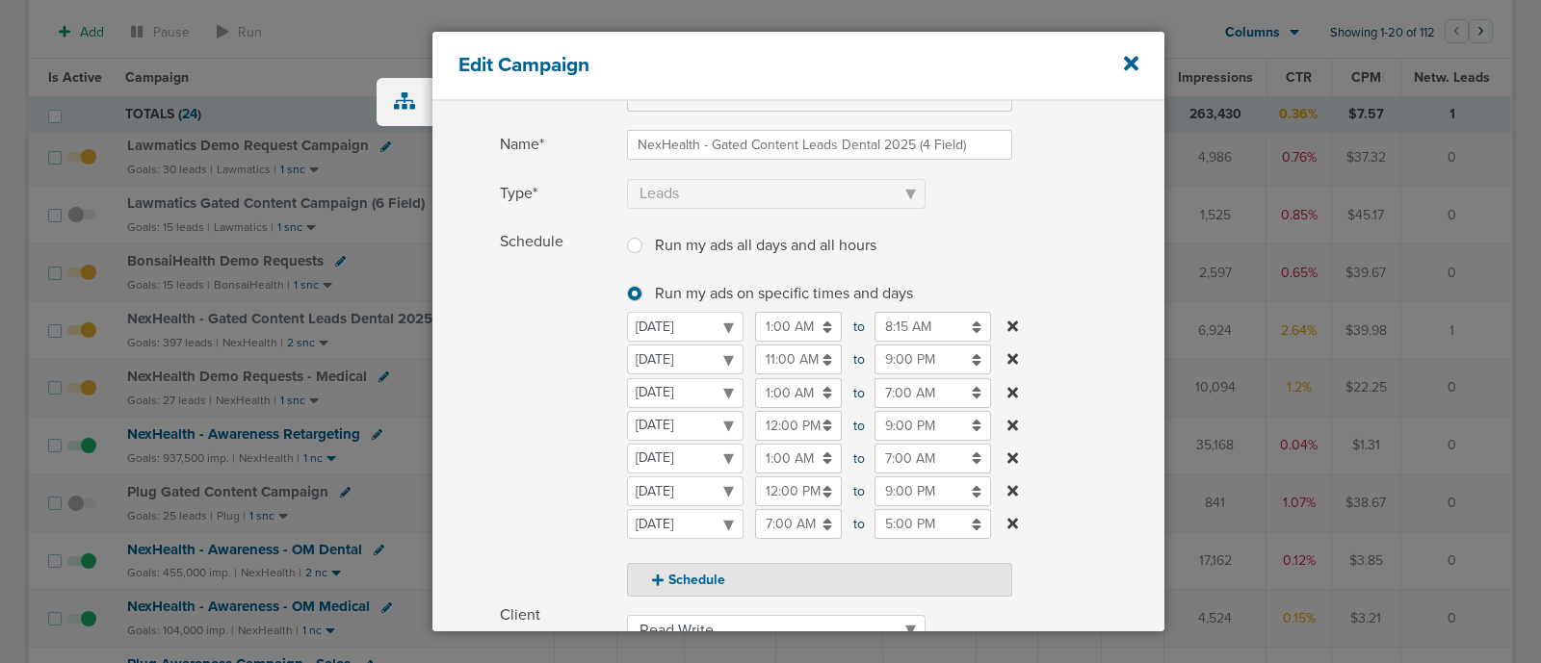
scroll to position [117, 0]
click at [695, 450] on select "[DATE] [DATE] [DATE] [DATE] [DATE] [DATE] [DATE]" at bounding box center [685, 460] width 117 height 30
select select "2"
select select "3"
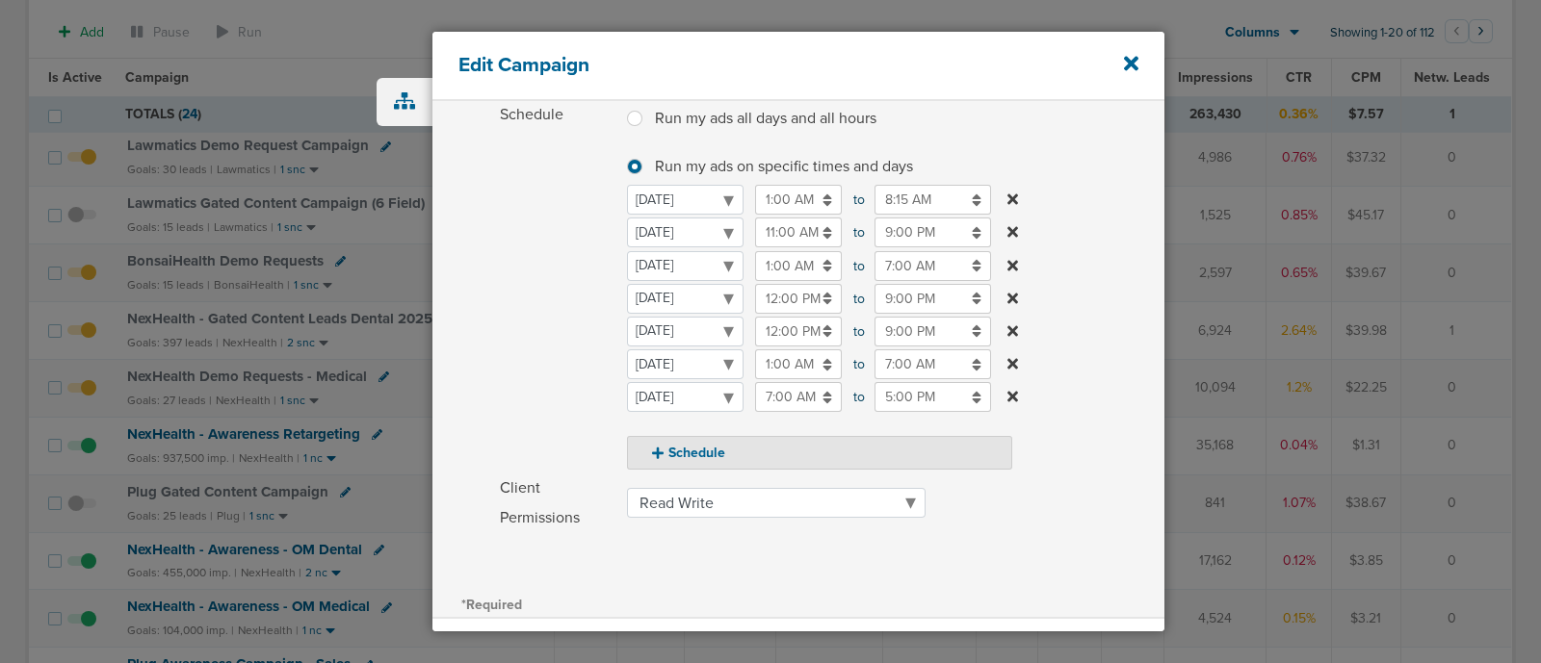
scroll to position [249, 0]
click at [905, 347] on input "7:00 AM" at bounding box center [932, 360] width 117 height 30
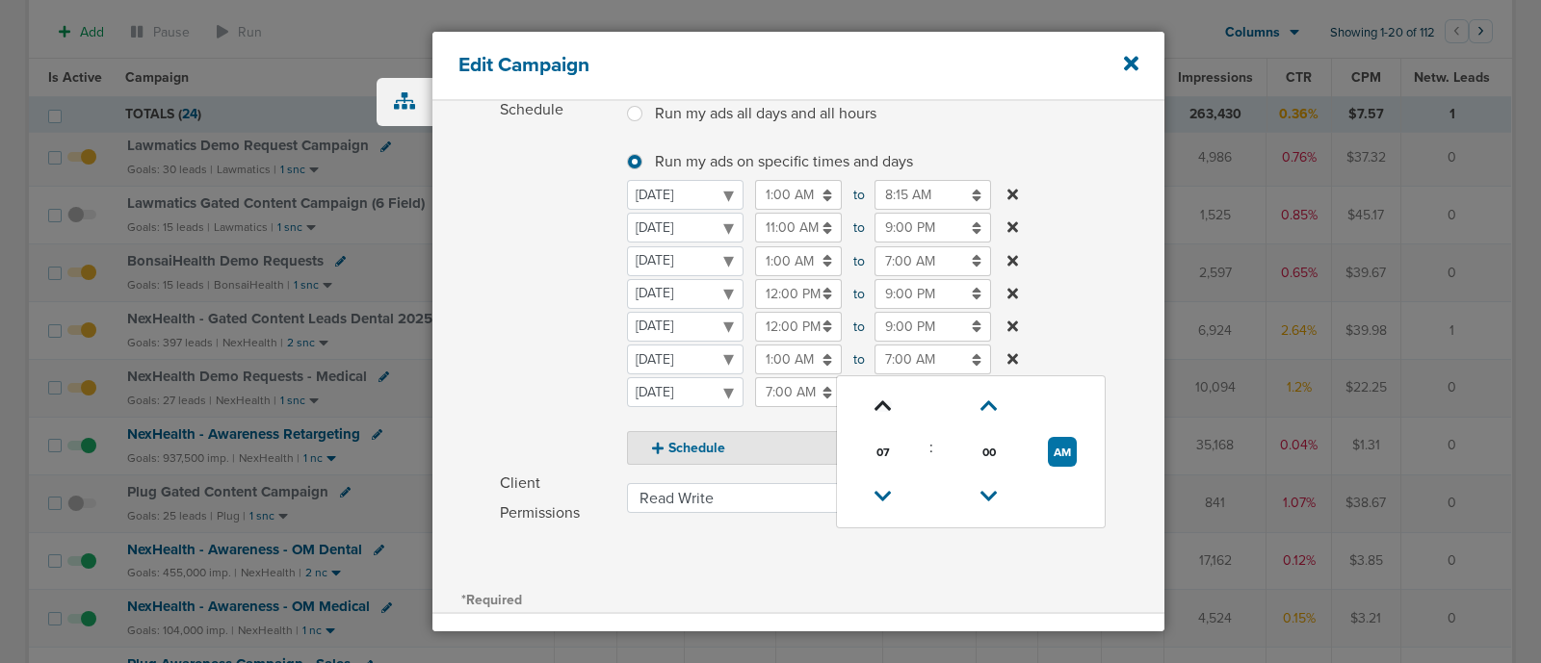
click at [874, 405] on icon at bounding box center [882, 407] width 17 height 12
type input "8:00 AM"
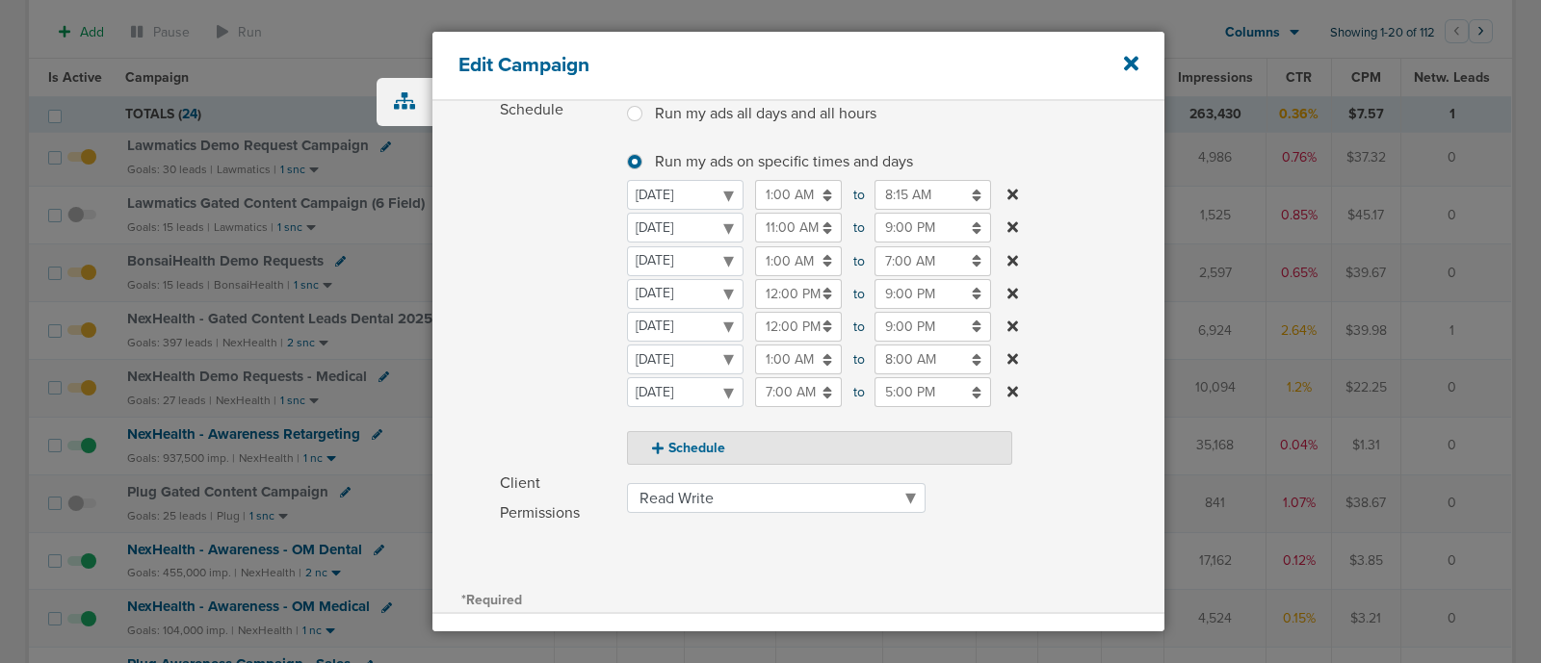
click at [1069, 312] on label "Schedule Run my ads all days and all hours Run my ads all days and all hours Ru…" at bounding box center [832, 280] width 664 height 370
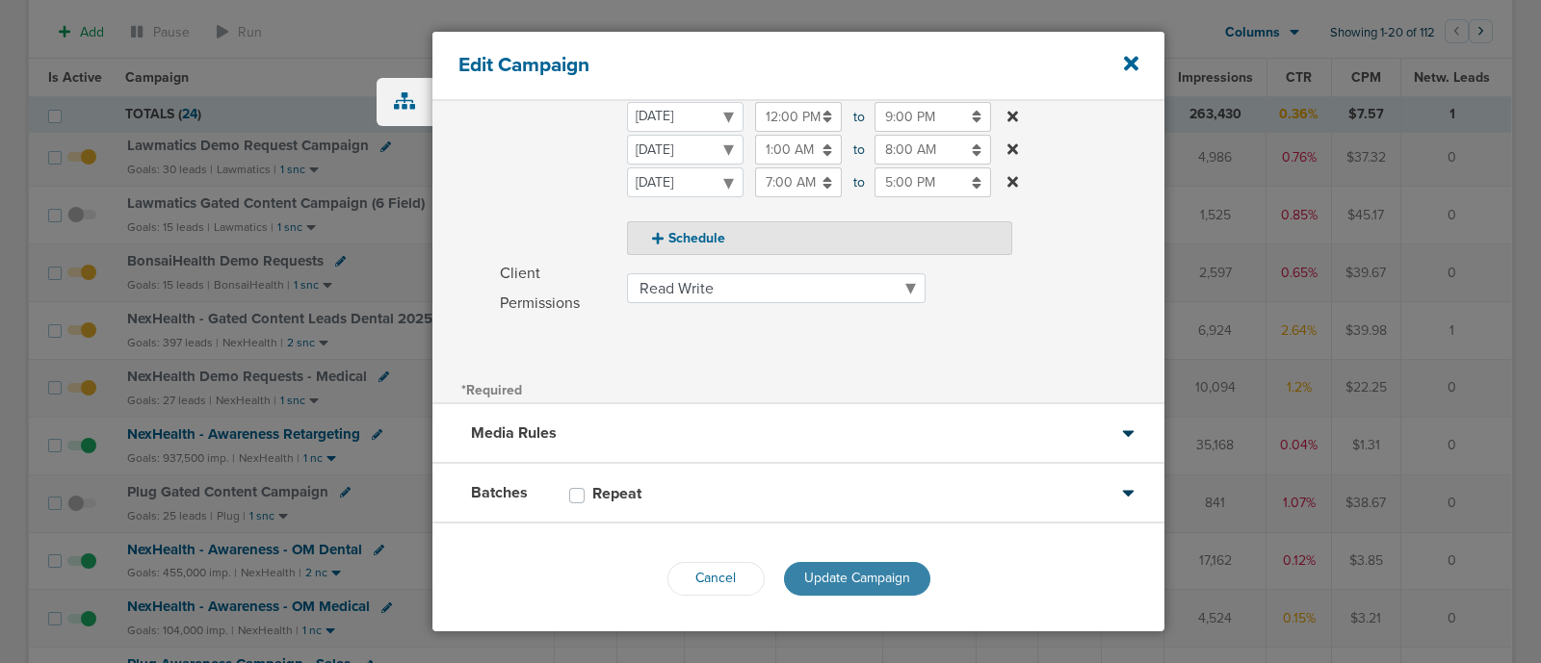
click at [853, 562] on button "Update Campaign" at bounding box center [857, 579] width 146 height 34
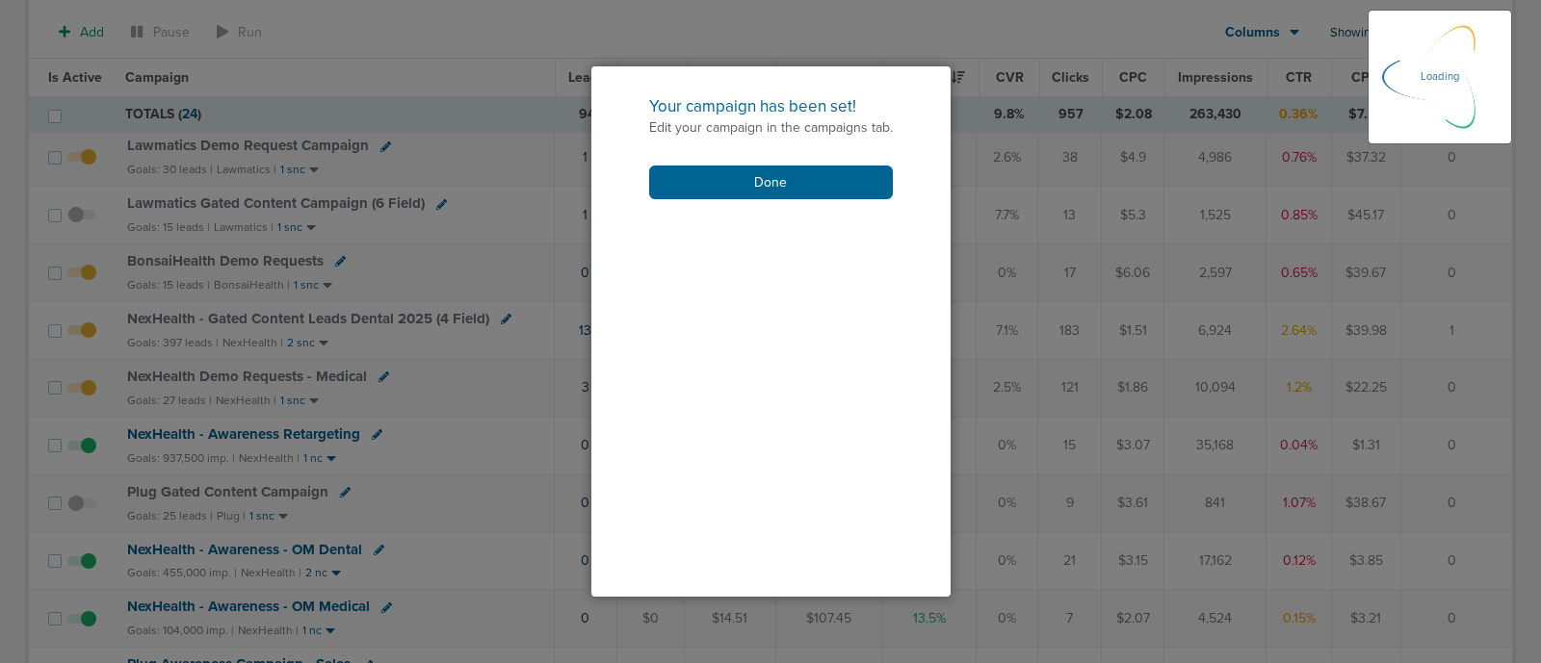
scroll to position [400, 0]
click at [768, 182] on button "Done" at bounding box center [771, 183] width 244 height 34
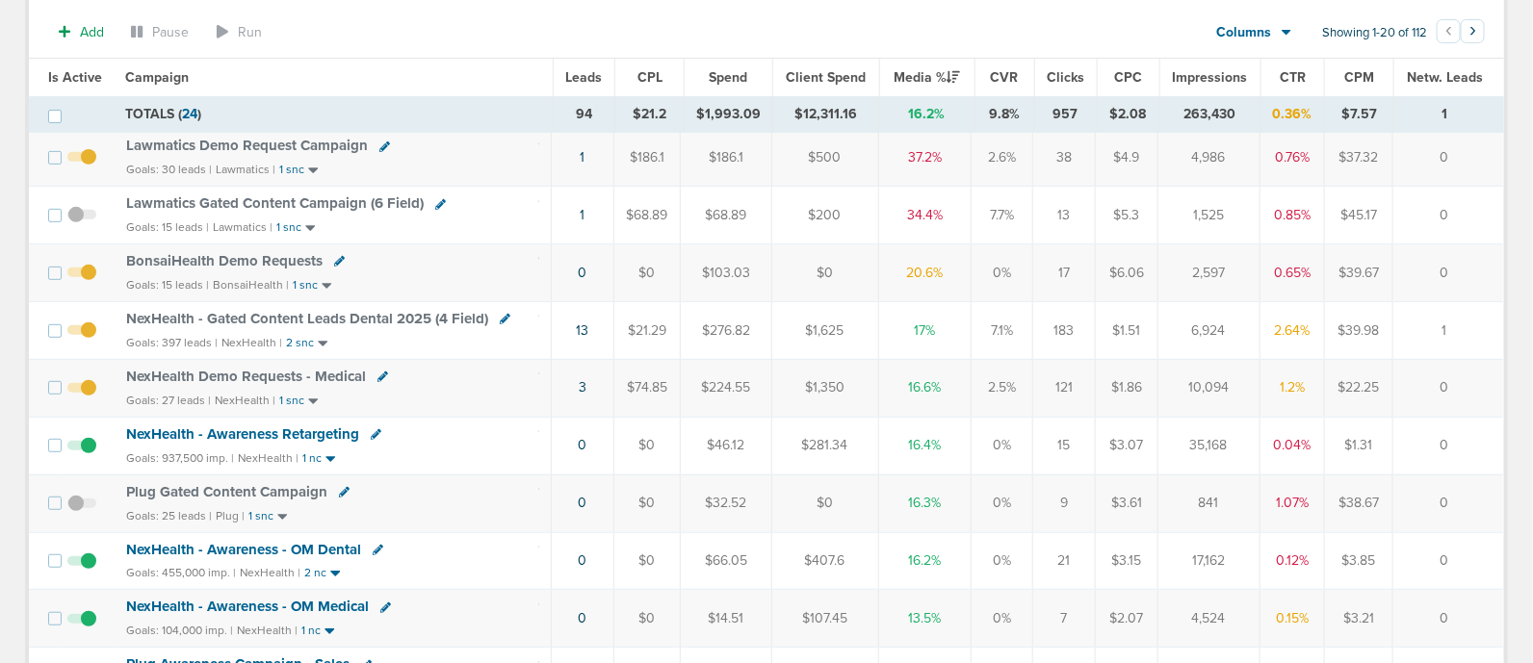
click at [380, 372] on icon at bounding box center [382, 377] width 11 height 11
select select
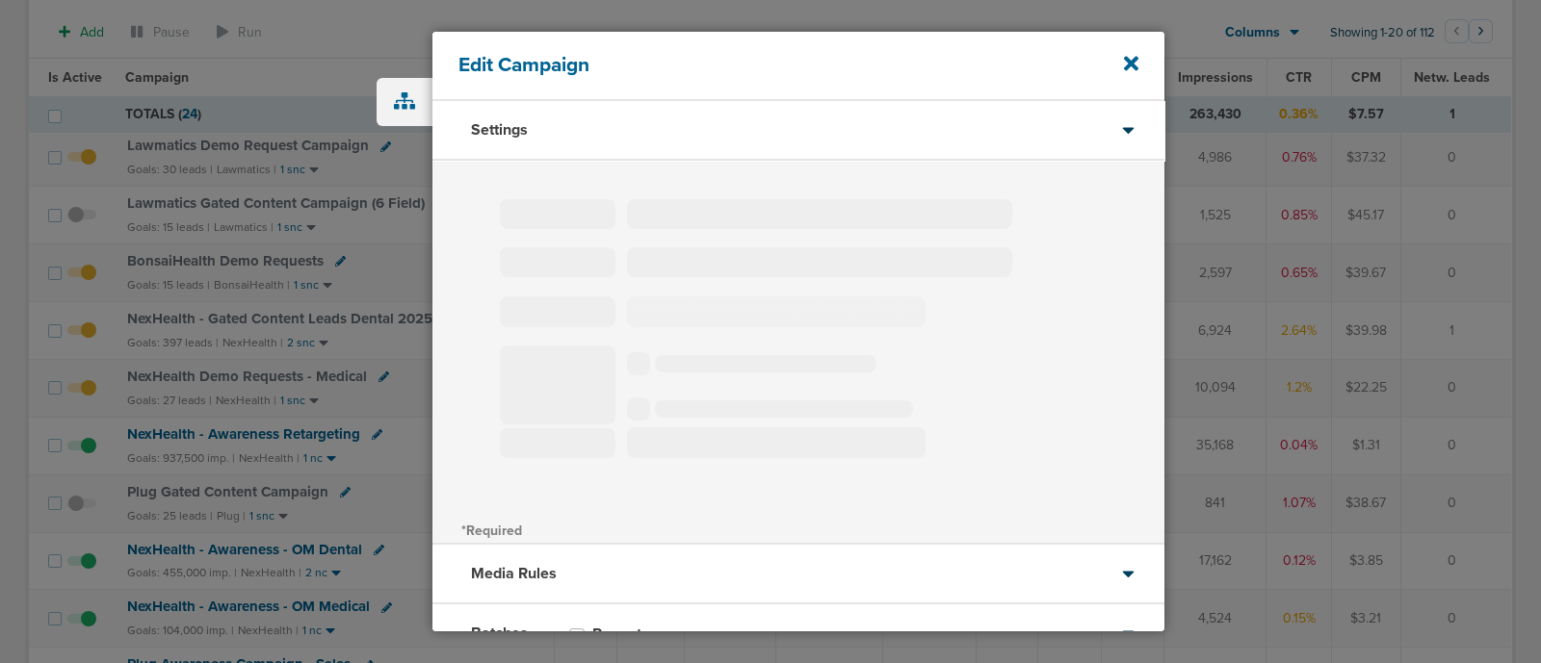
type input "NexHealth Demo Requests - Medical"
select select "Leads"
radio input "true"
select select "readOnly"
select select "1"
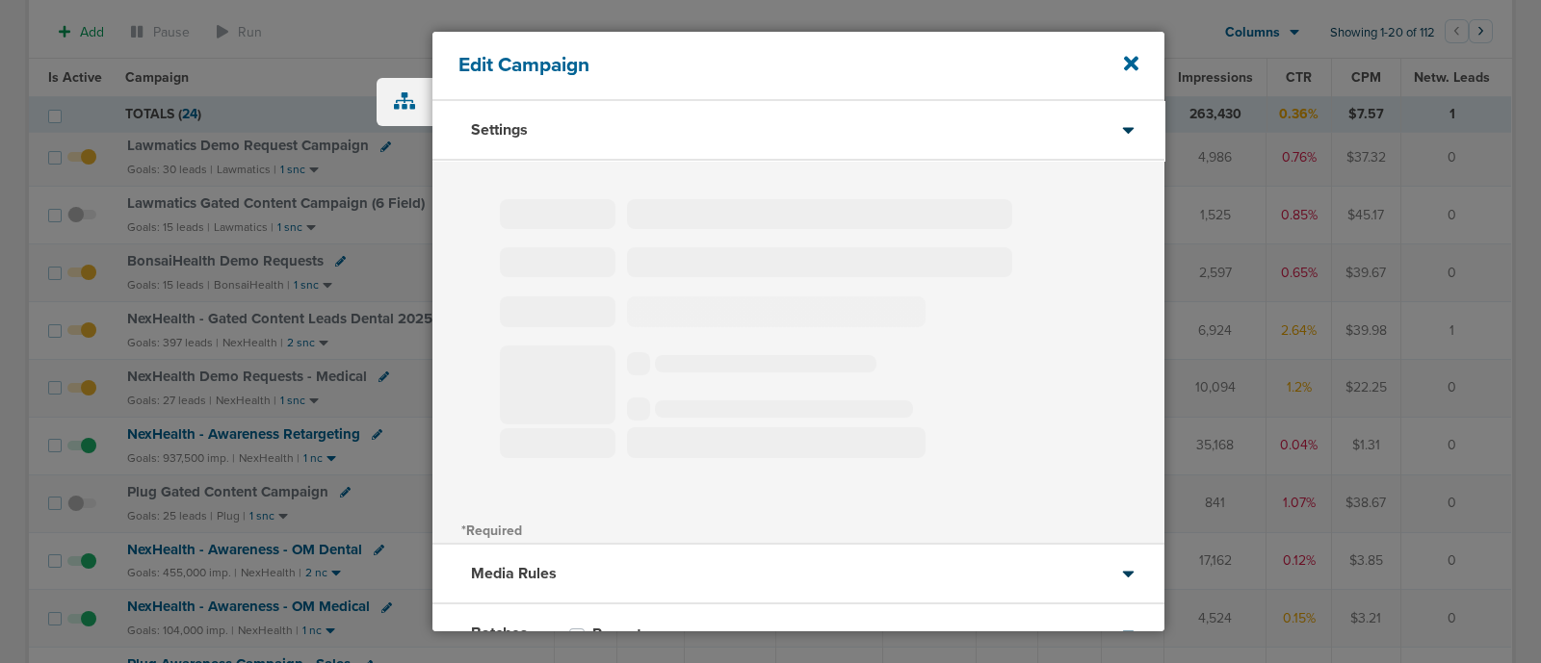
select select "1"
select select "2"
select select "3"
select select "4"
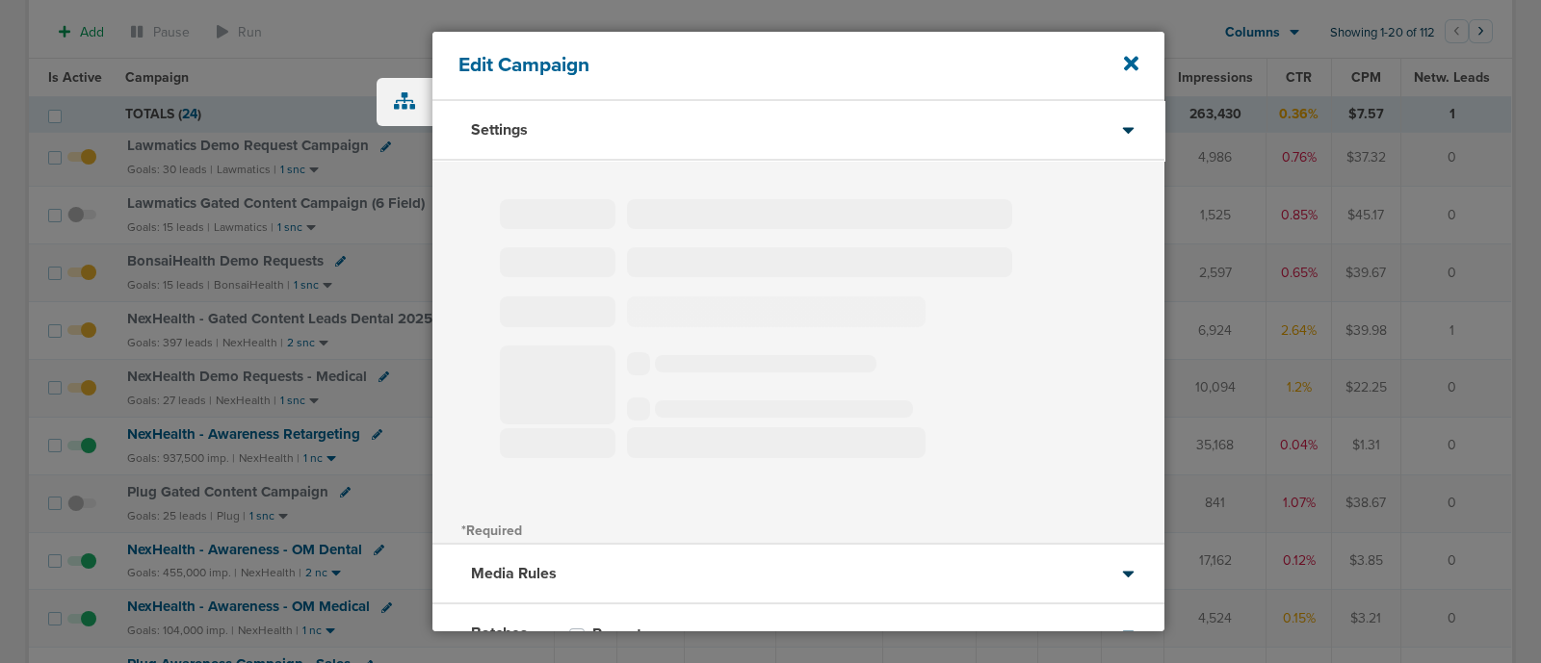
select select "6"
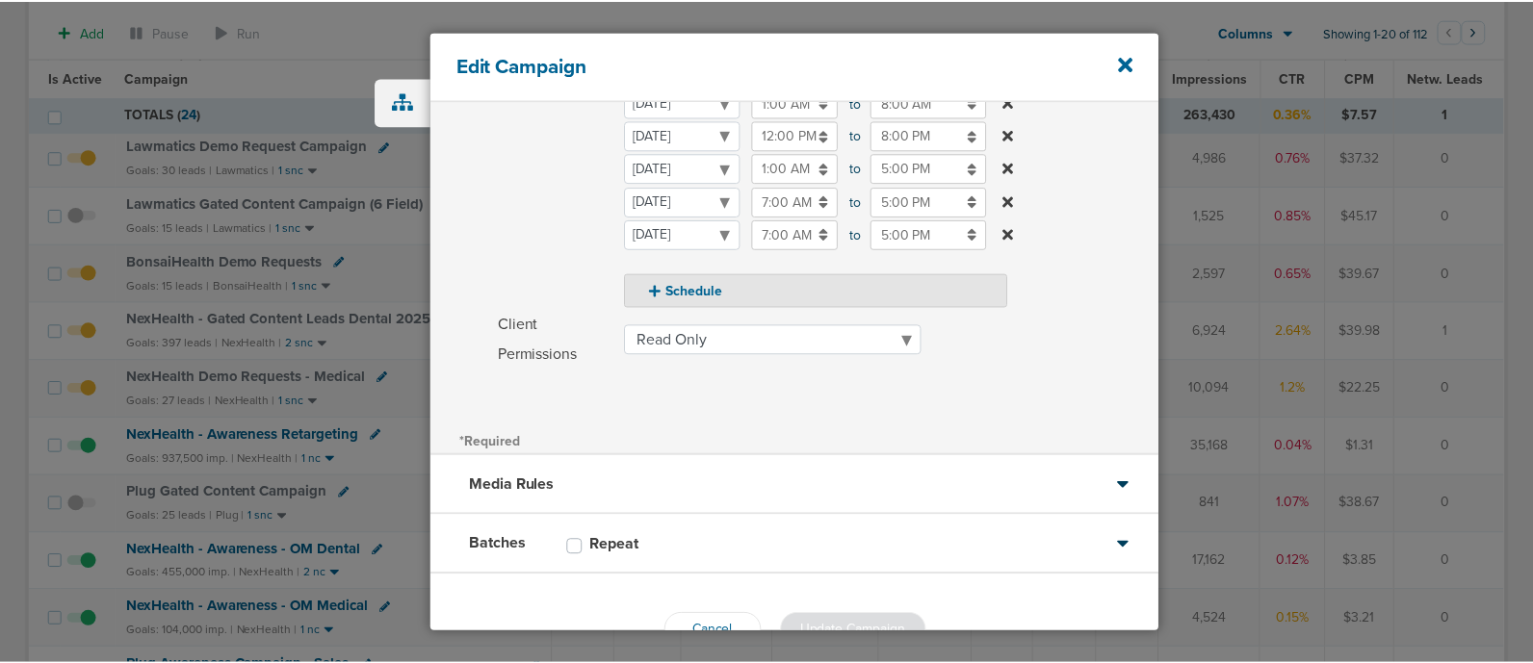
scroll to position [466, 0]
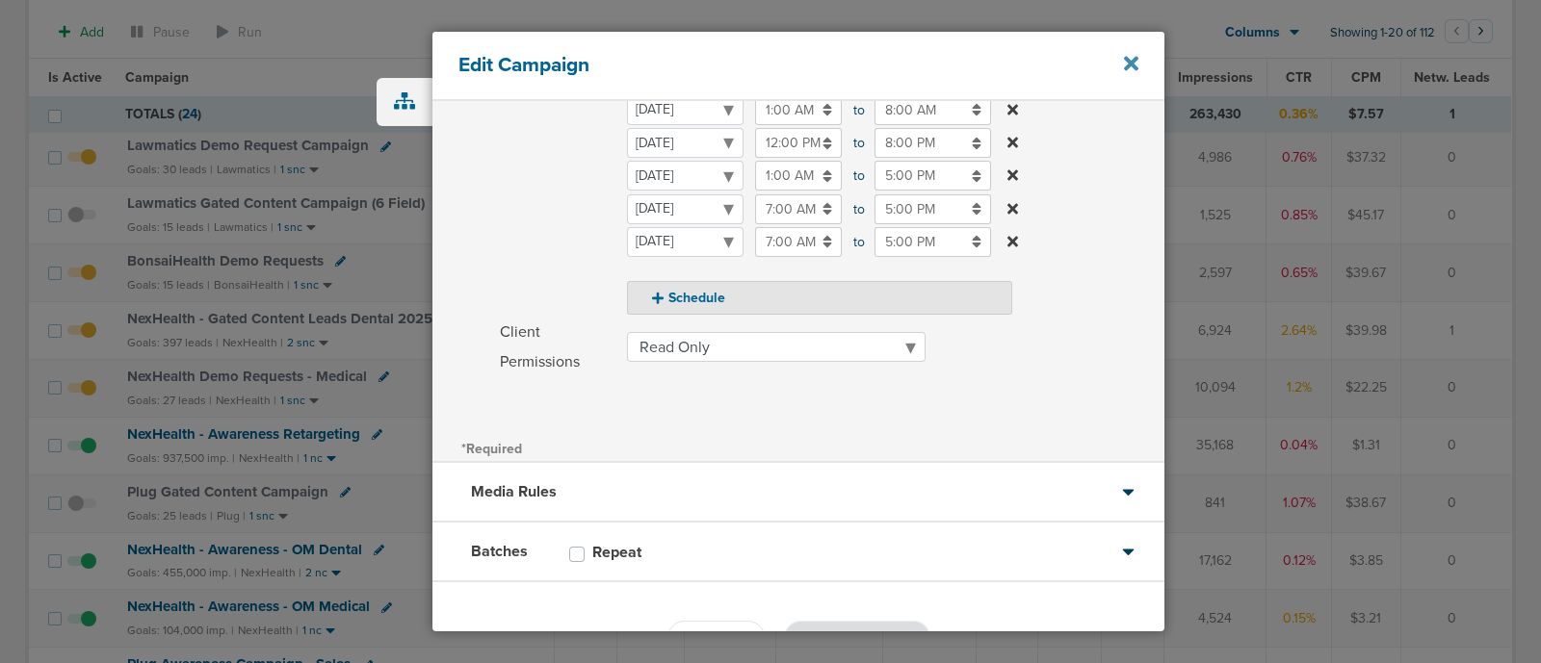
click at [1129, 60] on icon at bounding box center [1131, 63] width 14 height 21
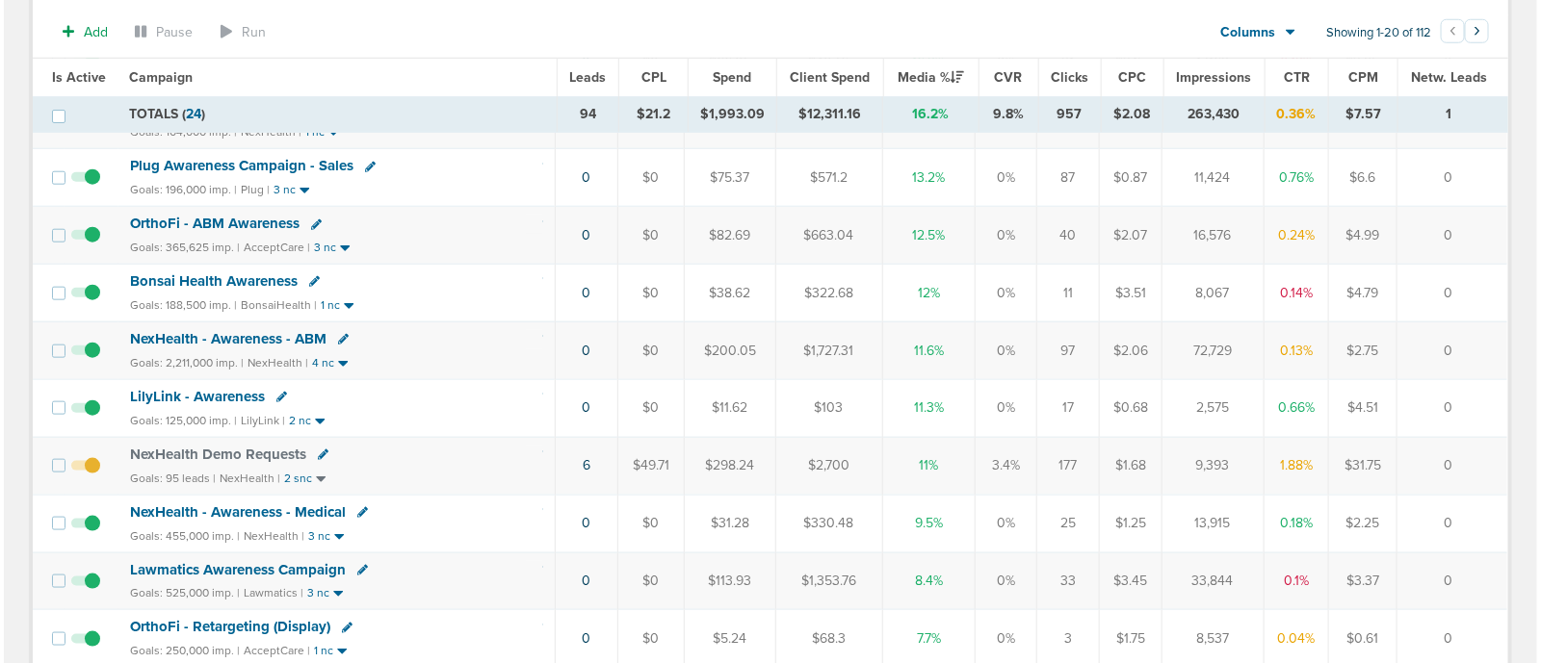
scroll to position [740, 0]
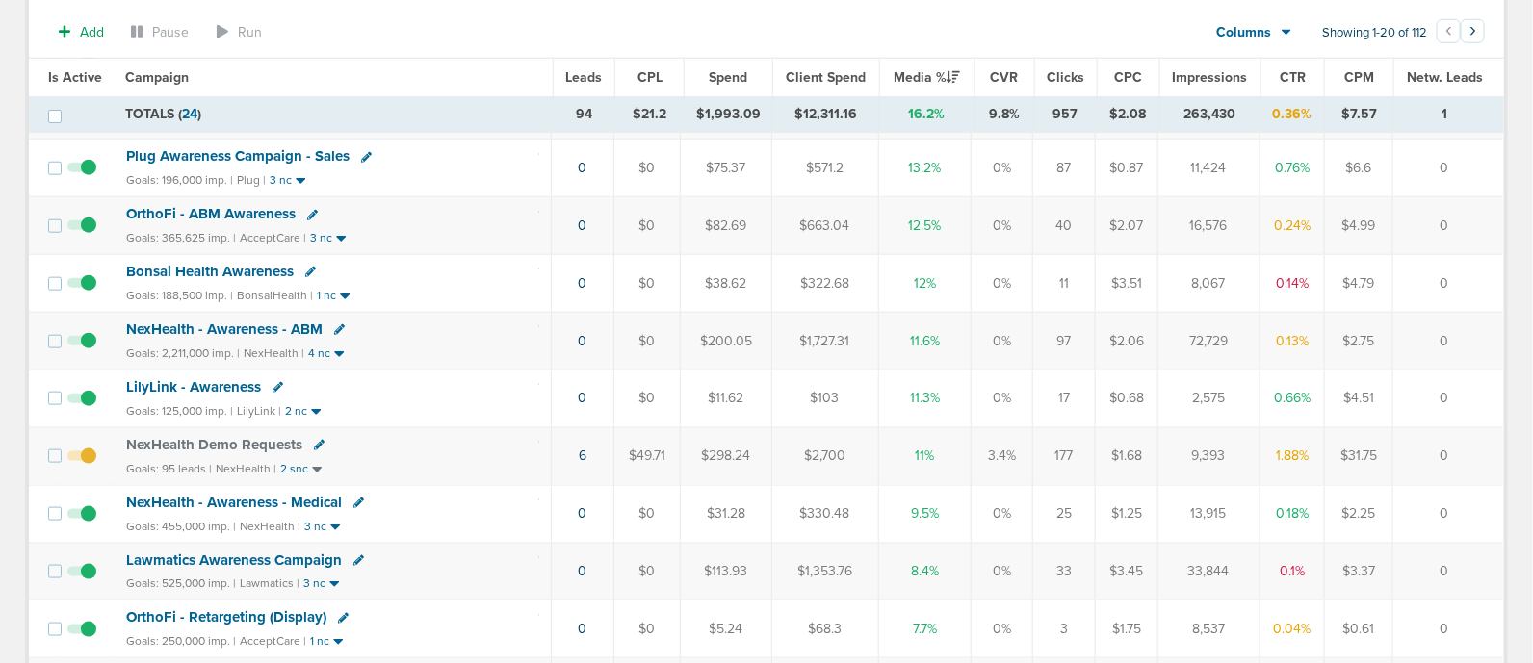
click at [314, 440] on icon at bounding box center [319, 445] width 11 height 11
select select
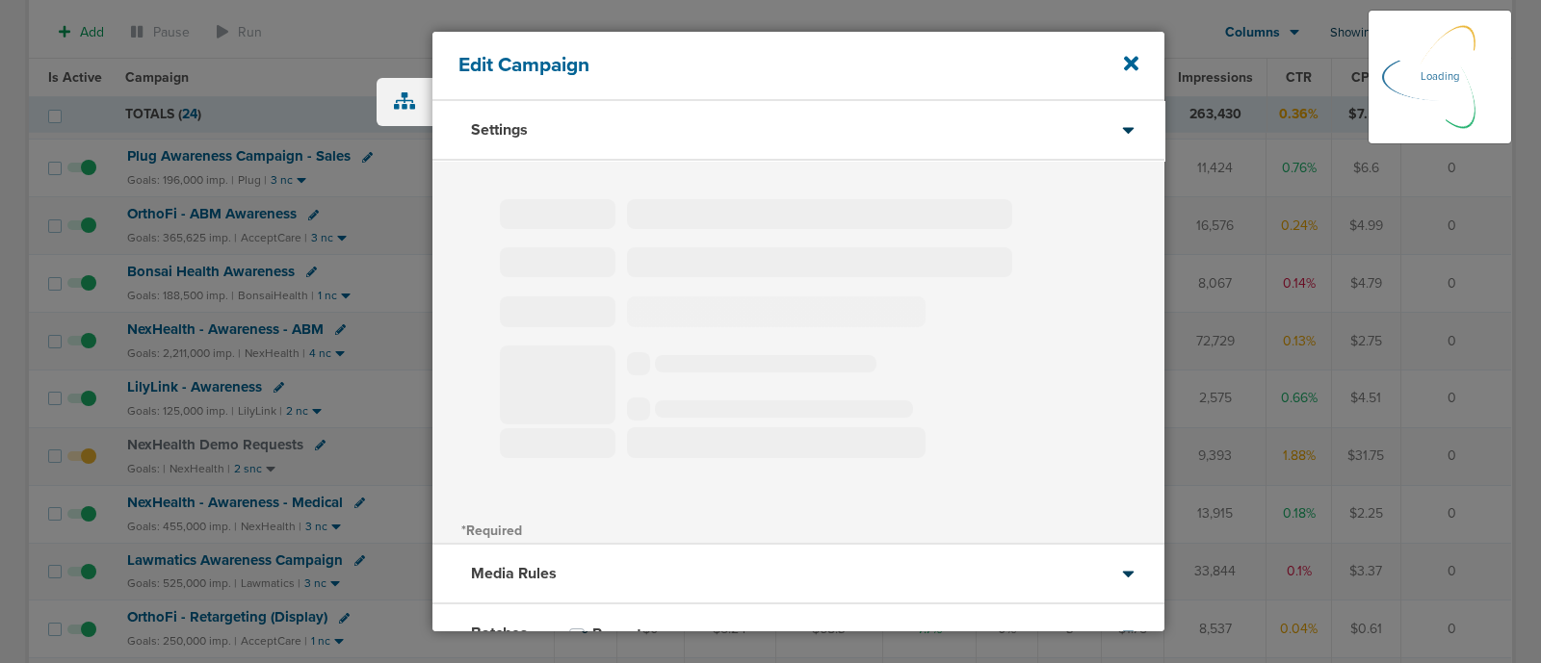
select select "1"
select select "2"
select select "3"
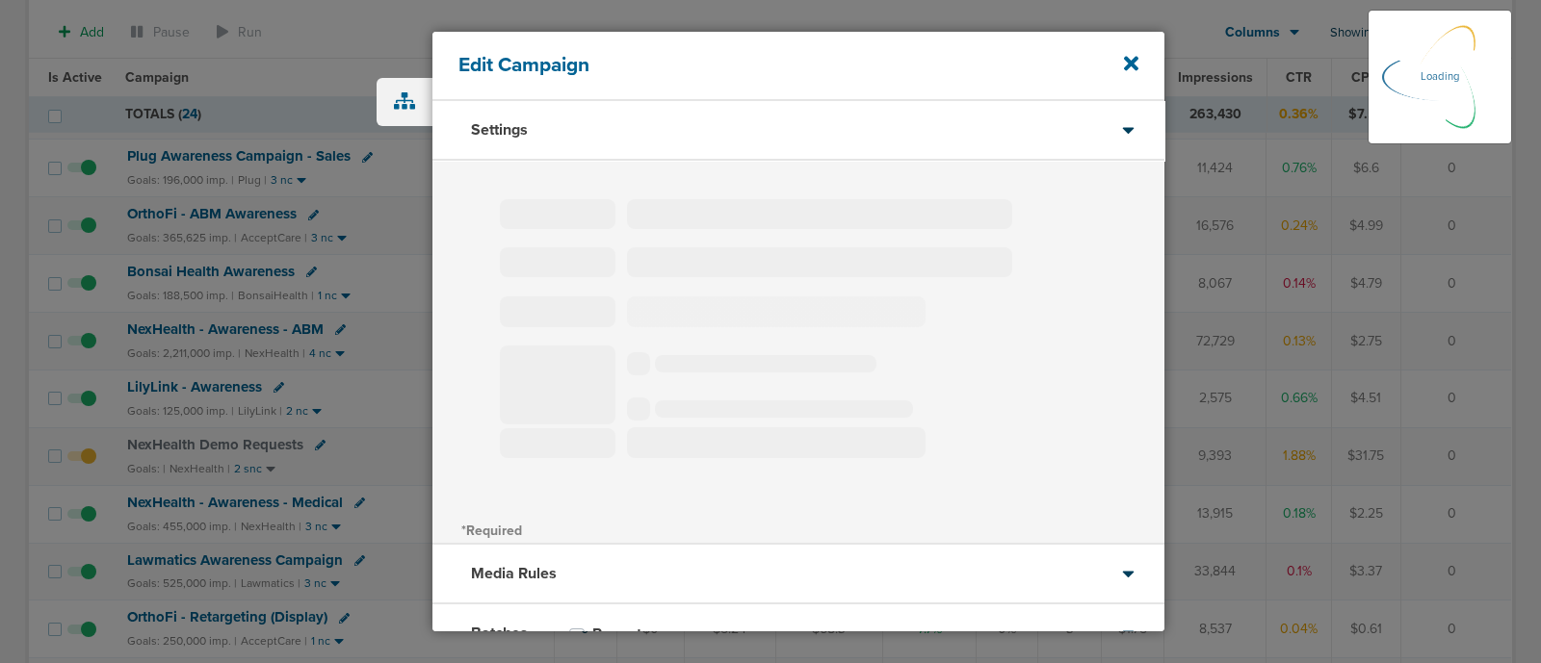
select select "3"
select select "4"
select select "6"
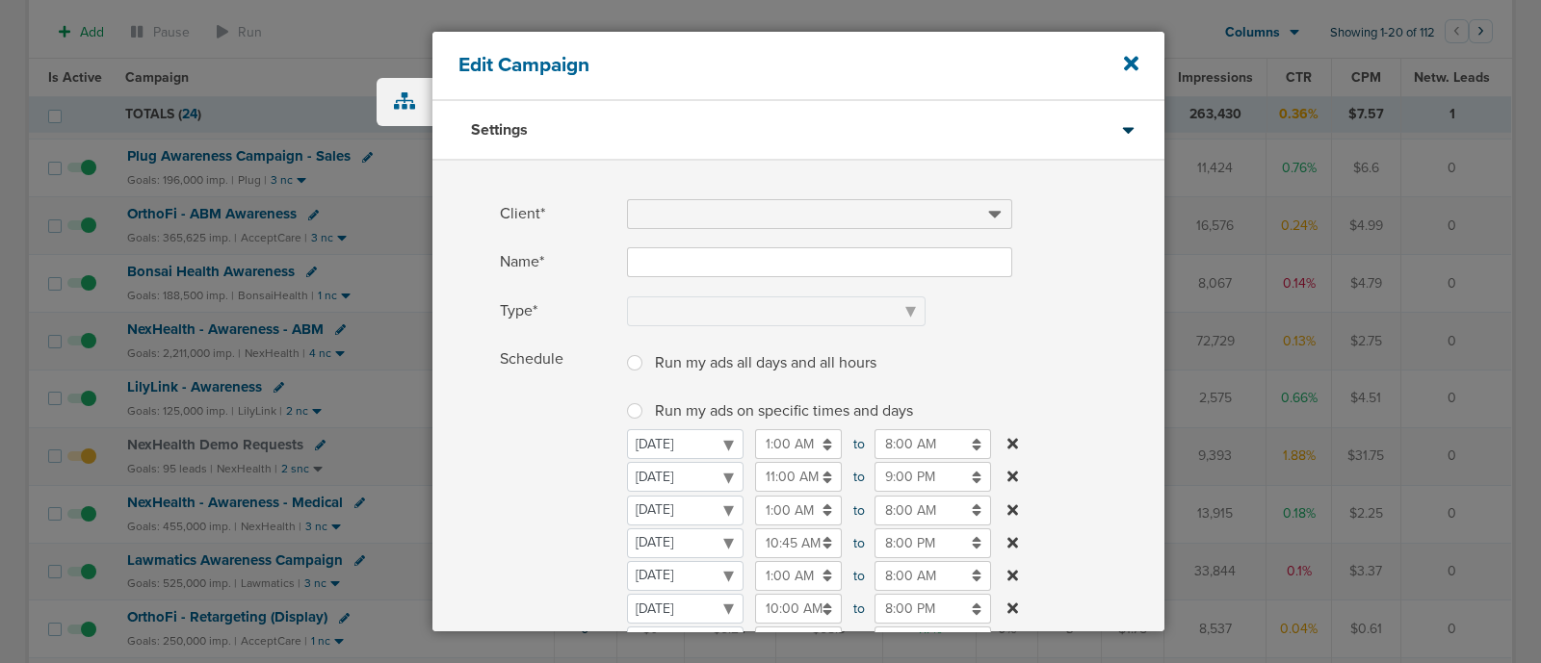
type input "NexHealth Demo Requests"
select select "Leads"
radio input "true"
select select "readWrite"
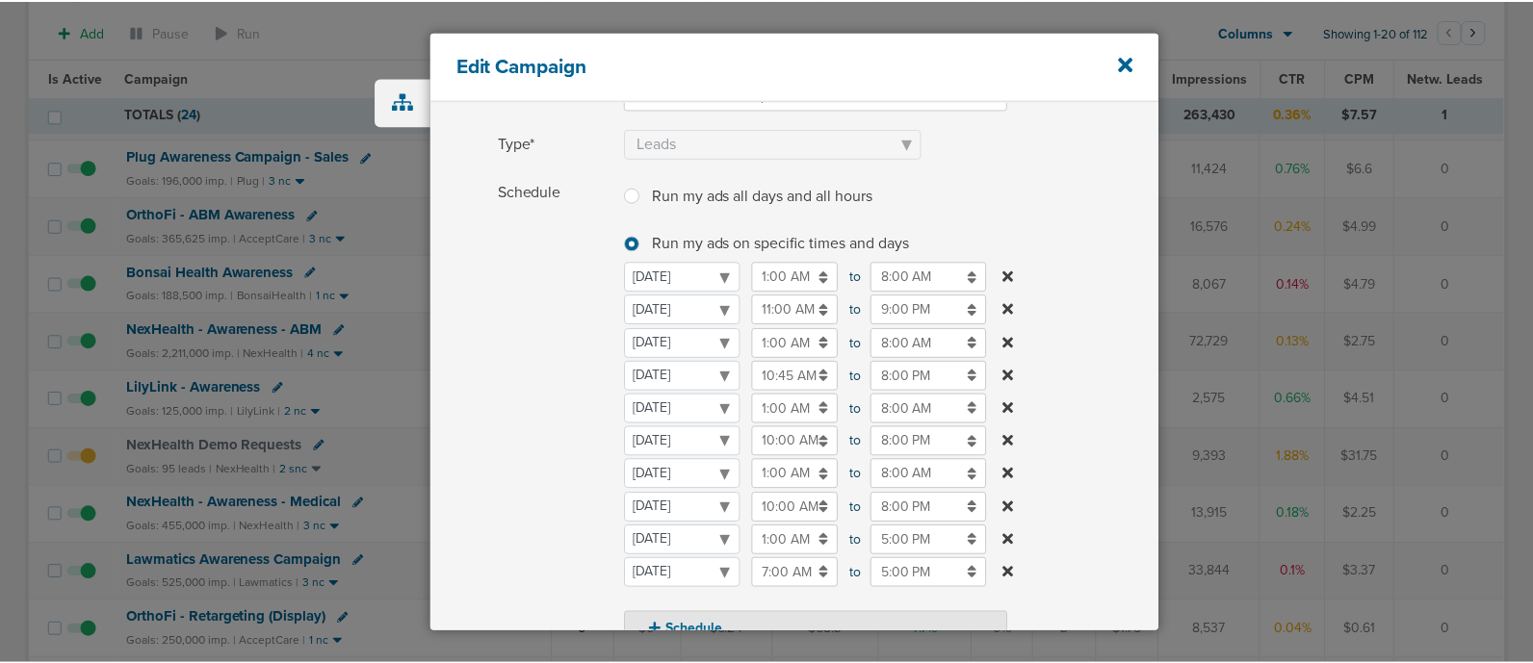
scroll to position [558, 0]
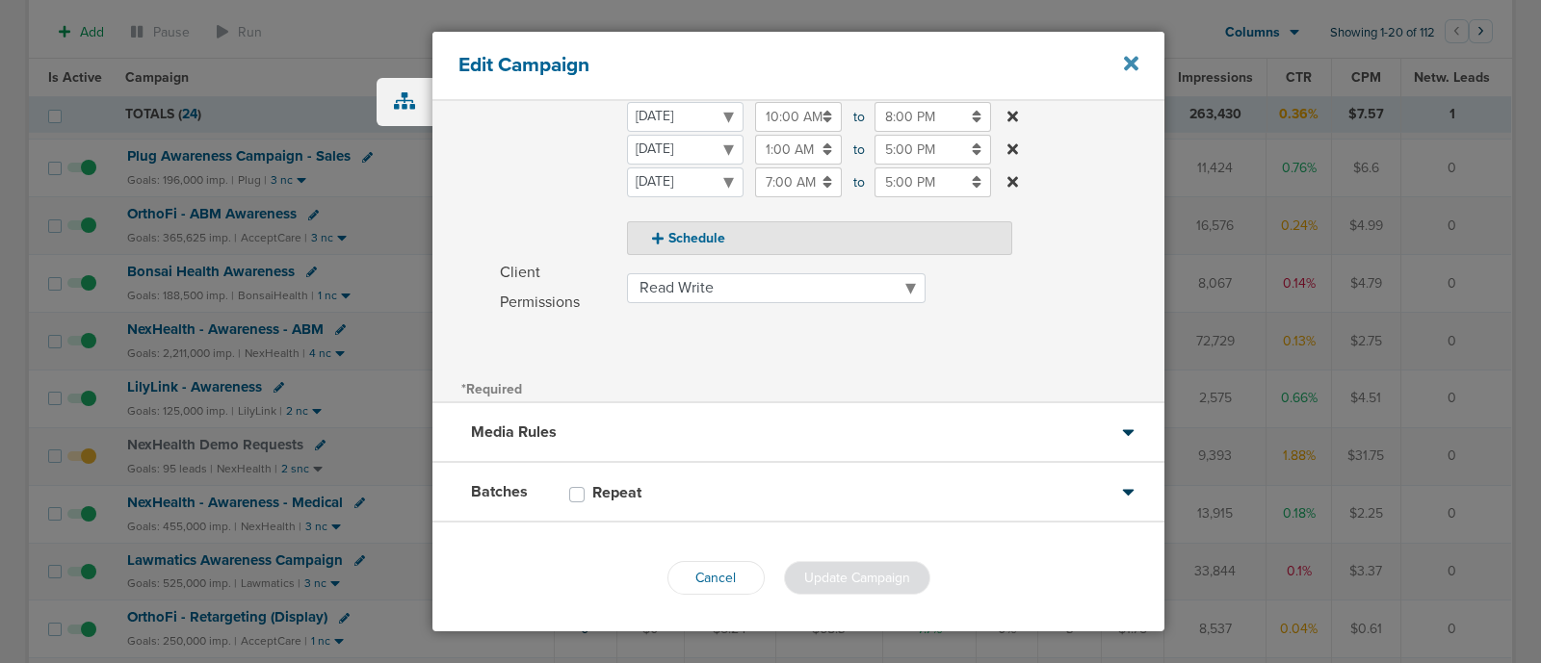
click at [1131, 61] on icon at bounding box center [1131, 64] width 14 height 14
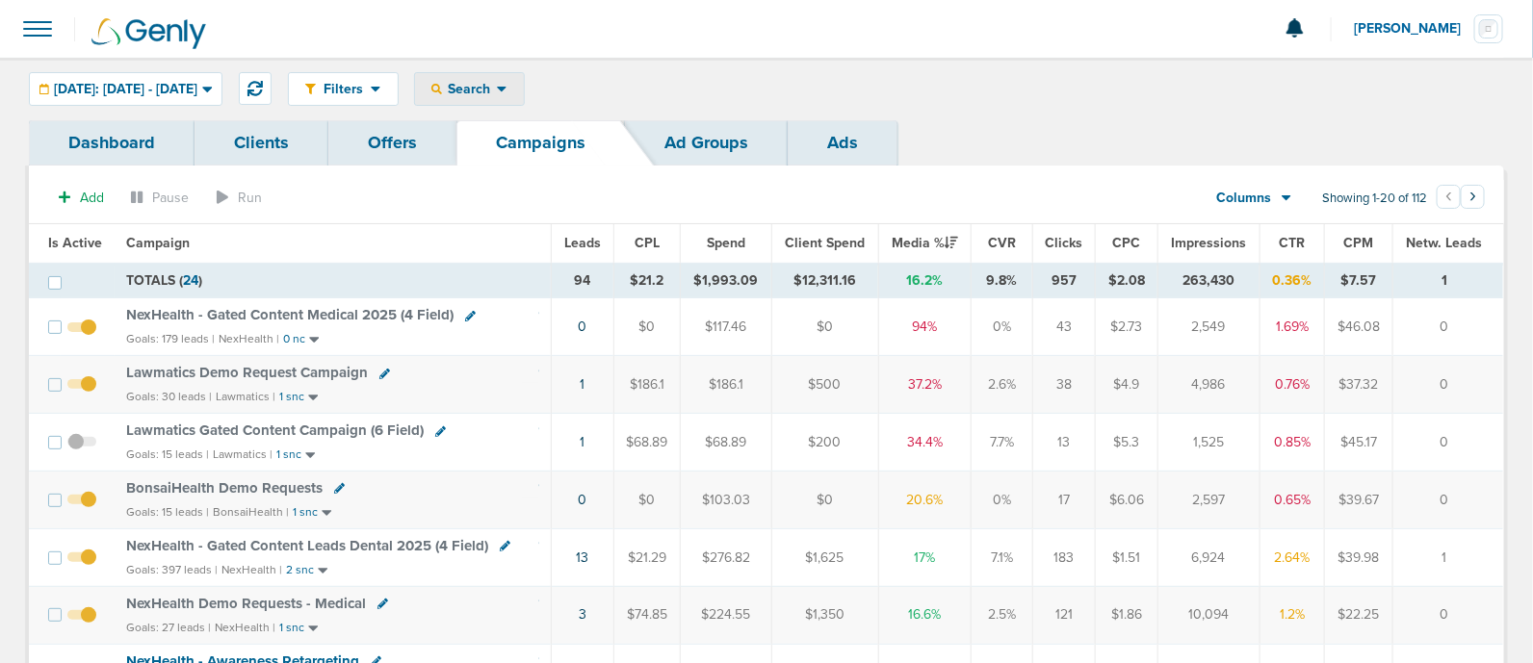
click at [497, 91] on span "Search" at bounding box center [469, 89] width 55 height 16
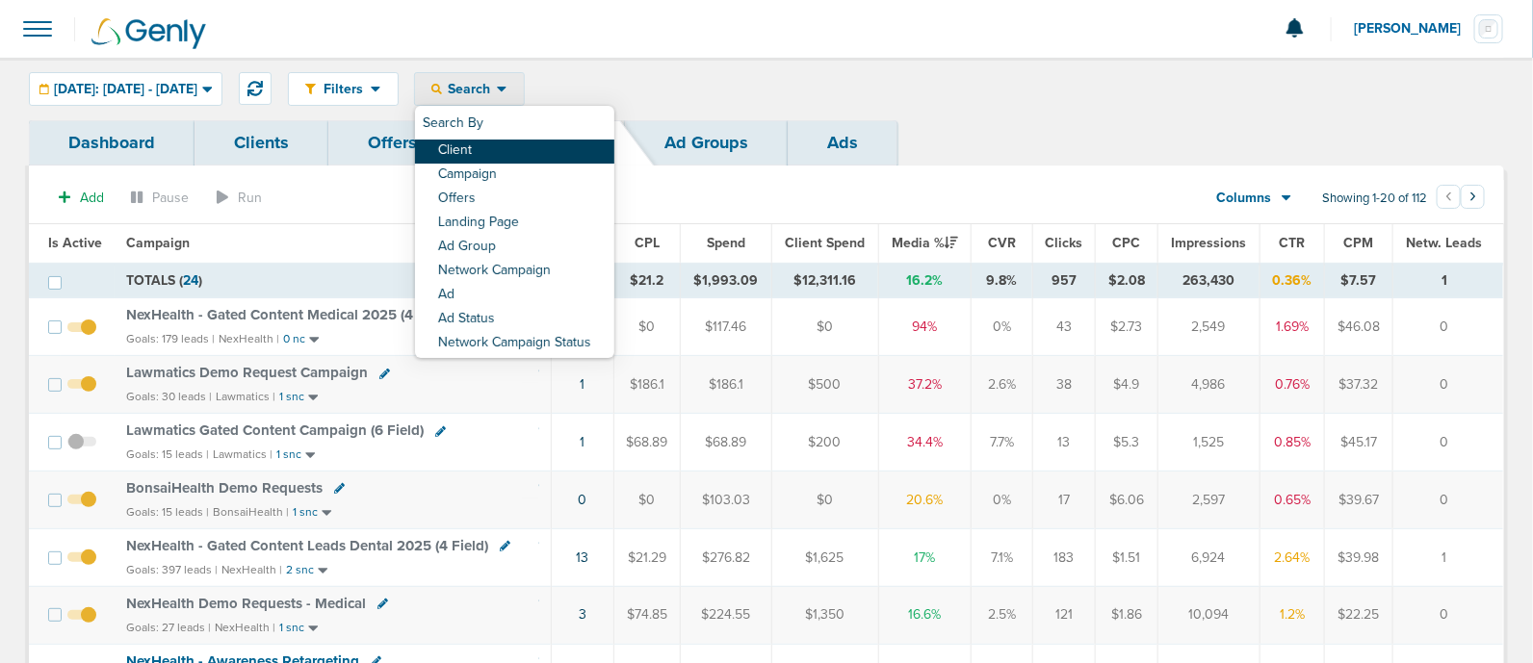
click at [510, 141] on link "Client" at bounding box center [514, 152] width 199 height 24
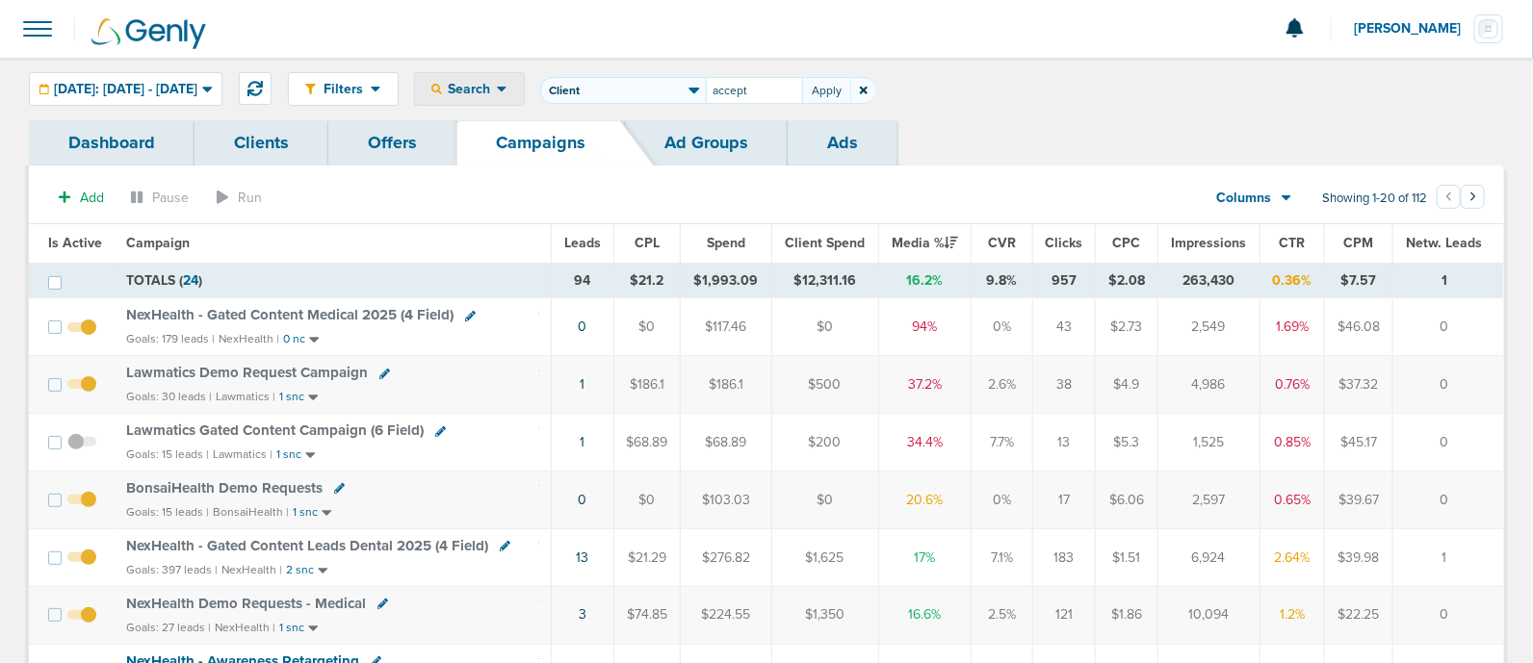
type input "accept"
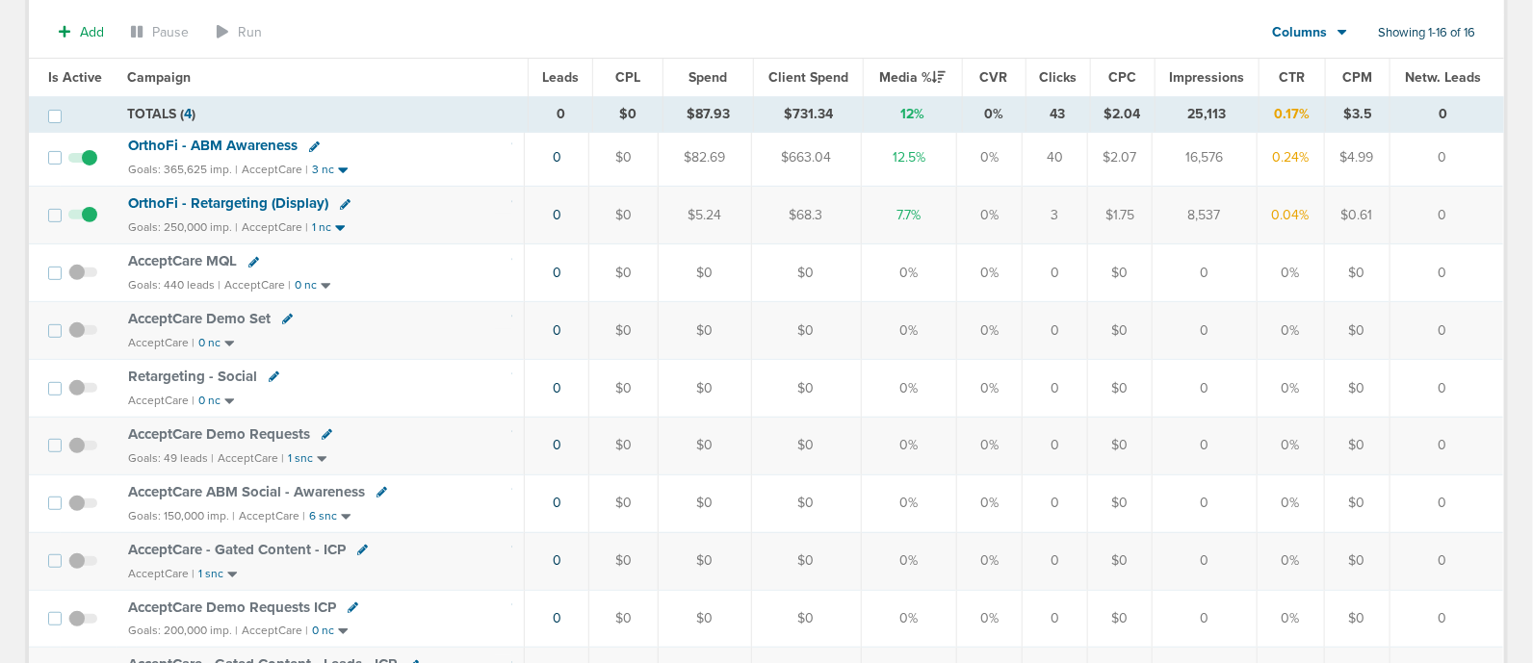
scroll to position [216, 0]
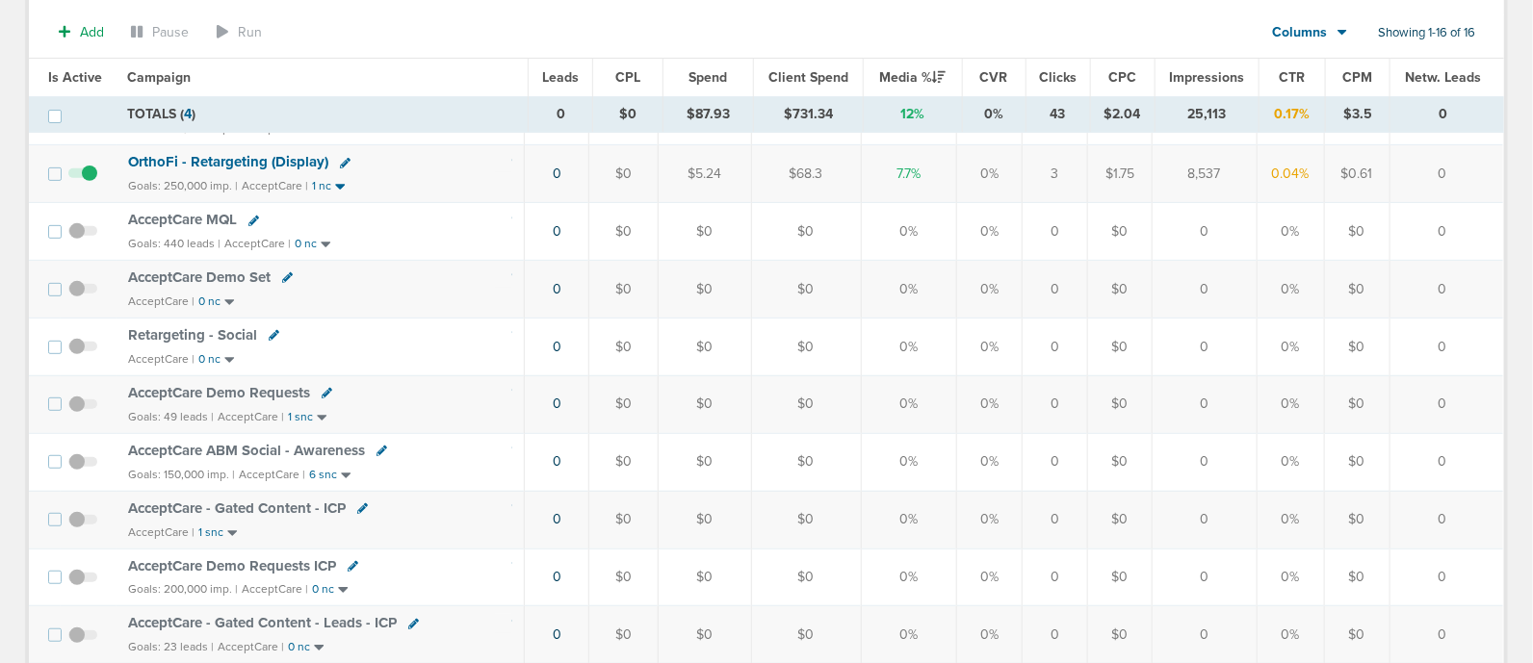
click at [444, 334] on div "Retargeting - Social" at bounding box center [320, 335] width 384 height 19
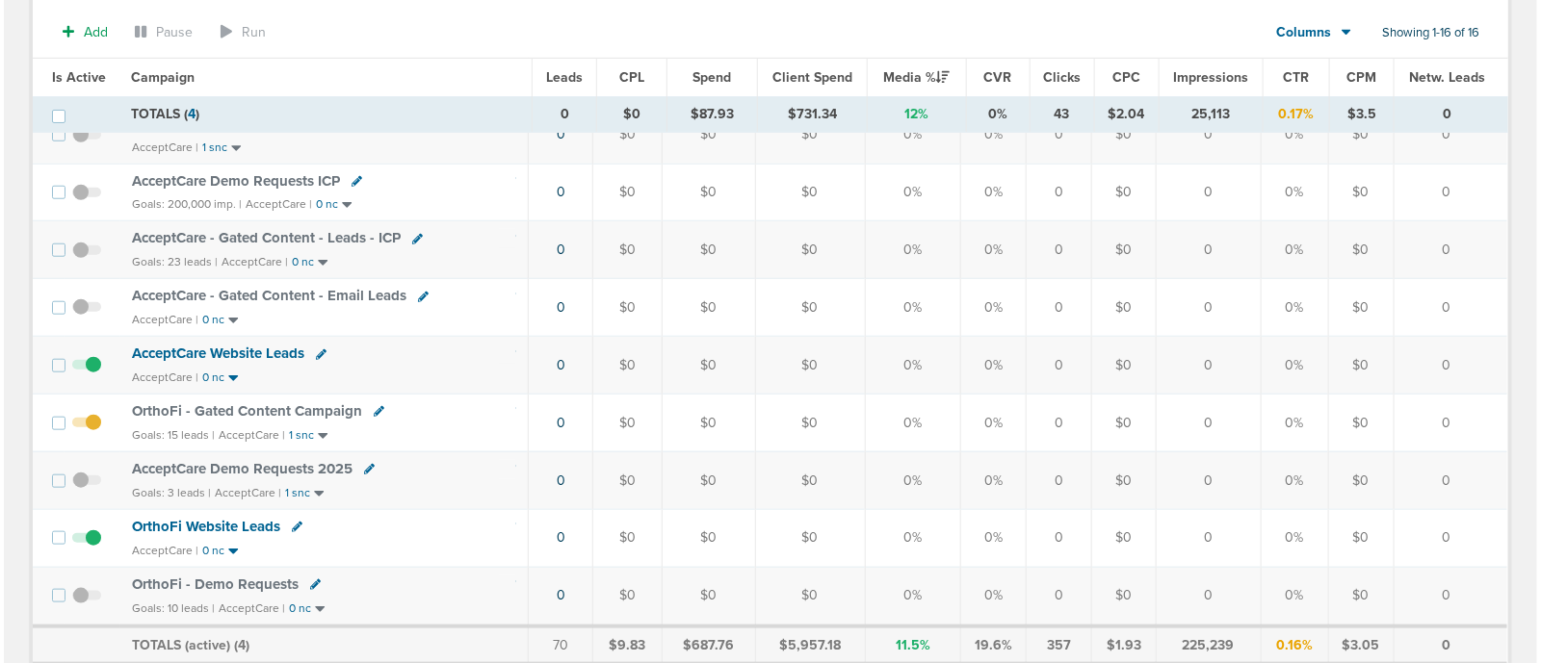
scroll to position [598, 0]
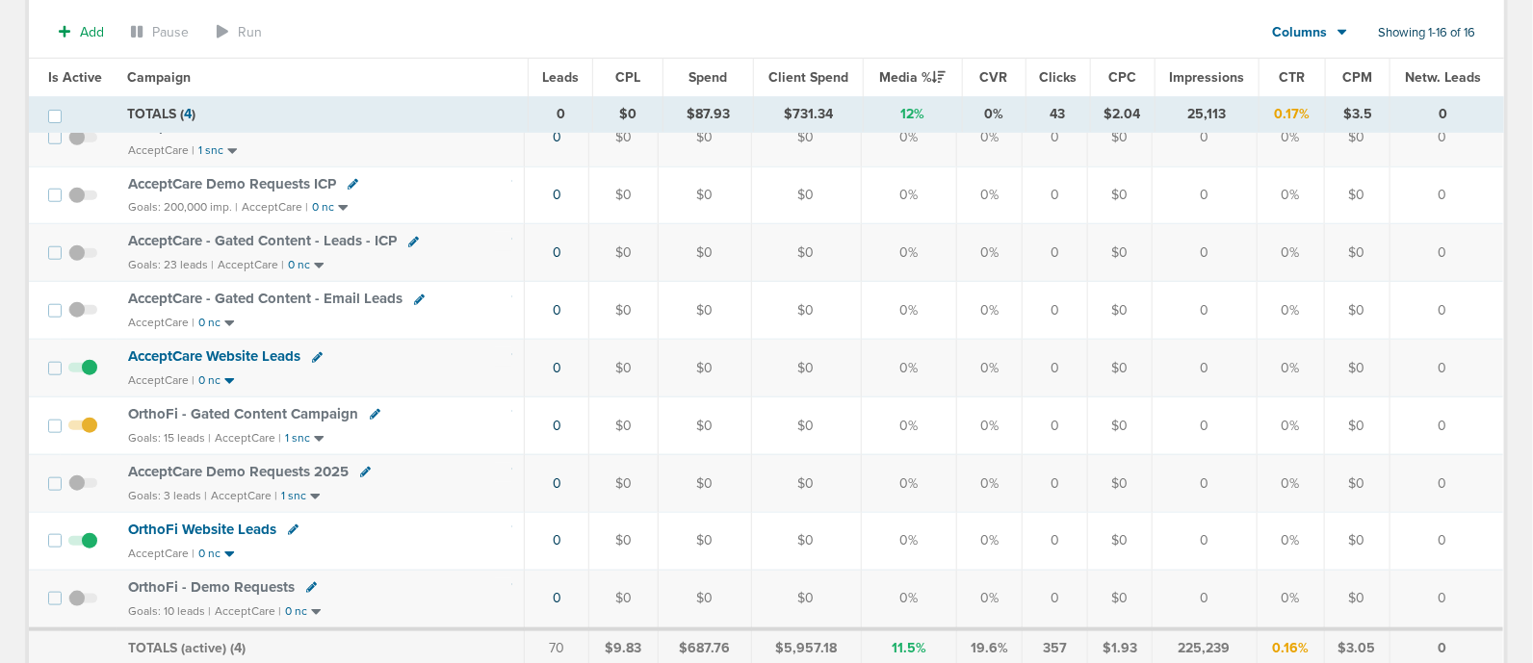
click at [370, 409] on icon at bounding box center [375, 414] width 11 height 11
select select
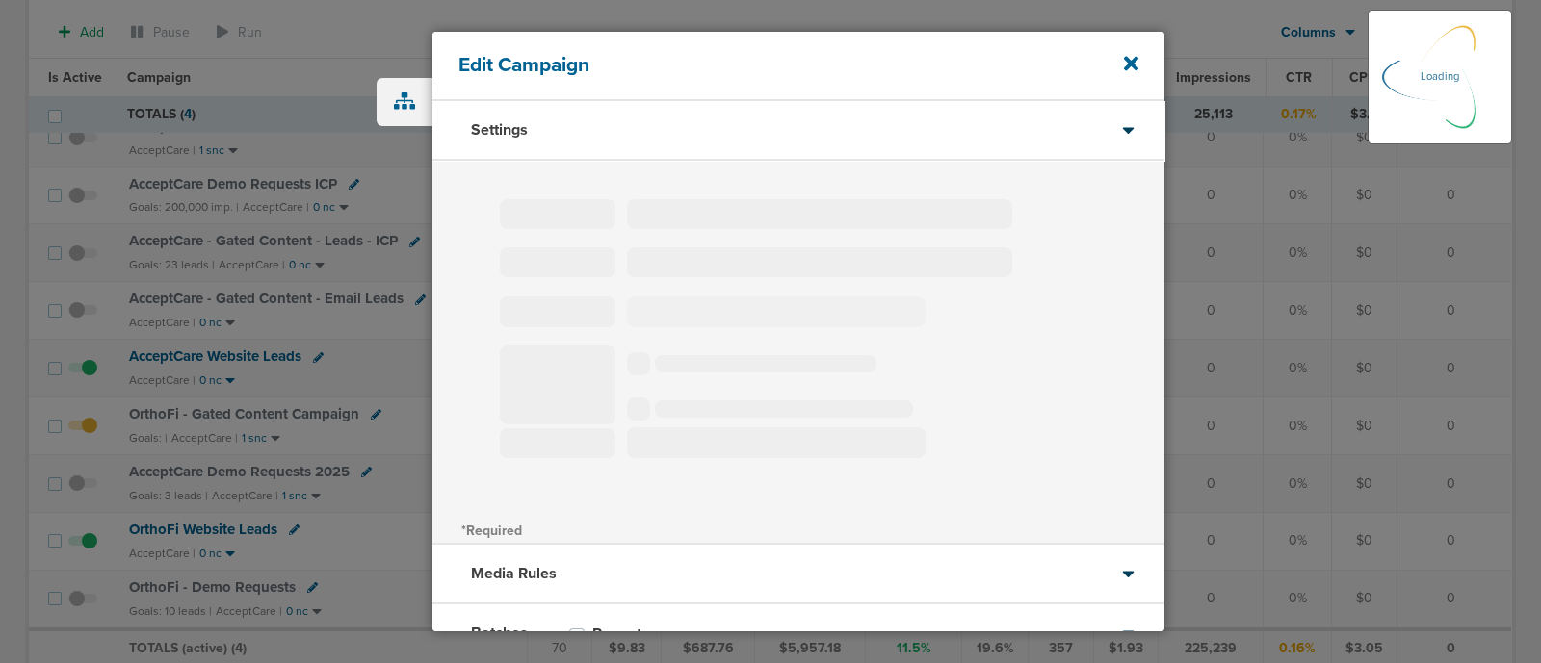
type input "OrthoFi - Gated Content Campaign"
select select "Leads"
radio input "true"
select select "readWrite"
select select "3"
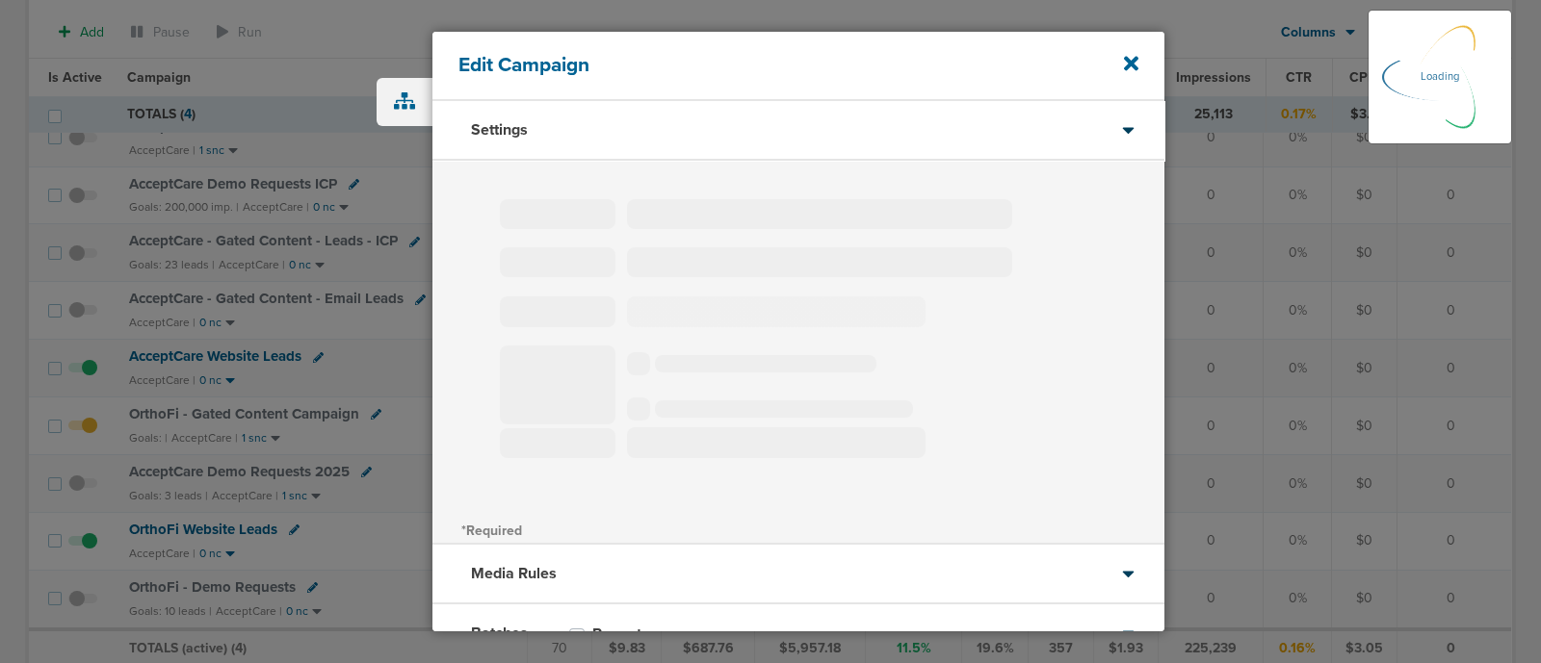
select select "4"
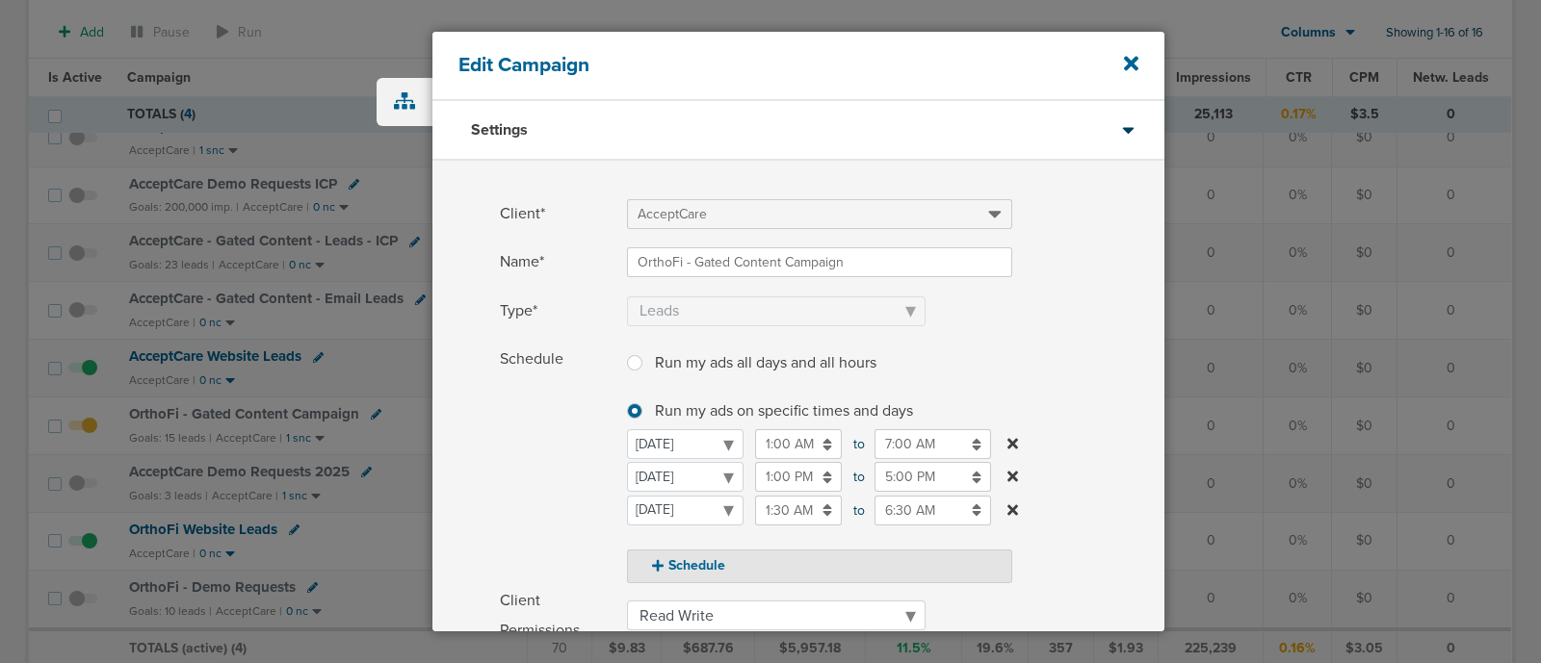
click at [1012, 469] on icon at bounding box center [1012, 476] width 11 height 15
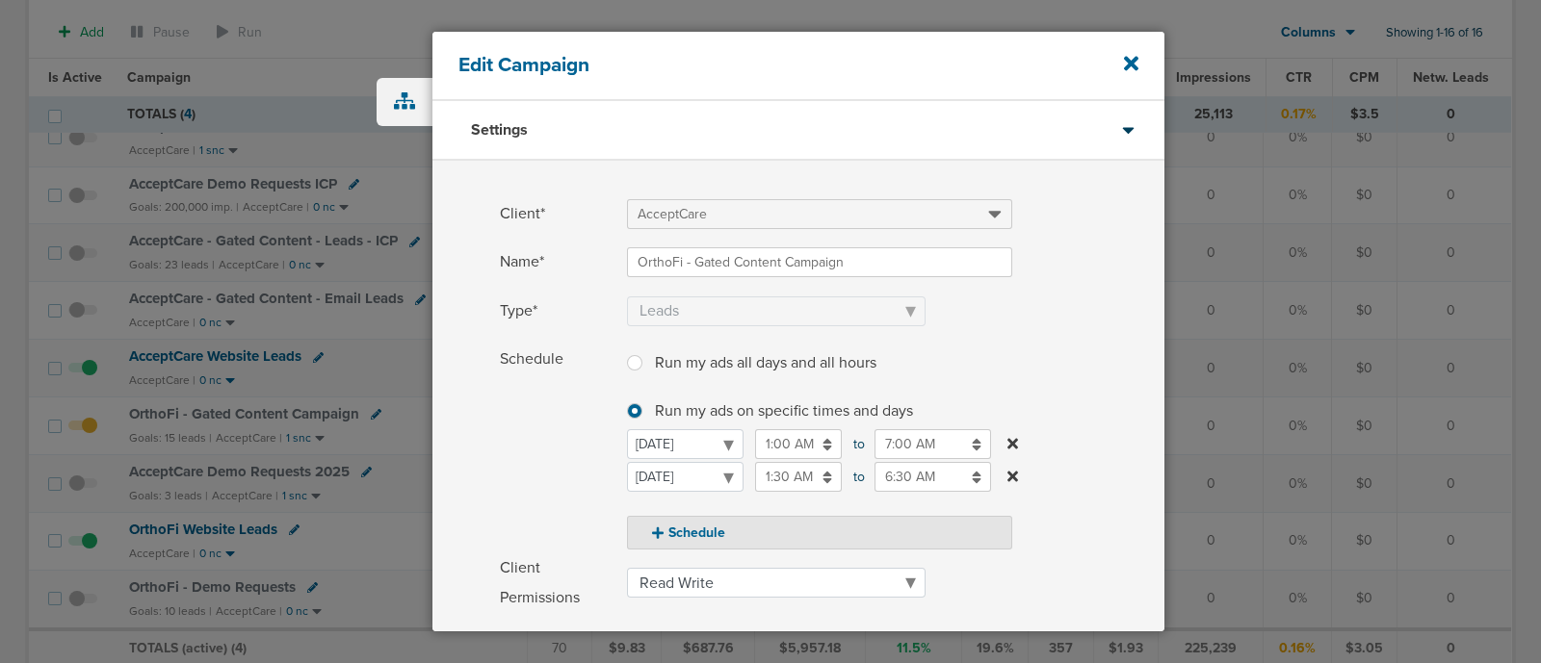
click at [1012, 469] on icon at bounding box center [1012, 476] width 11 height 15
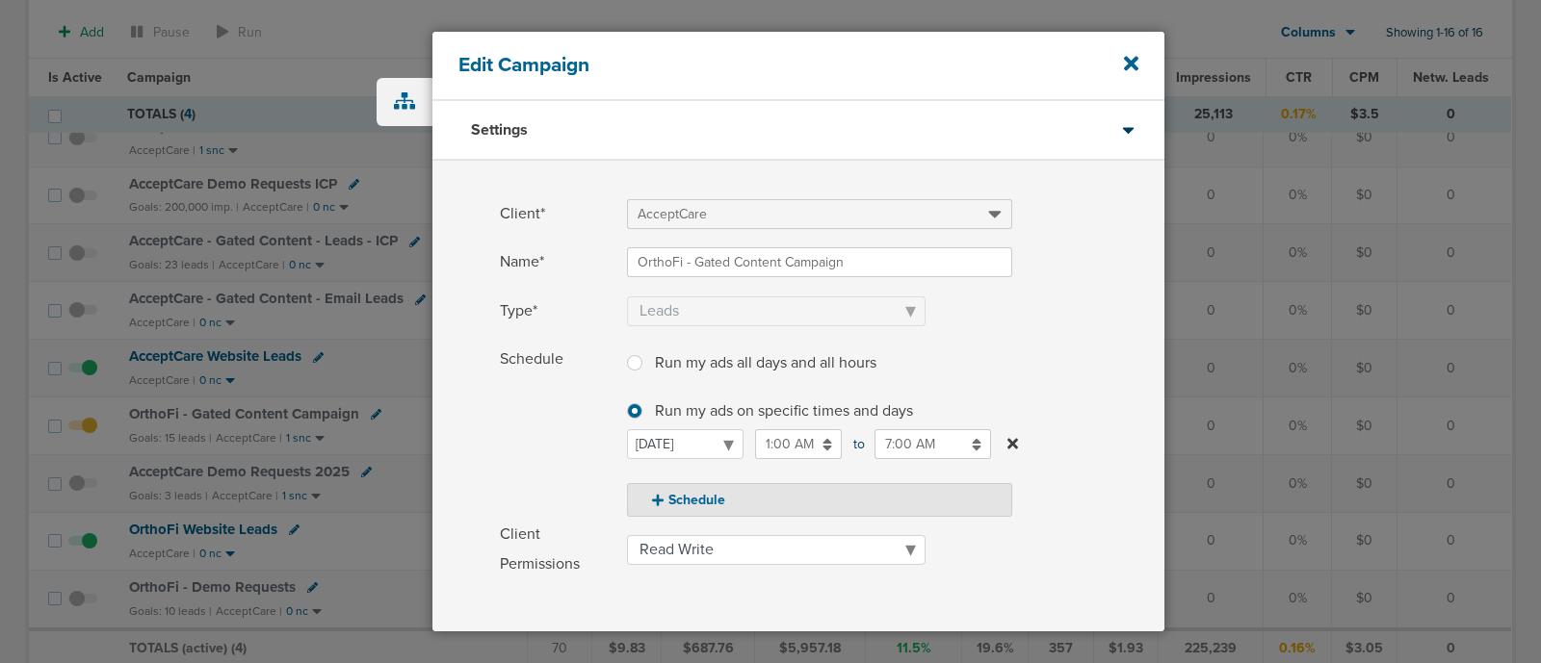
scroll to position [262, 0]
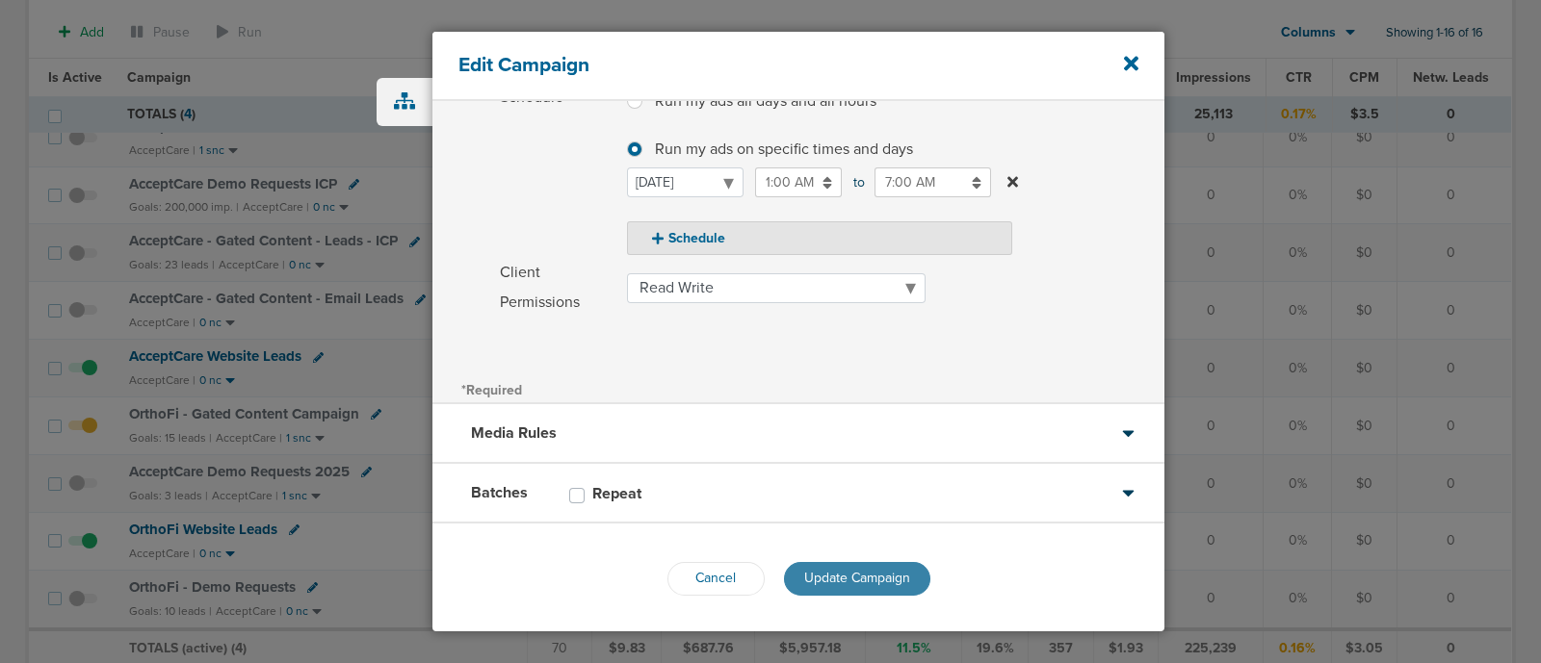
click at [834, 574] on span "Update Campaign" at bounding box center [857, 578] width 106 height 16
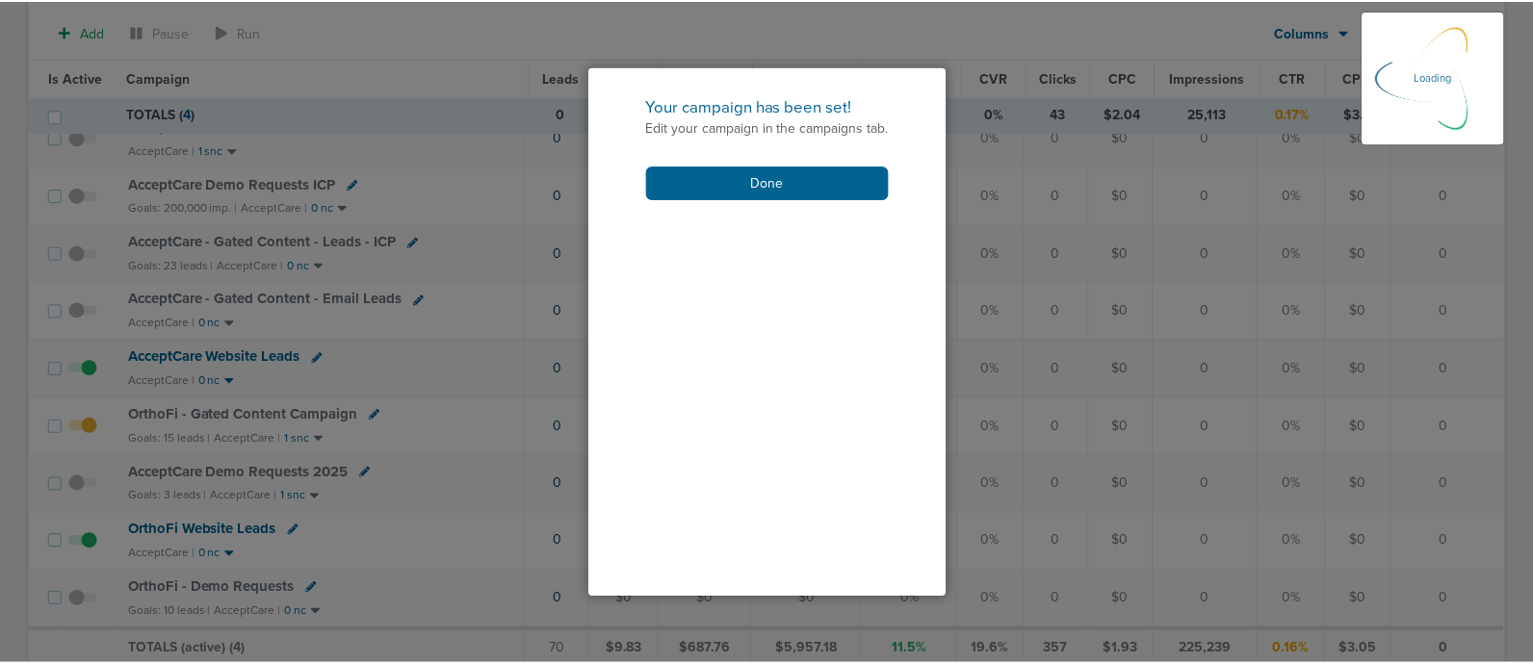
scroll to position [202, 0]
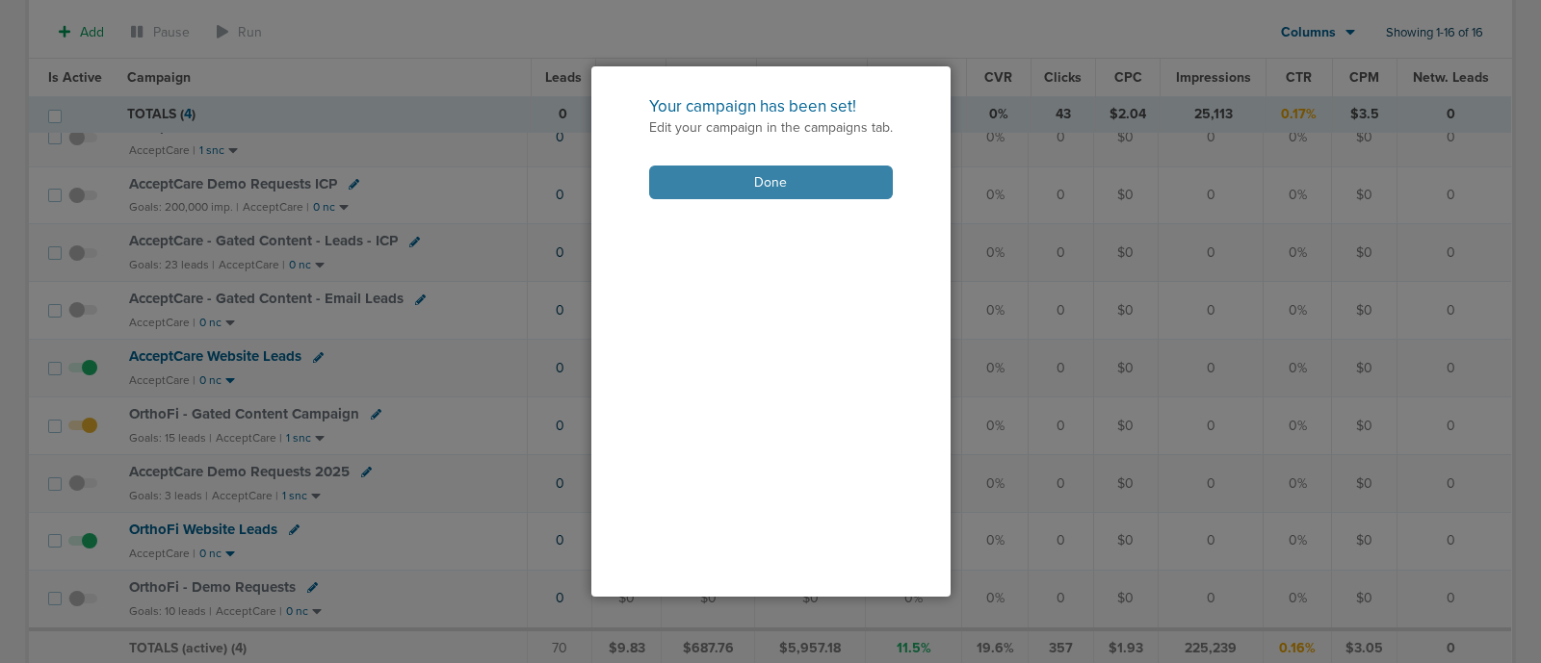
click at [741, 190] on button "Done" at bounding box center [771, 183] width 244 height 34
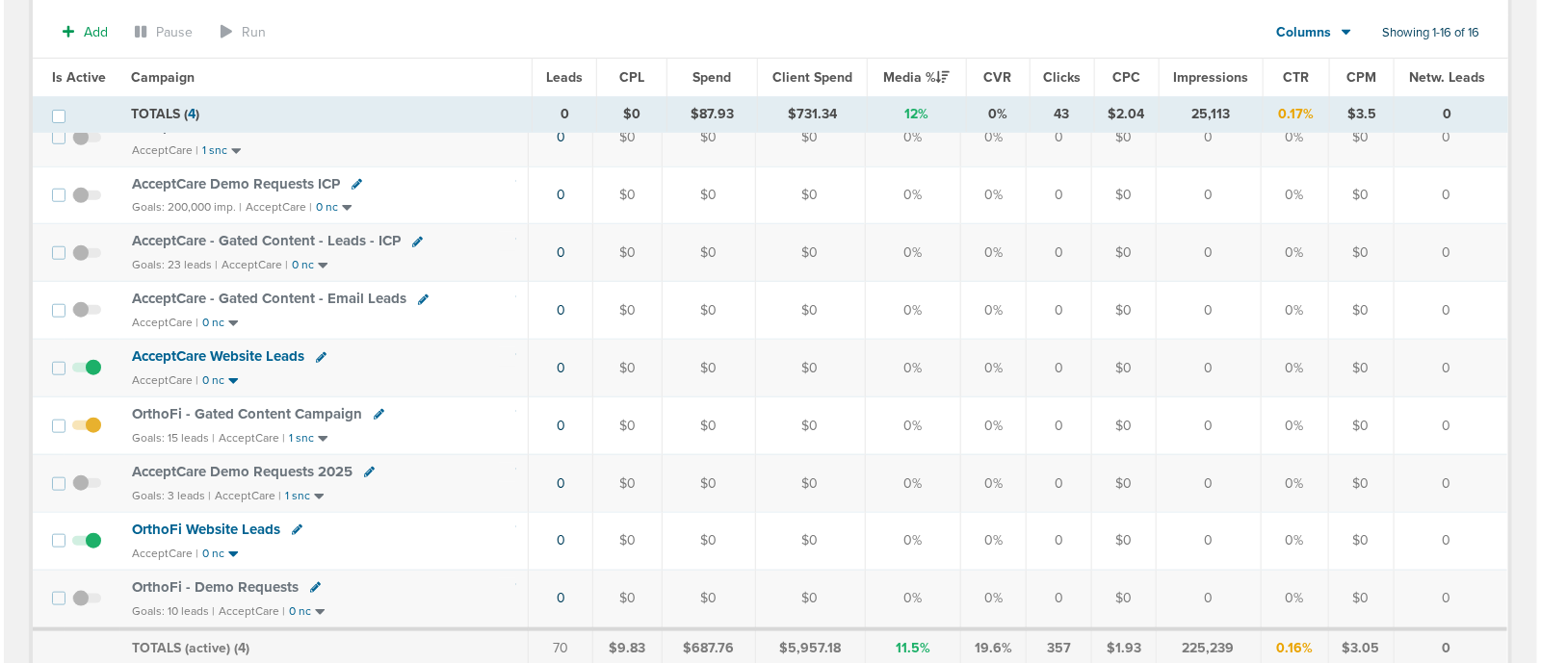
scroll to position [0, 0]
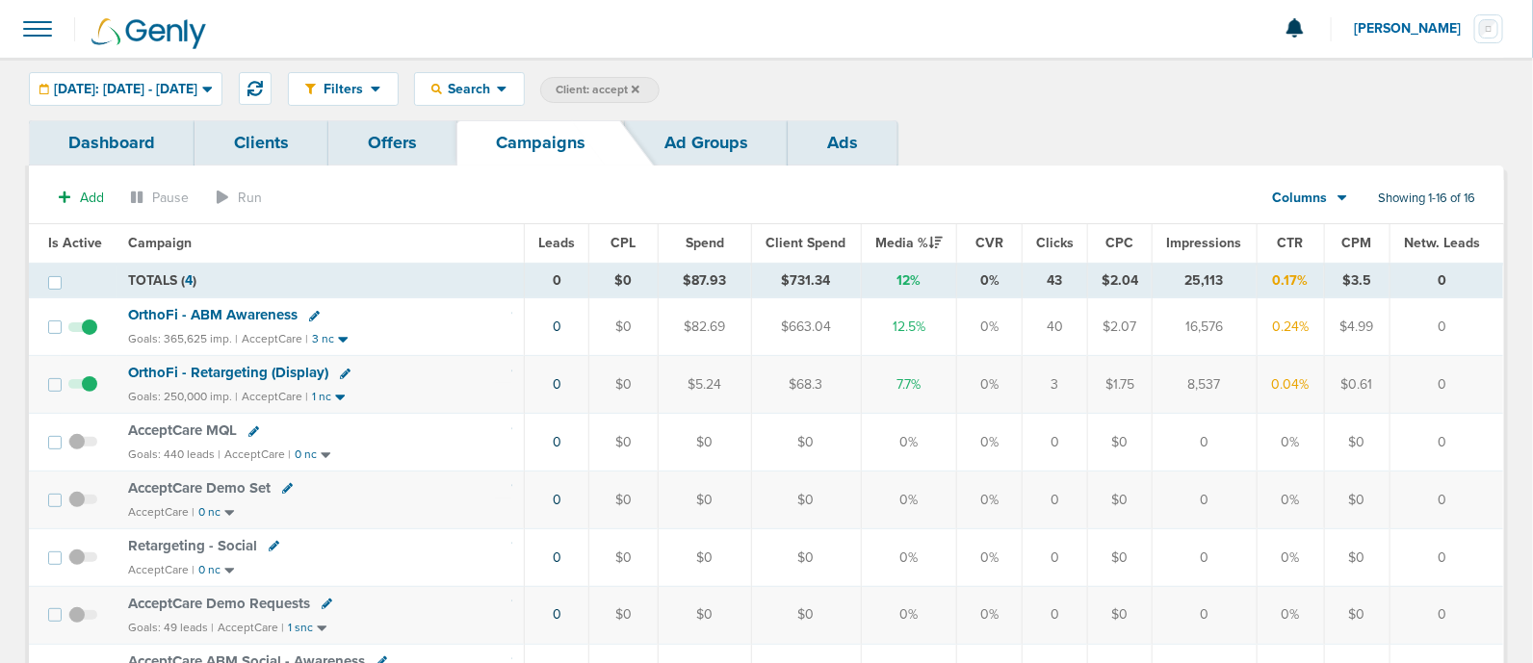
click at [638, 94] on span "Client: accept" at bounding box center [598, 90] width 84 height 16
type input "a"
type input "."
type input "lily"
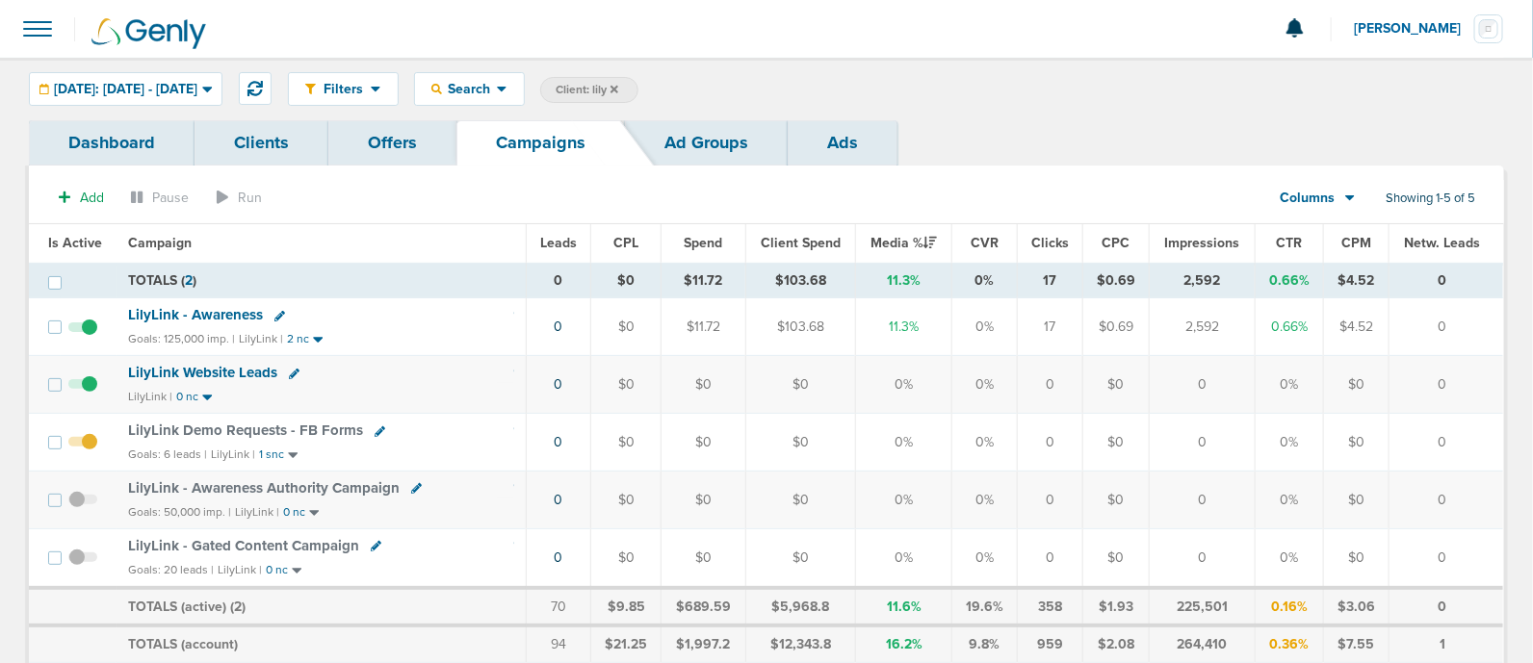
click at [375, 427] on icon at bounding box center [380, 432] width 11 height 11
select select
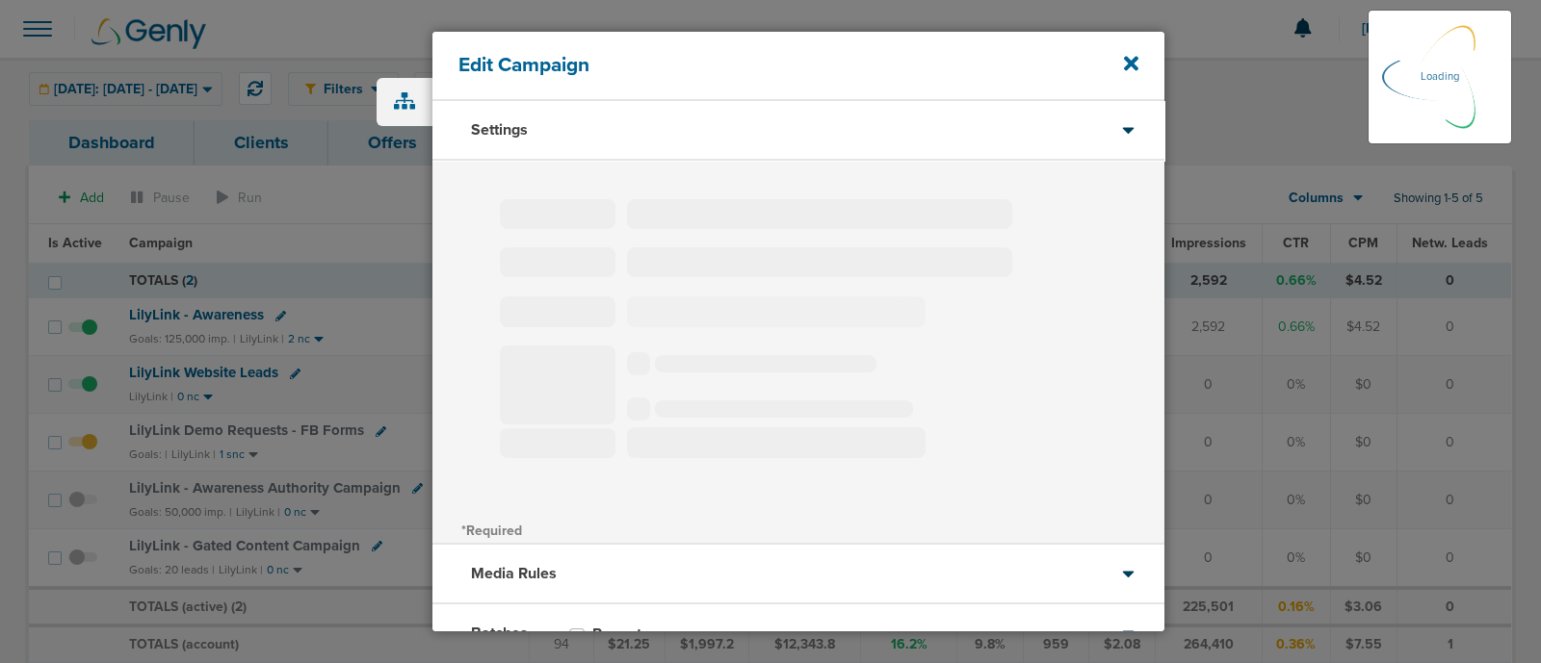
type input "LilyLink Demo Requests - FB Forms"
select select "Leads"
radio input "true"
select select "readOnly"
select select "1"
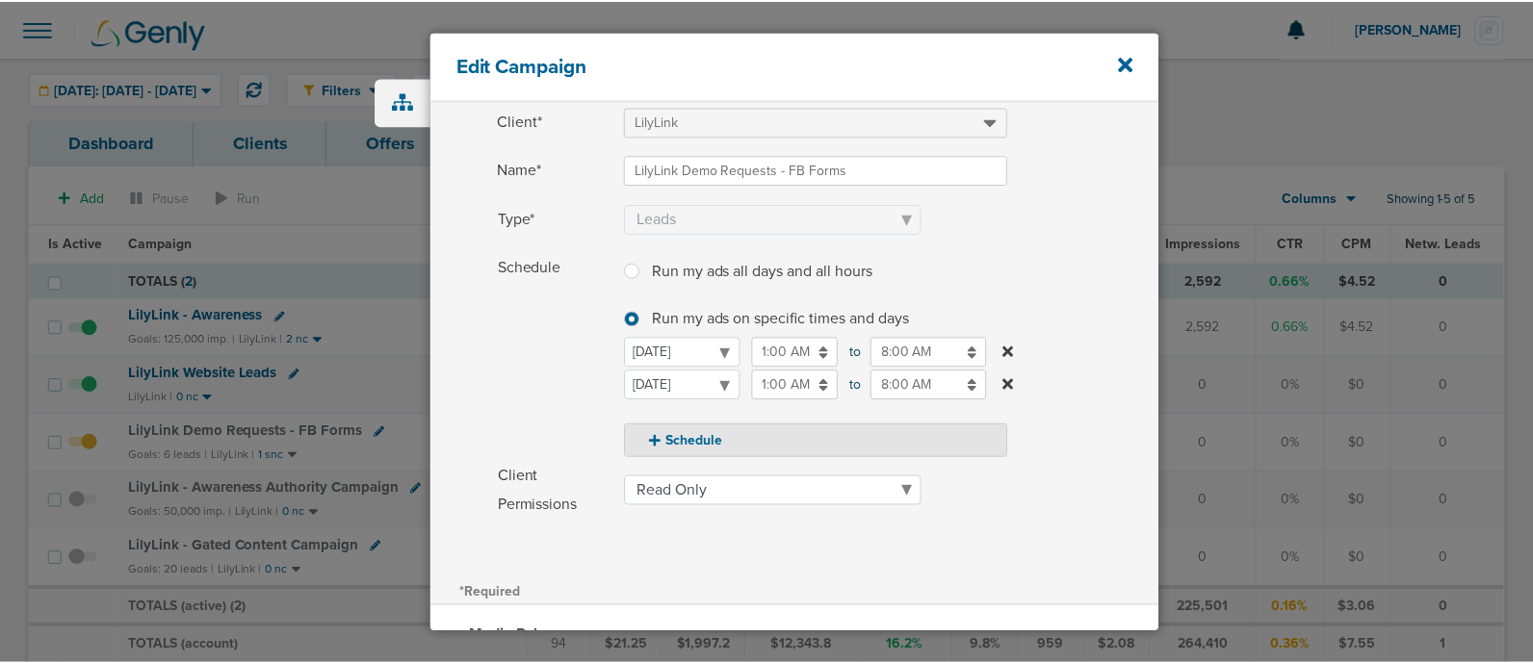
scroll to position [89, 0]
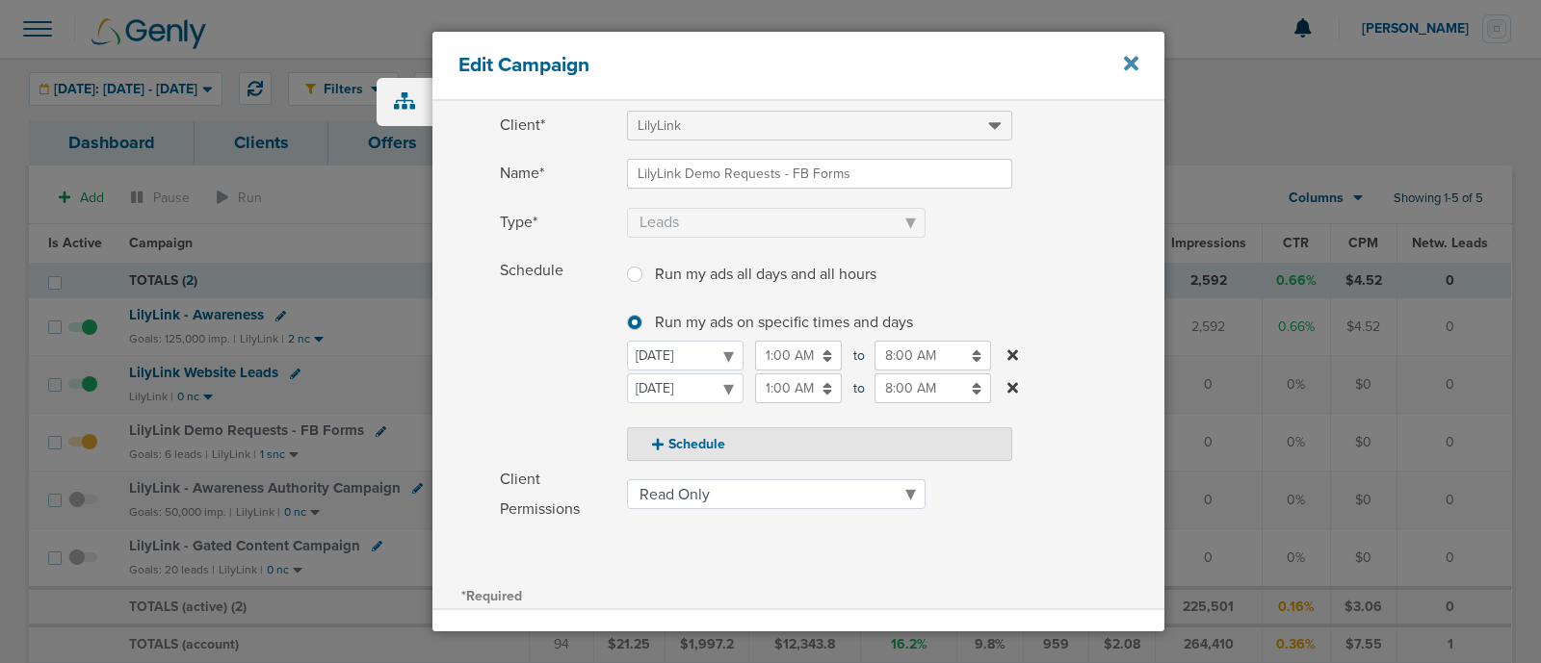
click at [1124, 66] on icon at bounding box center [1131, 63] width 14 height 21
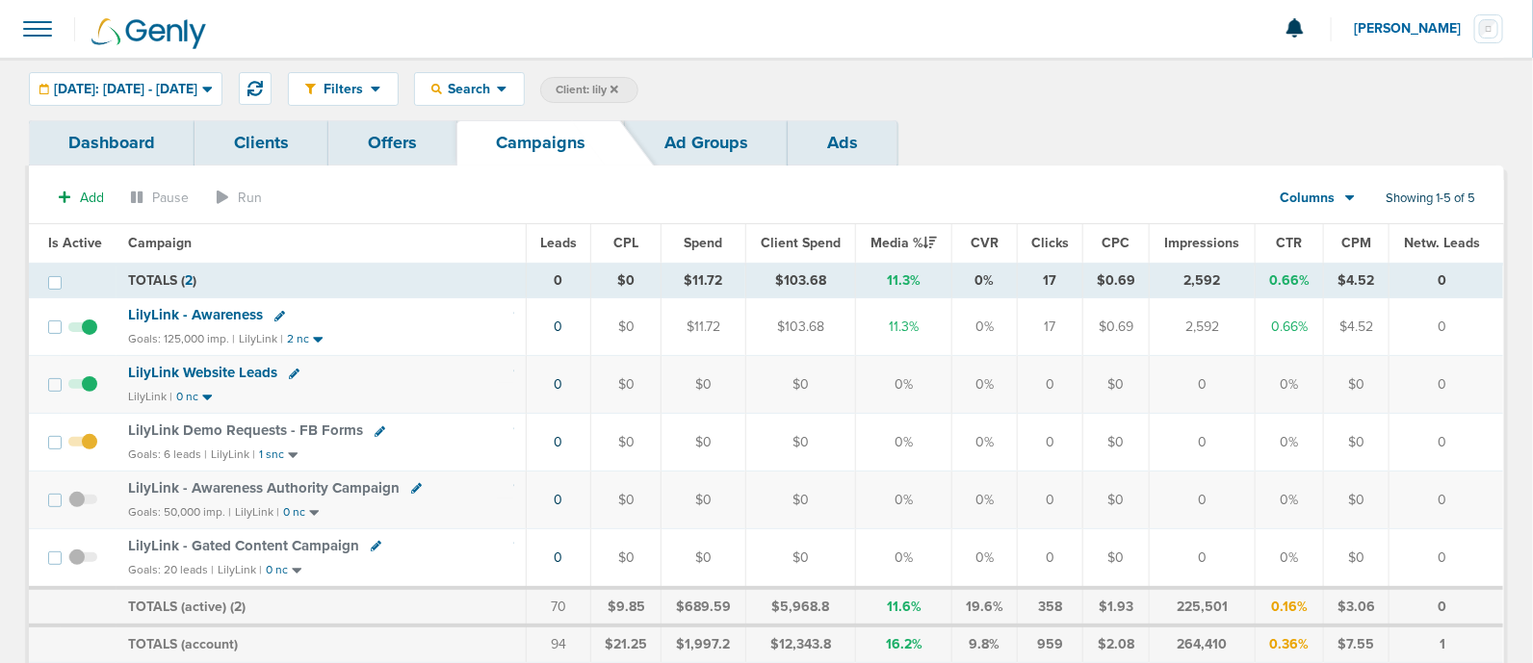
click at [618, 85] on icon at bounding box center [614, 90] width 8 height 12
